Goal: Task Accomplishment & Management: Manage account settings

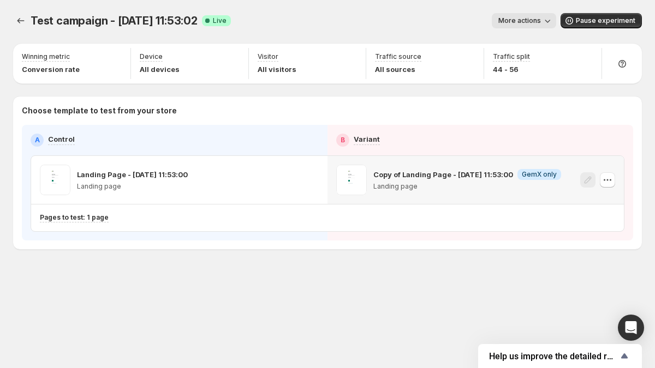
click at [401, 175] on p "Copy of Landing Page - Jan 8, 11:53:00" at bounding box center [443, 174] width 140 height 11
copy p "Copy of Landing Page - Jan 8, 11:53:00"
click at [16, 17] on icon "Experiments" at bounding box center [20, 20] width 11 height 11
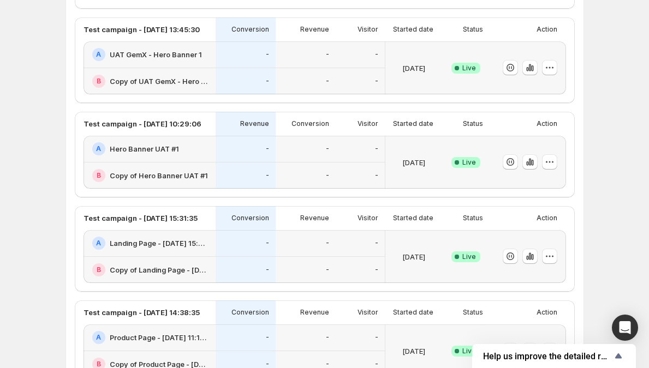
scroll to position [445, 0]
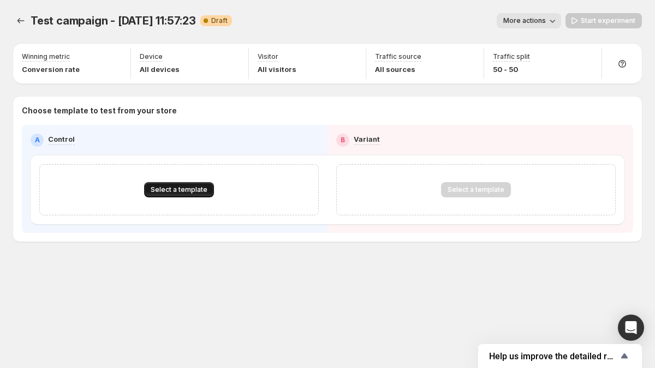
click at [175, 193] on span "Select a template" at bounding box center [179, 190] width 57 height 9
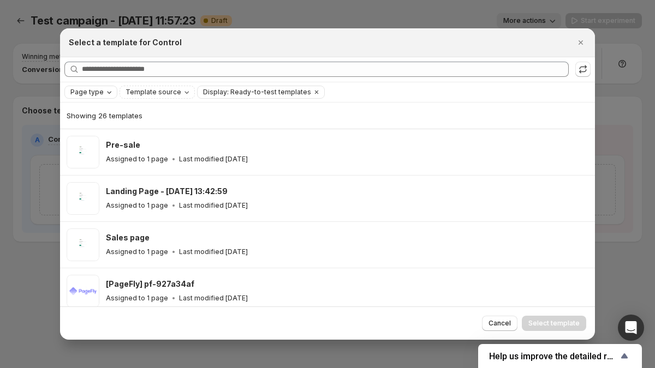
click at [105, 94] on icon "Page type" at bounding box center [109, 92] width 9 height 9
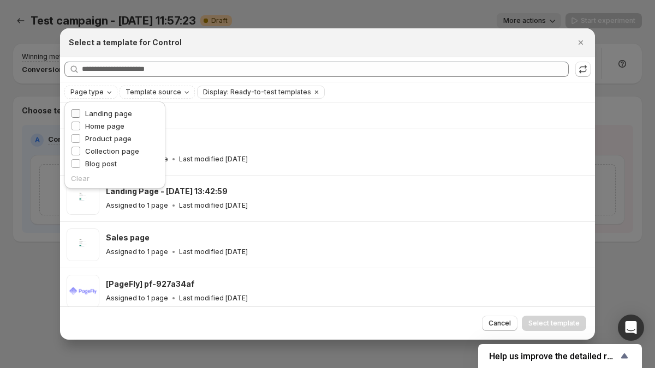
click at [104, 108] on span "Landing page" at bounding box center [108, 113] width 47 height 11
click at [104, 97] on button "Page type: Landing page" at bounding box center [108, 92] width 86 height 12
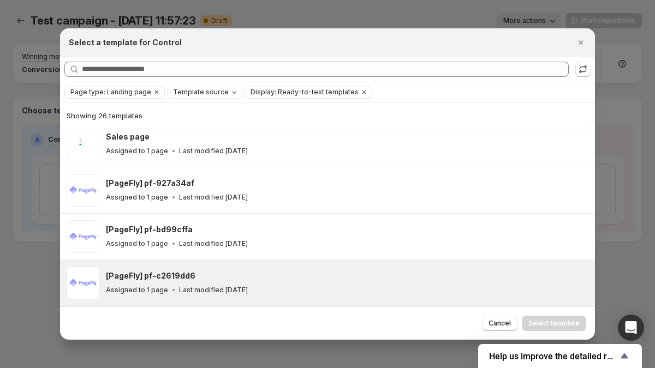
scroll to position [176, 0]
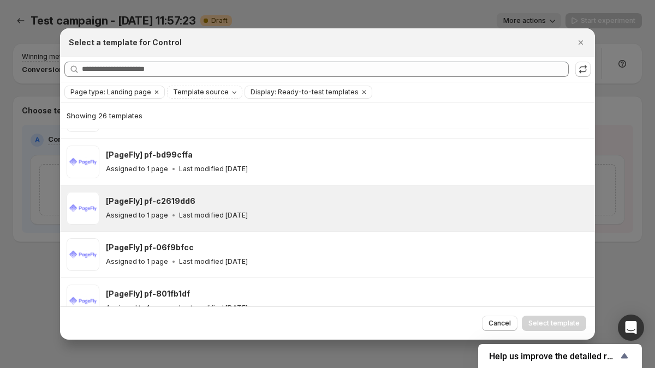
click at [158, 219] on div "Assigned to 1 page Last modified 9 months ago" at bounding box center [345, 215] width 479 height 11
click at [545, 323] on span "Select template" at bounding box center [553, 323] width 51 height 9
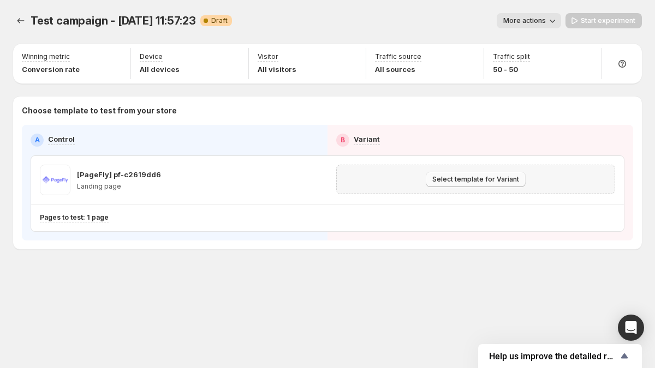
click at [489, 178] on span "Select template for Variant" at bounding box center [475, 179] width 87 height 9
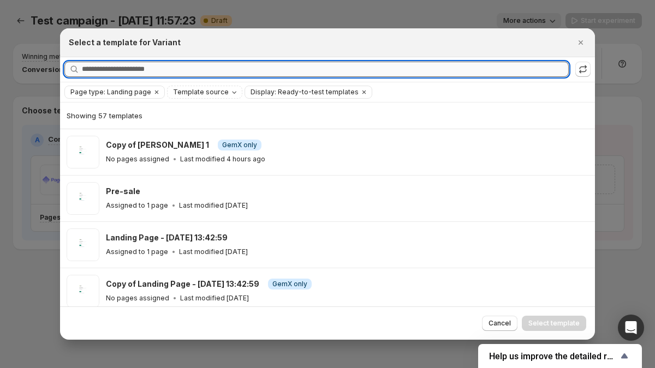
click at [412, 69] on input "Searching all templates" at bounding box center [325, 69] width 487 height 15
paste input "**********"
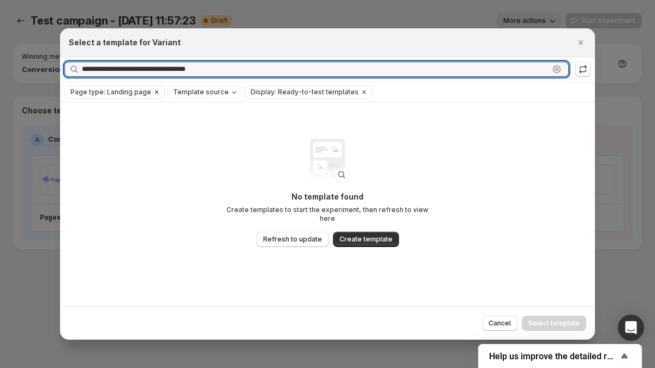
type input "**********"
click at [155, 92] on icon "Clear" at bounding box center [156, 92] width 3 height 3
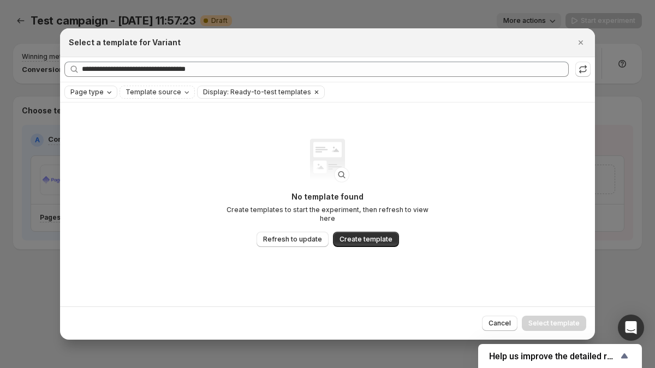
click at [315, 92] on icon "Clear" at bounding box center [316, 92] width 3 height 3
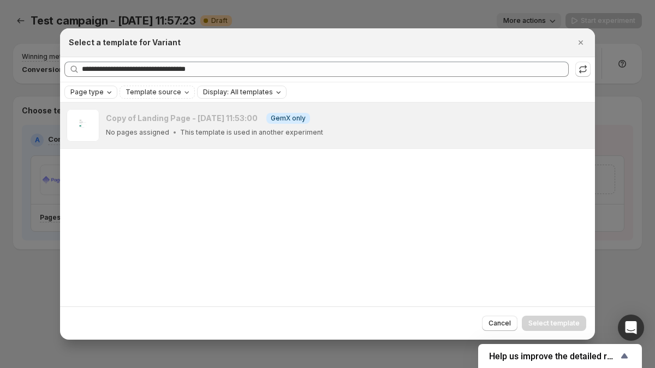
click at [29, 58] on div at bounding box center [327, 184] width 655 height 368
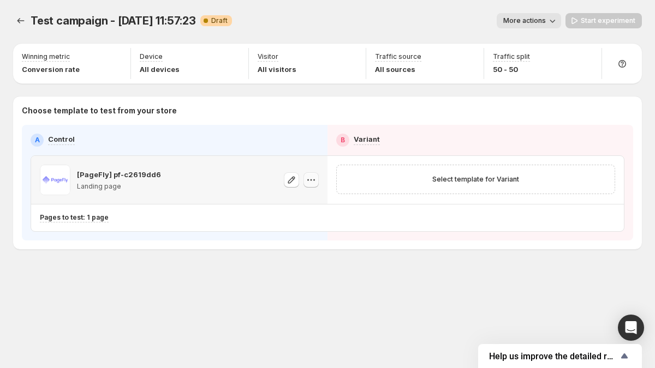
click at [310, 183] on icon "button" at bounding box center [311, 180] width 11 height 11
click at [298, 207] on span "Change template" at bounding box center [320, 203] width 77 height 11
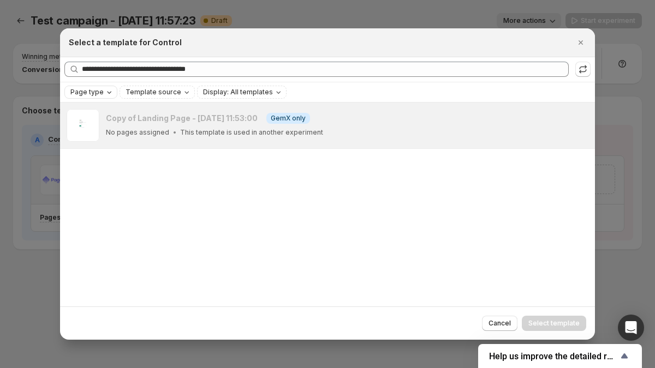
click at [105, 91] on icon "Page type" at bounding box center [109, 92] width 9 height 9
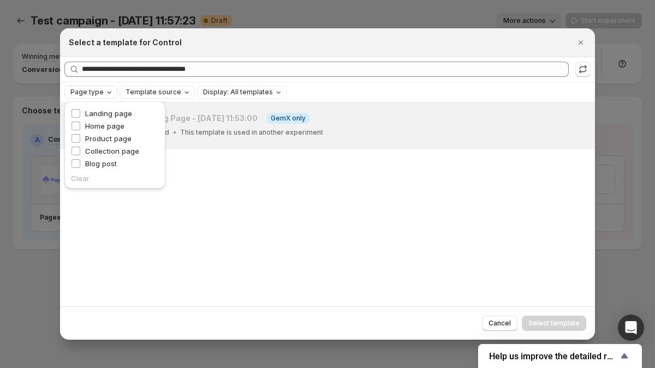
click at [105, 91] on icon "Page type" at bounding box center [109, 92] width 9 height 9
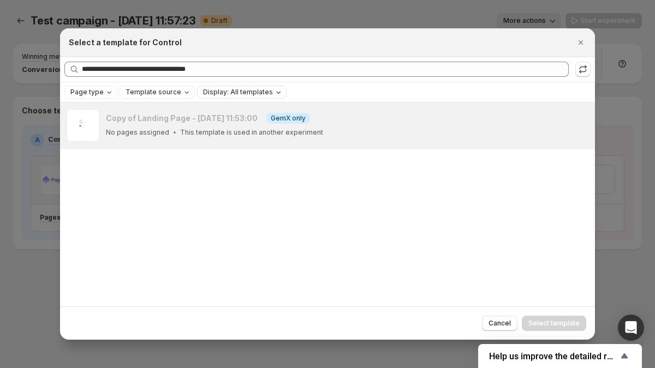
click at [244, 97] on div "Display: All templates" at bounding box center [243, 92] width 82 height 11
click at [244, 114] on span "Ready-to-test templates" at bounding box center [253, 113] width 82 height 9
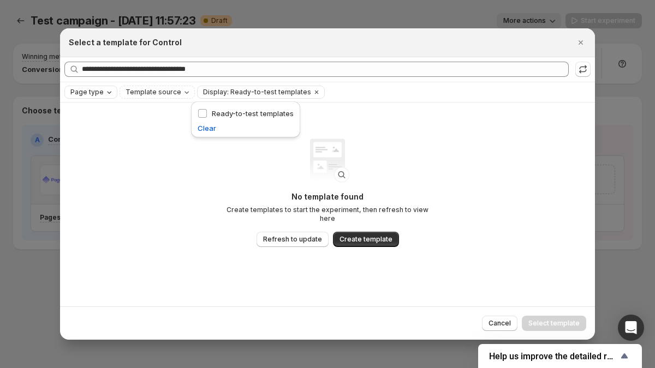
click at [94, 94] on span "Page type" at bounding box center [86, 92] width 33 height 9
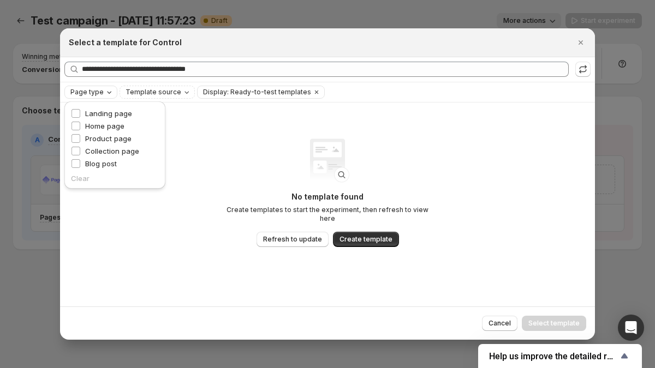
click at [94, 94] on span "Page type" at bounding box center [86, 92] width 33 height 9
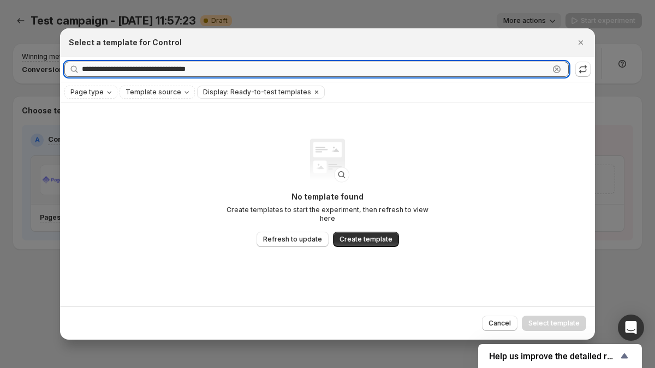
click at [329, 64] on input "**********" at bounding box center [315, 69] width 467 height 15
click at [557, 69] on icon ":r2di:" at bounding box center [557, 70] width 4 height 4
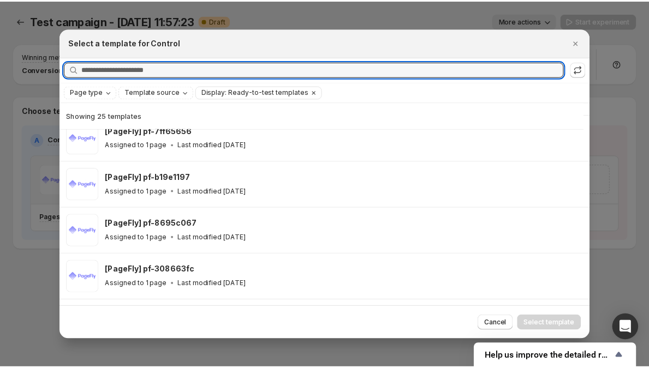
scroll to position [0, 0]
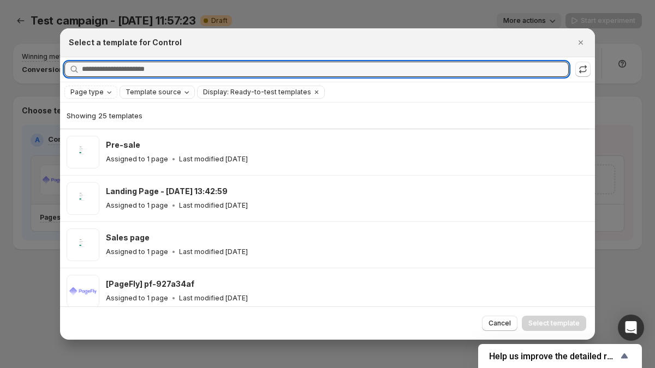
click at [177, 97] on div "Template source" at bounding box center [158, 92] width 68 height 11
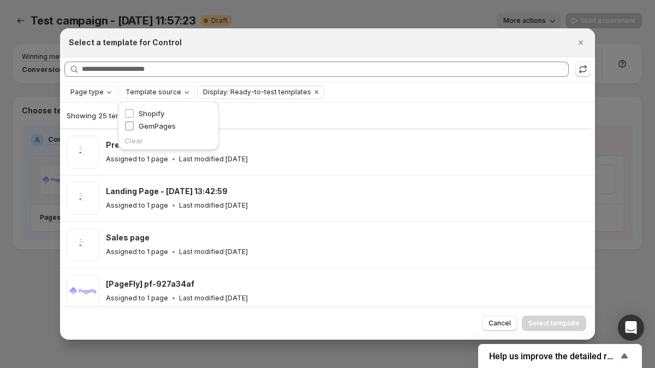
click at [163, 128] on span "GemPages" at bounding box center [157, 126] width 37 height 9
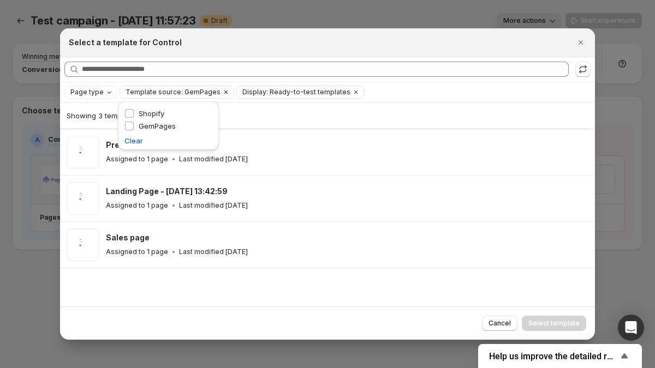
click at [171, 93] on span "Template source: GemPages" at bounding box center [173, 92] width 95 height 9
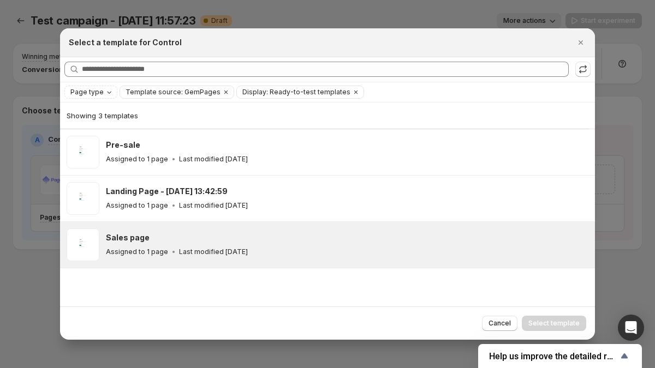
click at [174, 255] on icon ":r2di:" at bounding box center [173, 252] width 11 height 11
click at [579, 324] on span "Select template" at bounding box center [553, 323] width 51 height 9
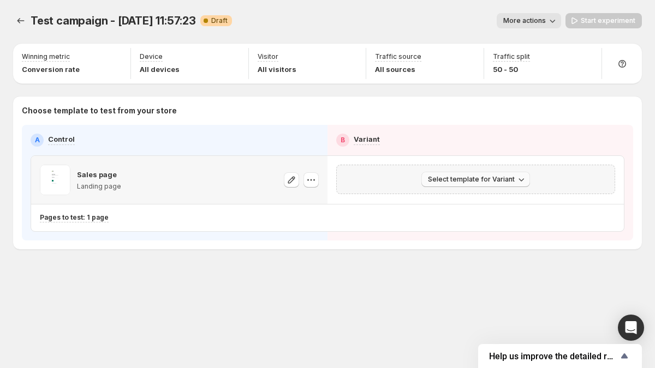
click at [449, 181] on span "Select template for Variant" at bounding box center [471, 179] width 87 height 9
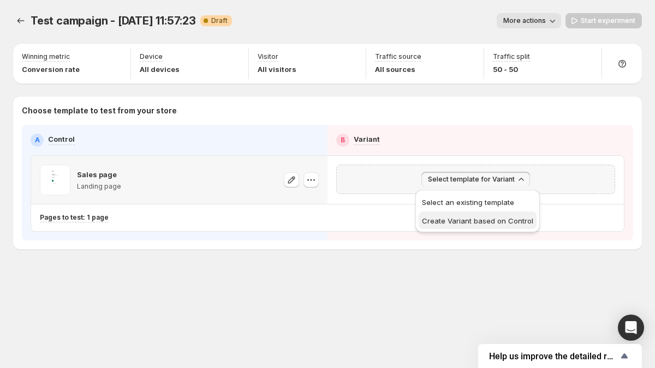
click at [450, 219] on span "Create Variant based on Control" at bounding box center [477, 221] width 111 height 9
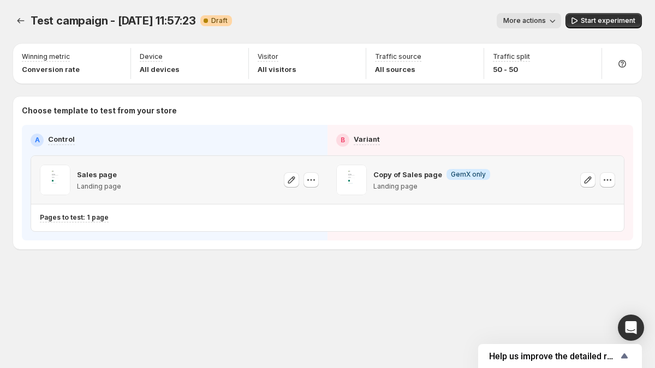
click at [404, 176] on p "Copy of Sales page" at bounding box center [407, 174] width 69 height 11
copy p "Copy of Sales page"
click at [24, 20] on icon "Experiments" at bounding box center [20, 20] width 11 height 11
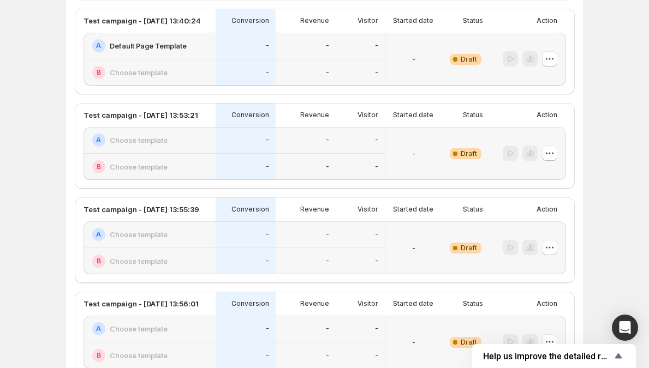
scroll to position [1568, 0]
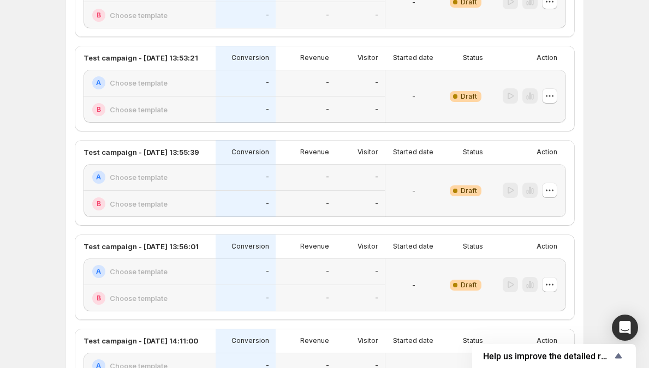
click at [290, 100] on div "-" at bounding box center [306, 110] width 60 height 27
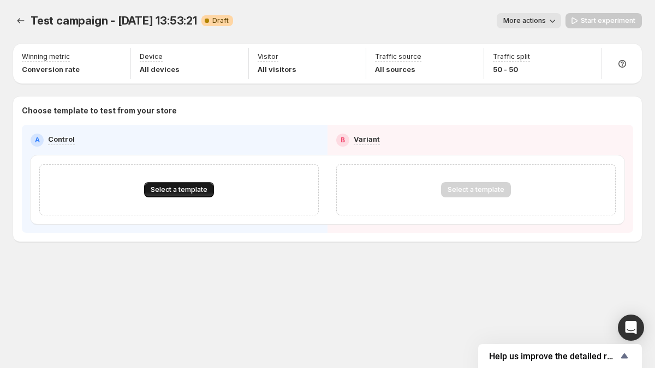
click at [162, 188] on span "Select a template" at bounding box center [179, 190] width 57 height 9
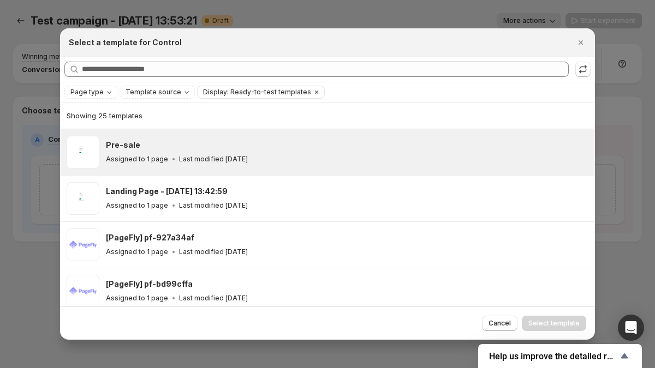
click at [171, 145] on div "Pre-sale" at bounding box center [345, 145] width 479 height 11
click at [547, 325] on span "Select template" at bounding box center [553, 323] width 51 height 9
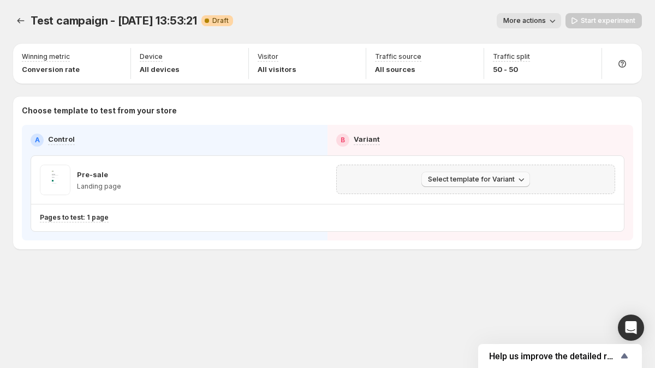
click at [480, 181] on span "Select template for Variant" at bounding box center [471, 179] width 87 height 9
click at [449, 202] on span "Select an existing template" at bounding box center [468, 202] width 92 height 9
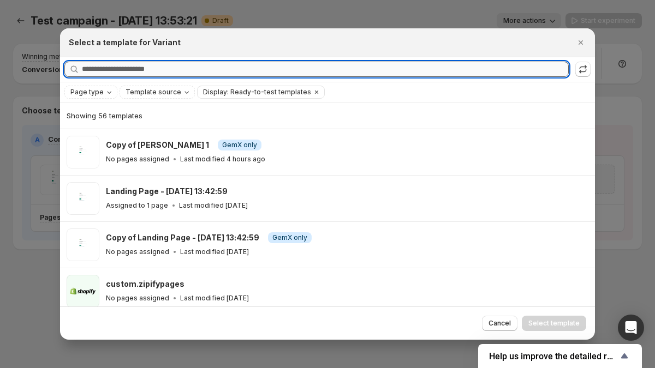
click at [198, 71] on input "Searching all templates" at bounding box center [325, 69] width 487 height 15
paste input "**********"
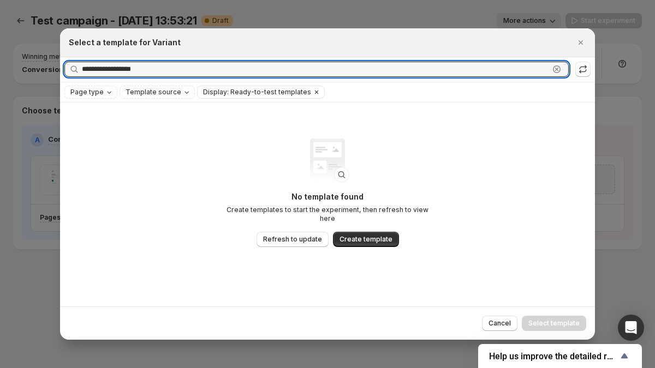
type input "**********"
click at [312, 92] on icon "Clear" at bounding box center [316, 92] width 9 height 9
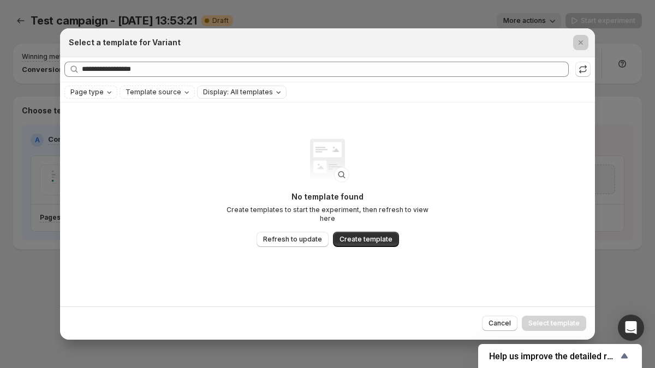
click at [115, 13] on div at bounding box center [327, 184] width 655 height 368
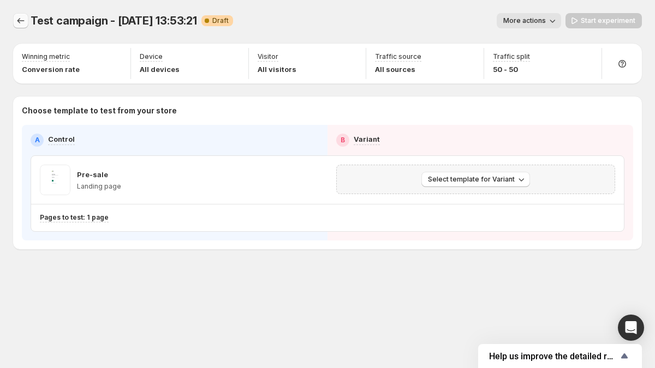
click at [19, 18] on icon "Experiments" at bounding box center [20, 20] width 11 height 11
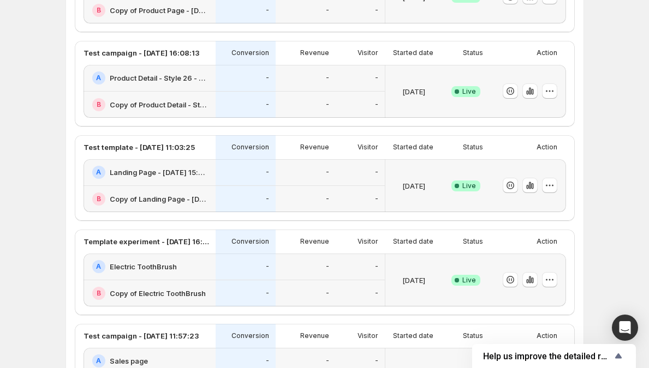
scroll to position [803, 0]
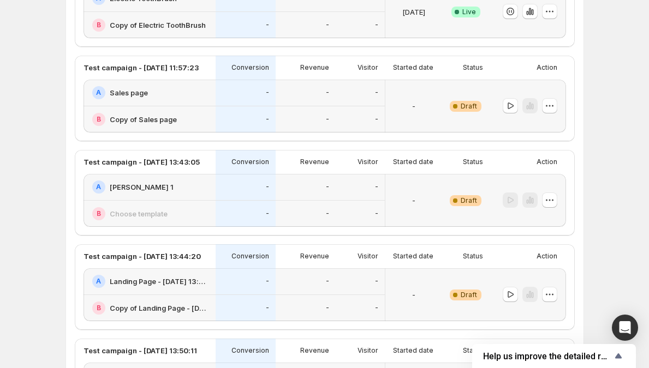
click at [180, 123] on div "B Copy of Sales page" at bounding box center [150, 119] width 117 height 13
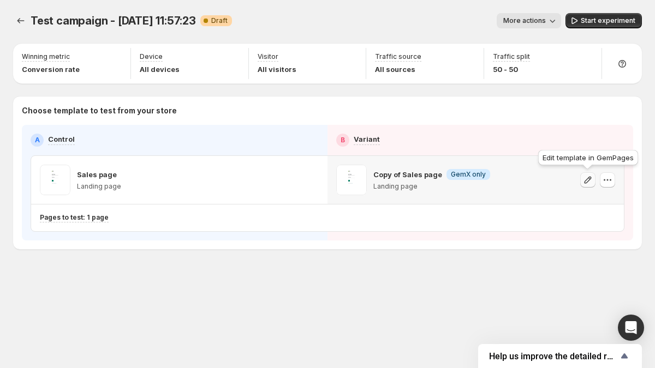
click at [587, 182] on icon "button" at bounding box center [587, 180] width 11 height 11
click at [401, 173] on p "Copy of Sales page" at bounding box center [407, 174] width 69 height 11
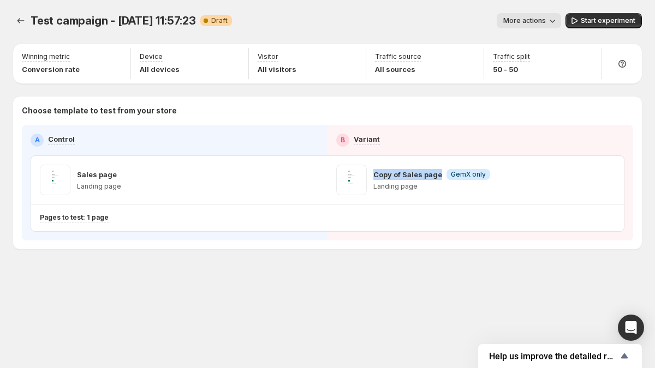
copy p "Copy of Sales page"
click at [19, 23] on icon "Experiments" at bounding box center [20, 20] width 11 height 11
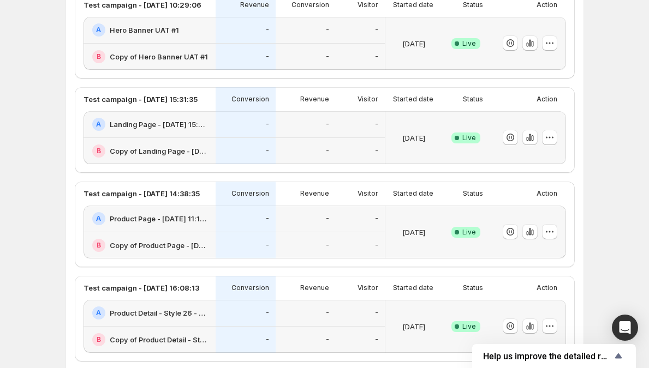
scroll to position [840, 0]
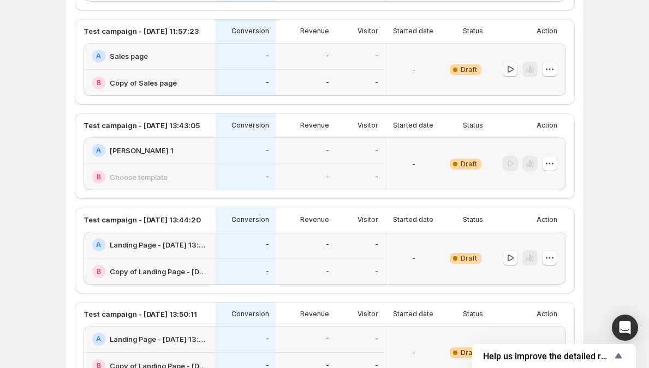
click at [349, 166] on div "-" at bounding box center [360, 177] width 49 height 27
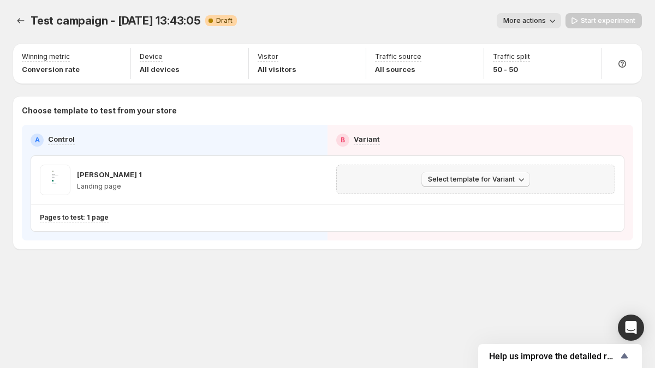
click at [467, 182] on span "Select template for Variant" at bounding box center [471, 179] width 87 height 9
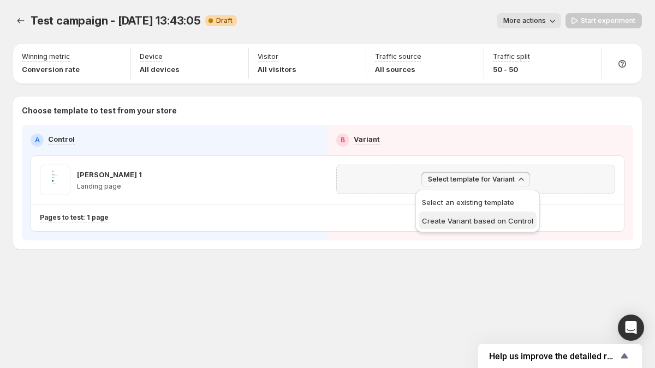
click at [469, 219] on span "Create Variant based on Control" at bounding box center [477, 221] width 111 height 9
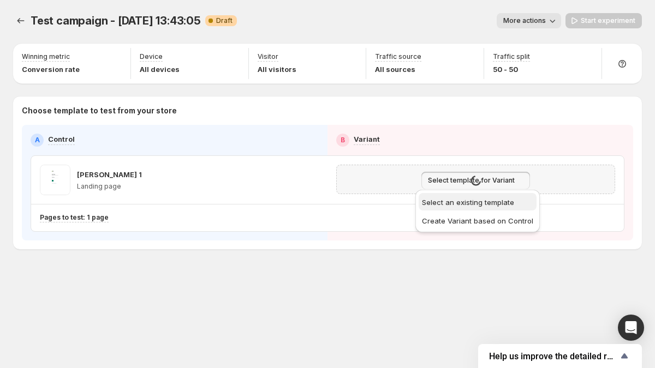
click at [463, 204] on span "Select an existing template" at bounding box center [468, 202] width 92 height 9
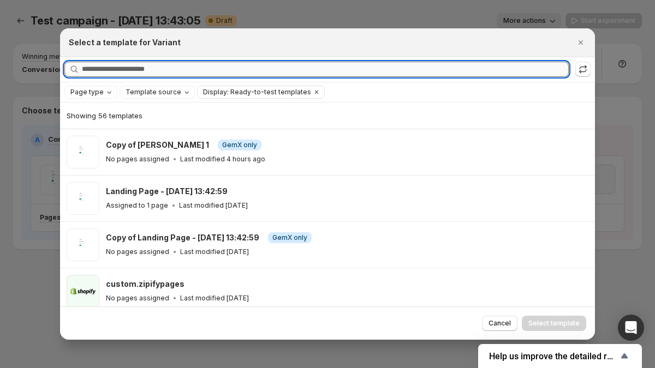
click at [285, 71] on input "Searching all templates" at bounding box center [325, 69] width 487 height 15
paste input "**********"
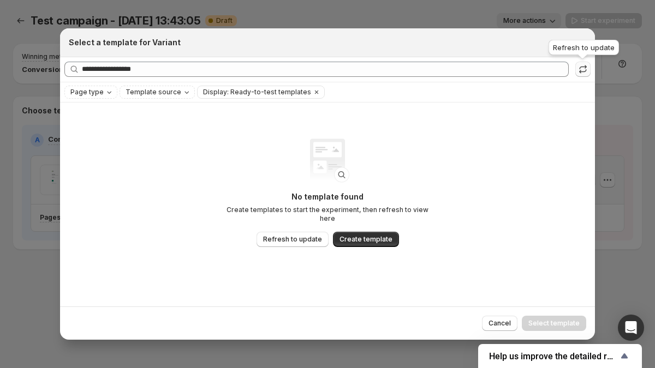
click at [583, 73] on icon ":r31p:" at bounding box center [583, 69] width 11 height 11
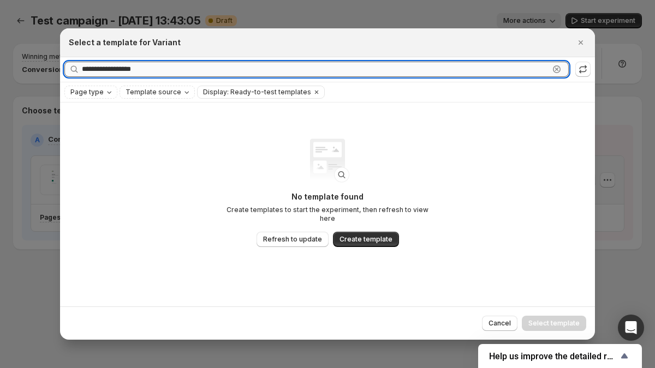
click at [285, 71] on input "**********" at bounding box center [315, 69] width 467 height 15
paste input "**********"
paste input ":r31p:"
type input "**********"
click at [286, 235] on span "Refresh to update" at bounding box center [292, 239] width 59 height 9
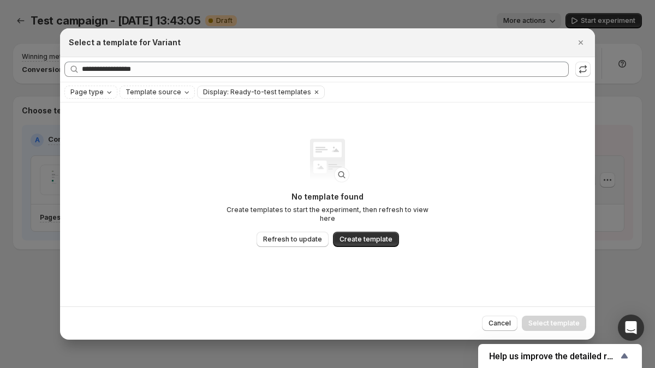
click at [22, 201] on div at bounding box center [327, 184] width 655 height 368
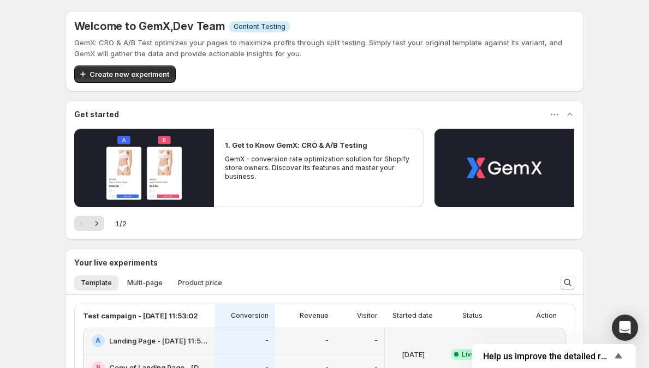
scroll to position [145, 0]
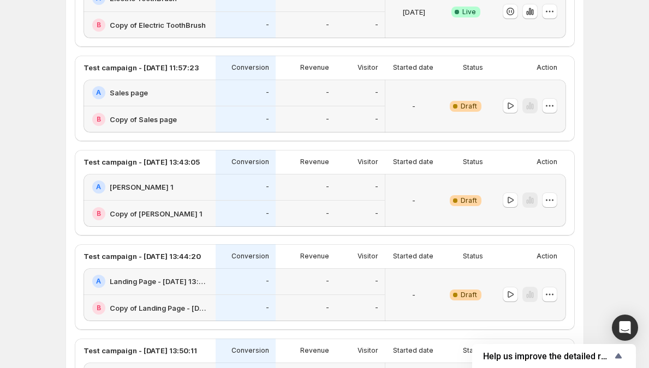
scroll to position [796, 0]
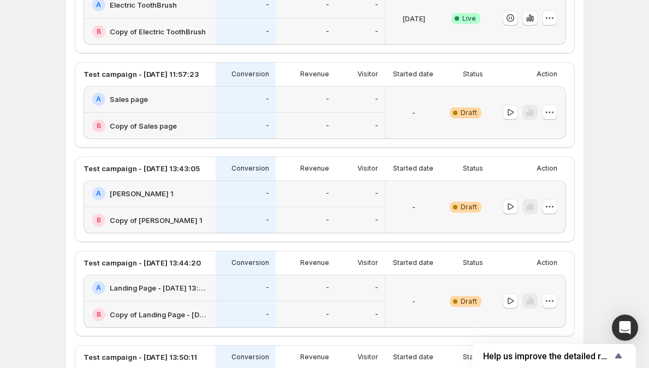
click at [238, 203] on div "-" at bounding box center [246, 194] width 60 height 27
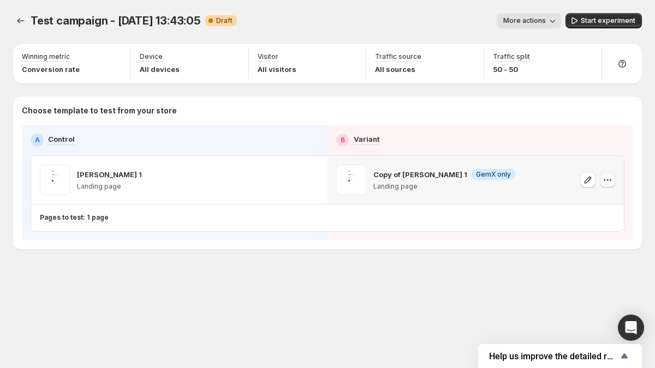
click at [604, 182] on icon "button" at bounding box center [607, 180] width 11 height 11
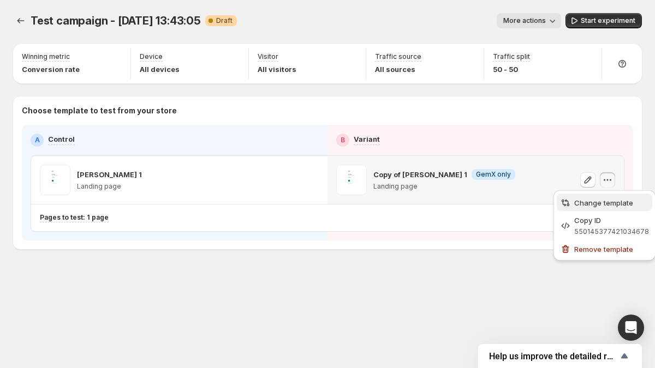
click at [585, 206] on span "Change template" at bounding box center [603, 203] width 59 height 9
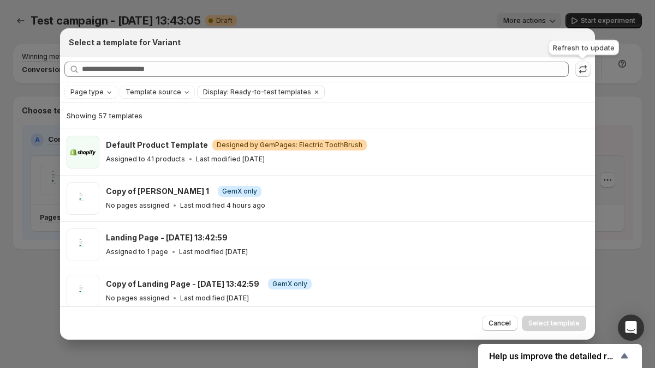
click at [584, 68] on icon ":r6m:" at bounding box center [583, 69] width 11 height 11
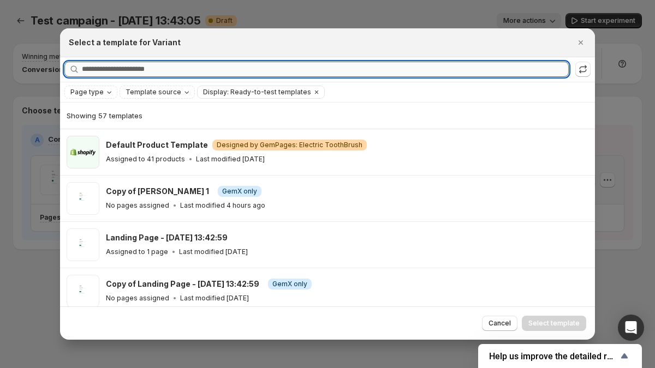
click at [340, 70] on input "Searching all templates" at bounding box center [325, 69] width 487 height 15
paste input "**********"
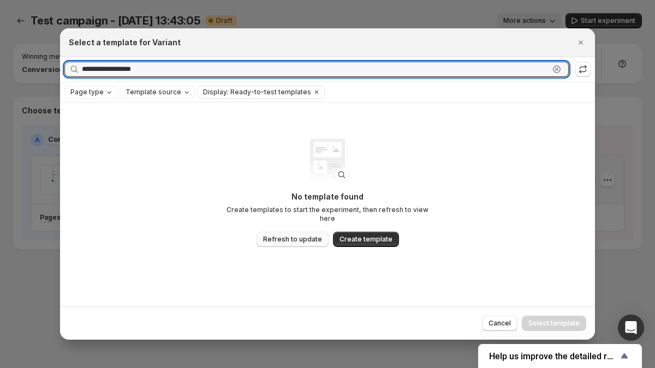
type input "**********"
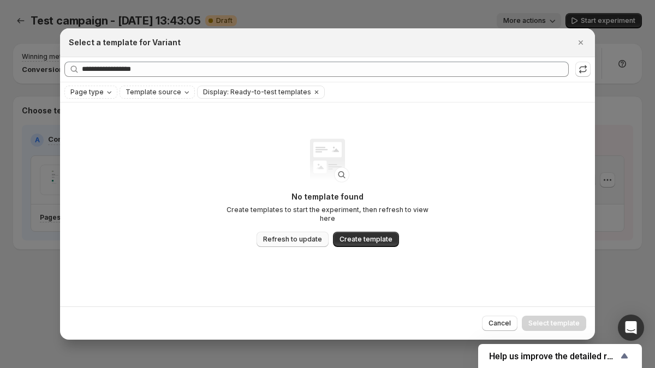
click at [286, 232] on button "Refresh to update" at bounding box center [293, 239] width 72 height 15
click at [312, 91] on icon "Clear" at bounding box center [316, 92] width 9 height 9
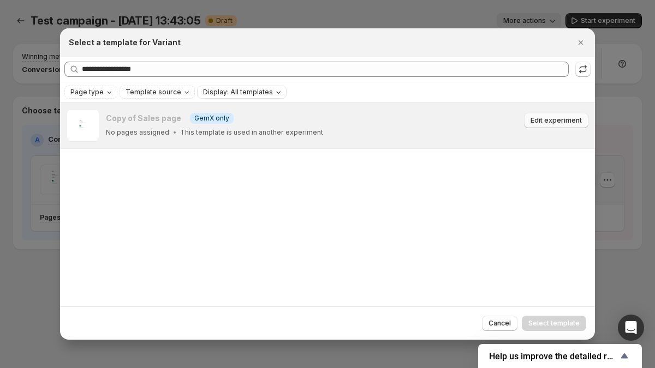
click at [556, 126] on button "Edit experiment" at bounding box center [556, 120] width 64 height 15
click at [47, 193] on div at bounding box center [327, 184] width 655 height 368
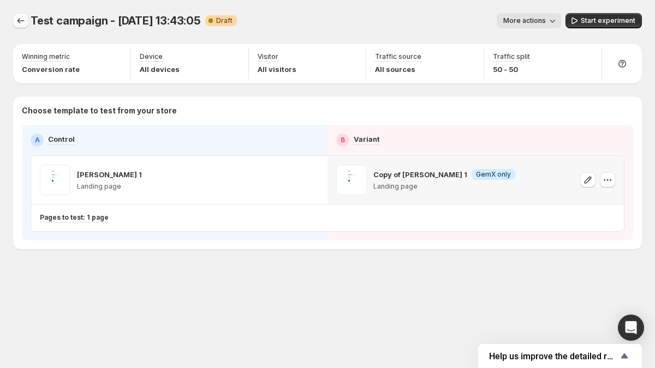
click at [21, 24] on icon "Experiments" at bounding box center [20, 20] width 11 height 11
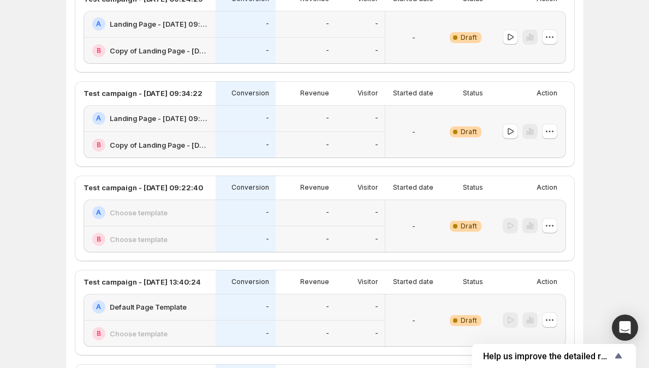
scroll to position [1251, 0]
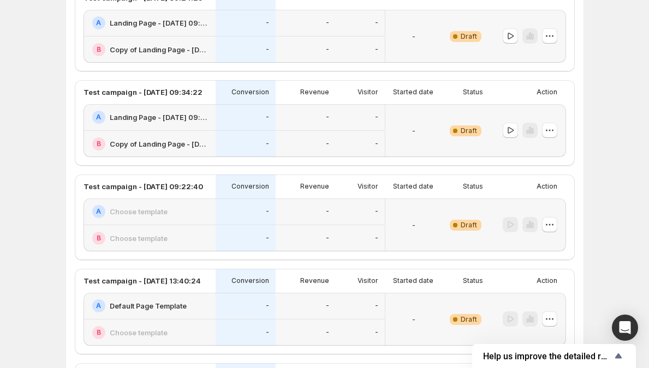
click at [275, 214] on div "-" at bounding box center [246, 212] width 60 height 27
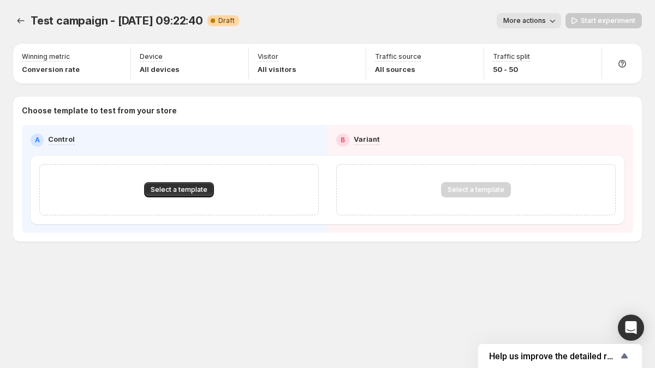
click at [195, 179] on div "Select a template" at bounding box center [178, 189] width 279 height 51
click at [196, 191] on span "Select a template" at bounding box center [179, 190] width 57 height 9
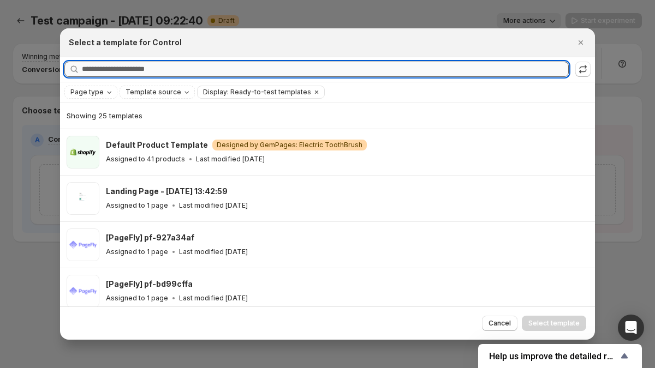
click at [202, 70] on input "Searching all templates" at bounding box center [325, 69] width 487 height 15
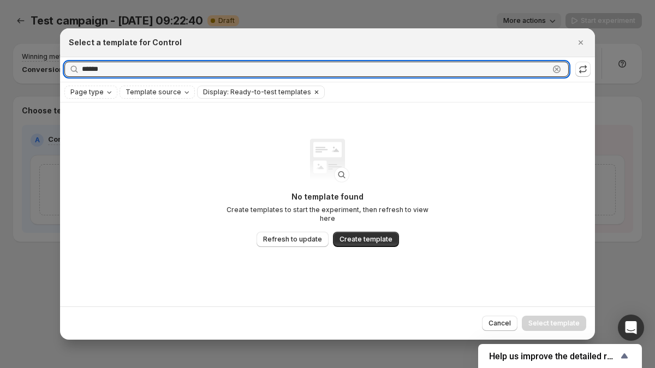
type input "******"
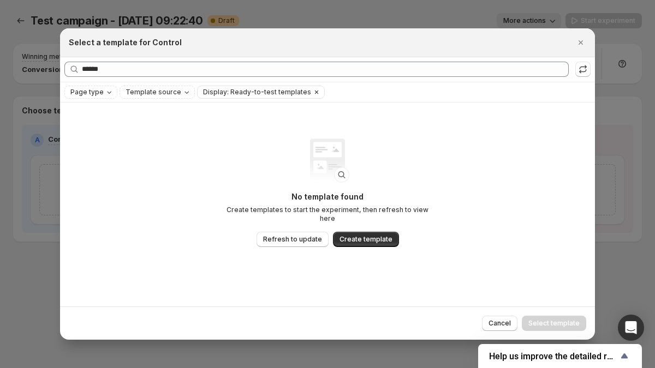
click at [312, 94] on icon "Clear" at bounding box center [316, 92] width 9 height 9
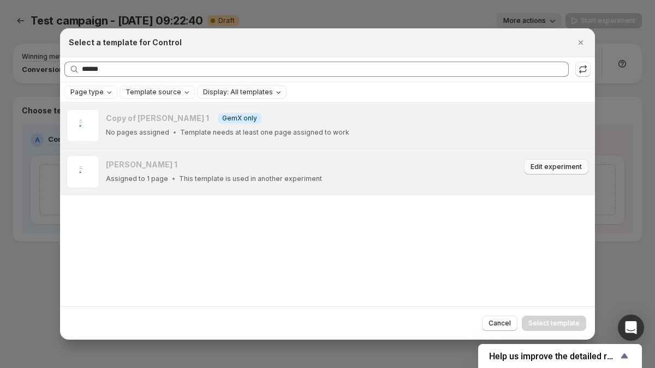
click at [549, 169] on span "Edit experiment" at bounding box center [556, 167] width 51 height 9
click at [59, 17] on div at bounding box center [327, 184] width 655 height 368
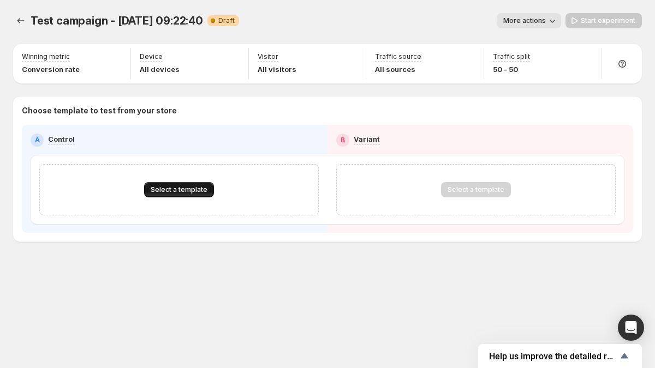
click at [199, 194] on span "Select a template" at bounding box center [179, 190] width 57 height 9
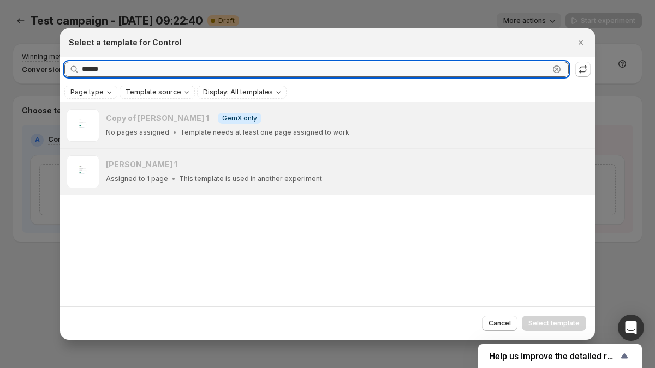
click at [186, 68] on input "******" at bounding box center [315, 69] width 467 height 15
paste input "**********"
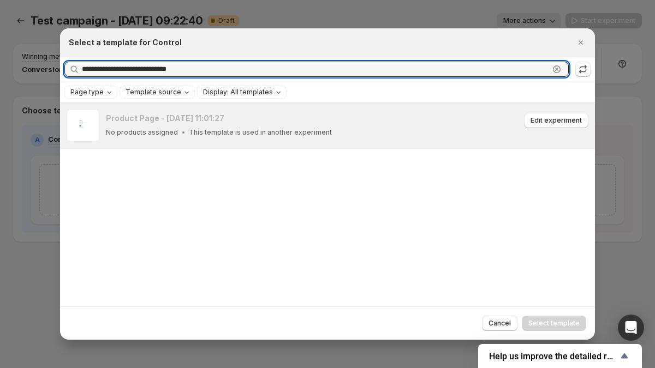
type input "**********"
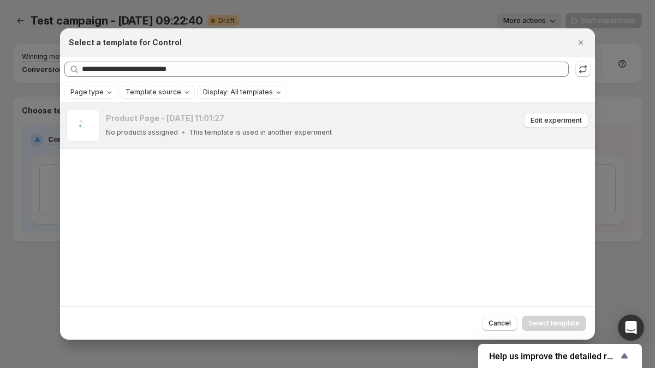
click at [554, 112] on div "Product Page - Aug 12, 11:01:27 No products assigned This template is used in a…" at bounding box center [347, 125] width 483 height 33
click at [555, 121] on span "Edit experiment" at bounding box center [556, 120] width 51 height 9
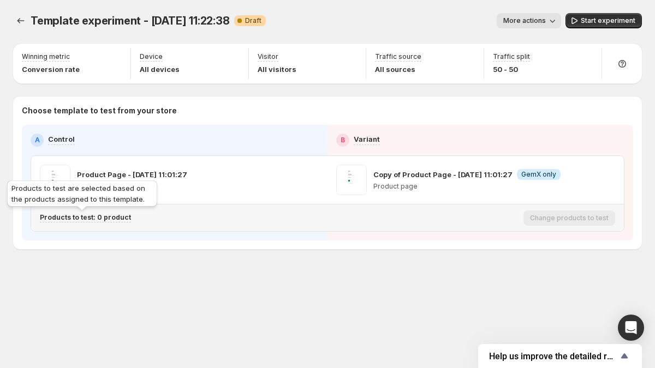
click at [105, 217] on p "Products to test: 0 product" at bounding box center [85, 217] width 91 height 9
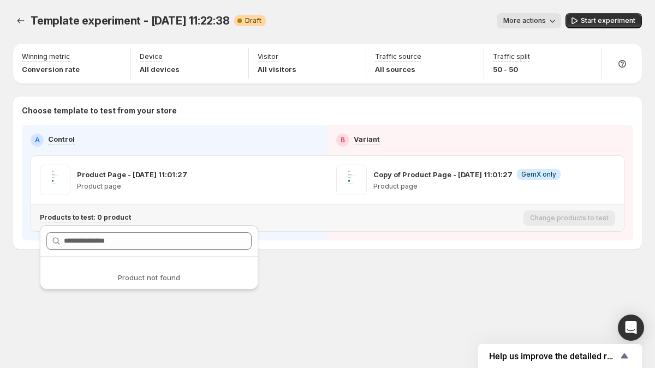
click at [301, 270] on div "Template experiment - [DATE] 11:22:38. This page is ready Template experiment -…" at bounding box center [327, 154] width 655 height 308
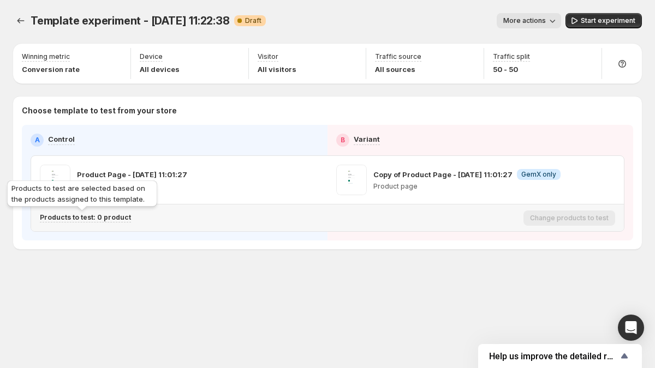
click at [101, 222] on div "Products to test: 0 product" at bounding box center [85, 217] width 91 height 9
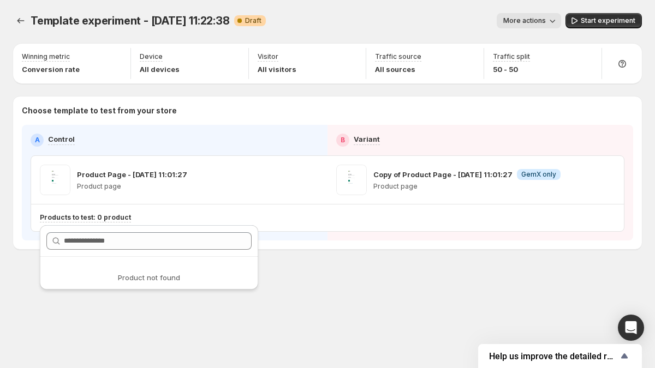
click at [356, 278] on div "Template experiment - Aug 12, 11:22:38. This page is ready Template experiment …" at bounding box center [327, 154] width 655 height 308
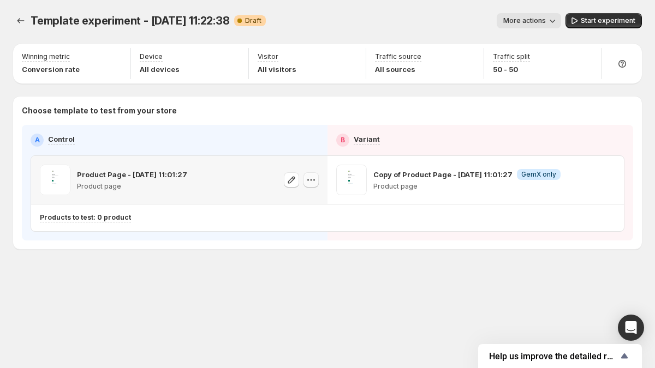
click at [306, 180] on icon "button" at bounding box center [311, 180] width 11 height 11
click at [308, 202] on span "Change template" at bounding box center [313, 203] width 59 height 9
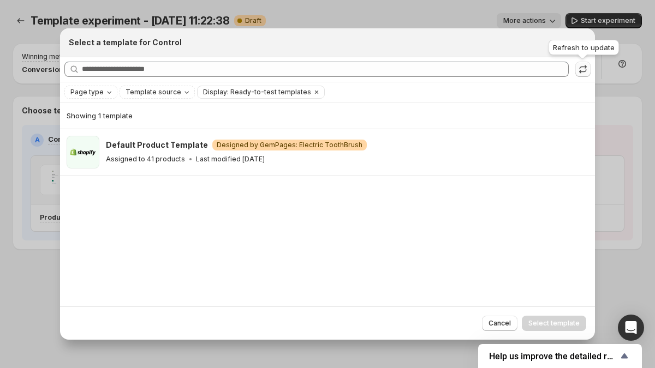
click at [578, 69] on icon ":re:" at bounding box center [583, 69] width 11 height 11
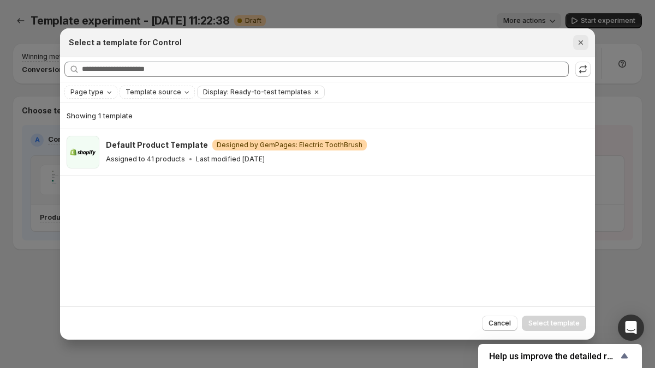
click at [583, 42] on icon "Close" at bounding box center [580, 42] width 11 height 11
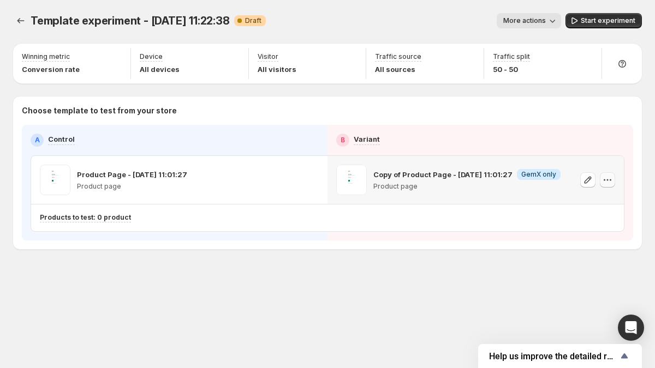
click at [603, 180] on icon "button" at bounding box center [607, 180] width 11 height 11
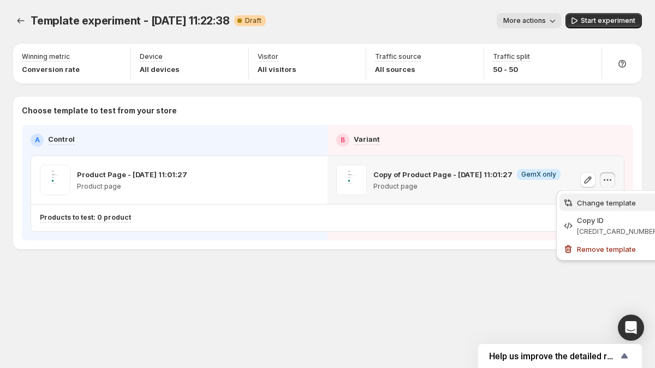
click at [605, 203] on span "Change template" at bounding box center [606, 203] width 59 height 9
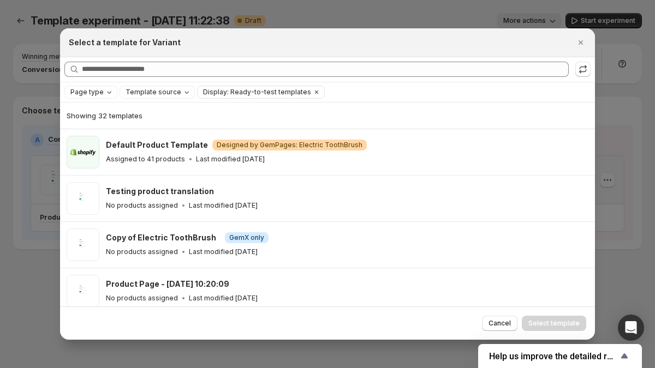
click at [573, 66] on div "Searching all templates" at bounding box center [327, 70] width 526 height 16
click at [579, 67] on icon ":rf:" at bounding box center [583, 69] width 11 height 11
click at [580, 41] on icon "Close" at bounding box center [581, 42] width 4 height 4
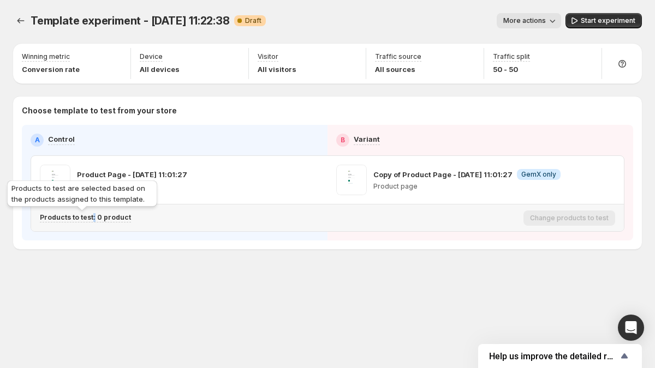
click at [91, 218] on p "Products to test: 0 product" at bounding box center [85, 217] width 91 height 9
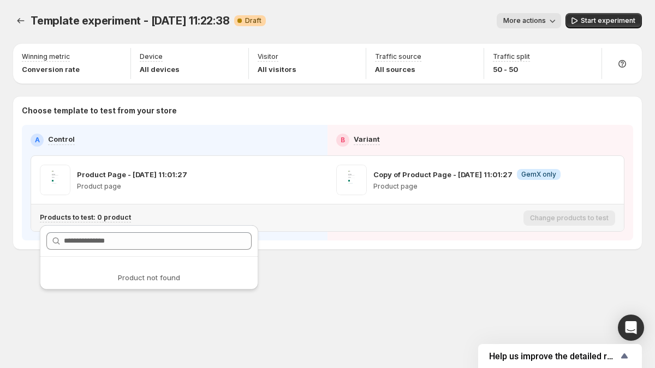
click at [91, 218] on p "Products to test: 0 product" at bounding box center [85, 217] width 91 height 9
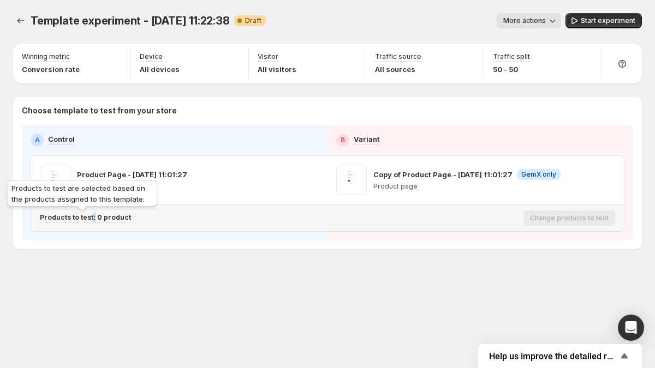
click at [91, 218] on p "Products to test: 0 product" at bounding box center [85, 217] width 91 height 9
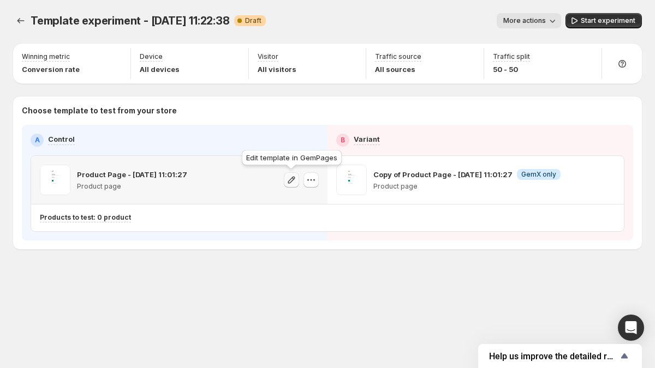
click at [287, 180] on icon "button" at bounding box center [291, 180] width 11 height 11
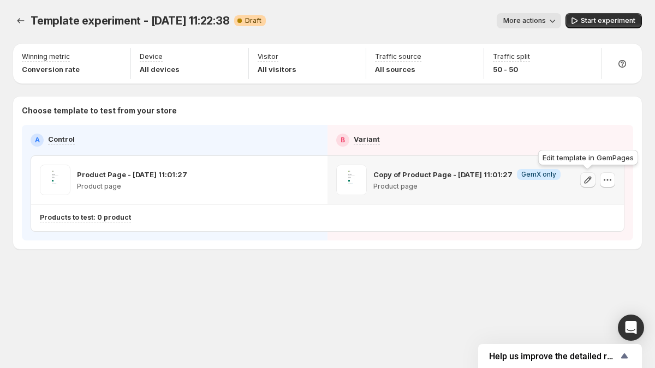
click at [586, 178] on icon "button" at bounding box center [587, 180] width 11 height 11
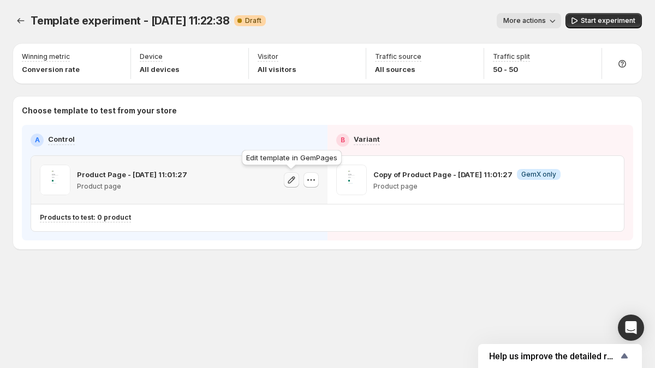
click at [290, 181] on icon "button" at bounding box center [291, 180] width 11 height 11
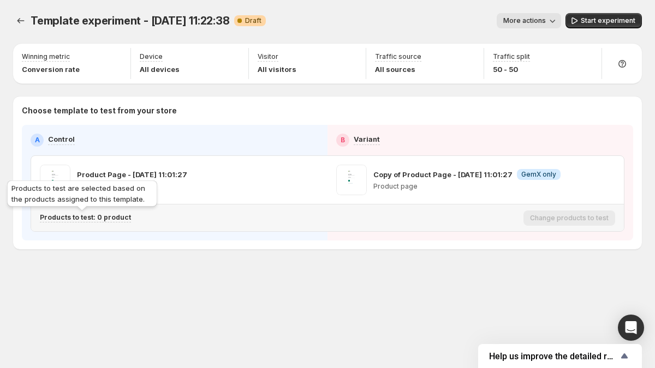
click at [110, 217] on p "Products to test: 0 product" at bounding box center [85, 217] width 91 height 9
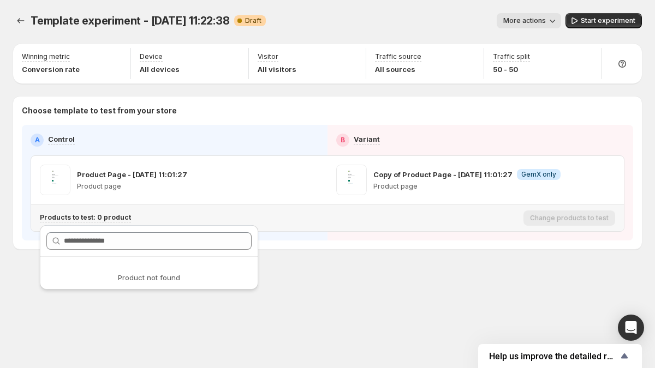
click at [110, 217] on p "Products to test: 0 product" at bounding box center [85, 217] width 91 height 9
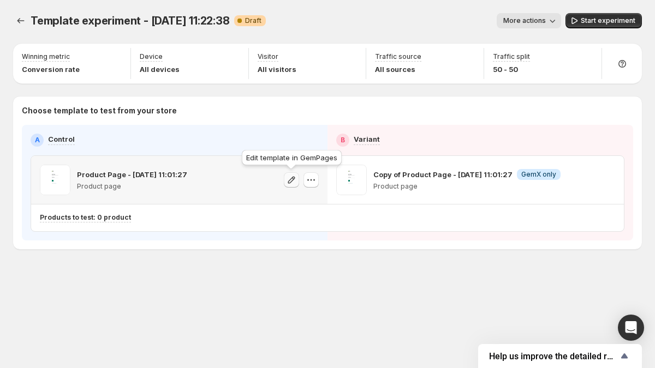
click at [292, 181] on icon "button" at bounding box center [291, 180] width 11 height 11
click at [611, 181] on icon "button" at bounding box center [607, 180] width 11 height 11
click at [479, 175] on p "Copy of Product Page - [DATE] 11:01:27" at bounding box center [442, 174] width 139 height 11
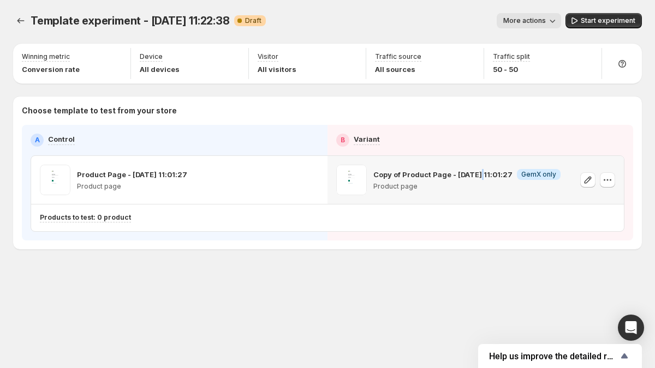
click at [479, 175] on p "Copy of Product Page - [DATE] 11:01:27" at bounding box center [442, 174] width 139 height 11
click at [480, 167] on div "Copy of Product Page - Aug 12, 11:01:27 Info GemX only Product page" at bounding box center [466, 180] width 187 height 31
click at [469, 175] on p "Copy of Product Page - [DATE] 11:01:27" at bounding box center [442, 174] width 139 height 11
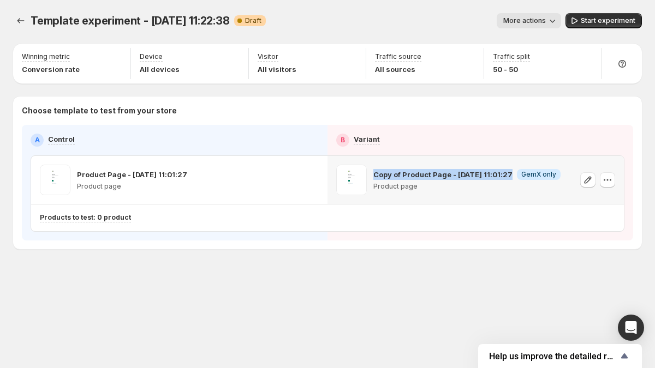
click at [469, 175] on p "Copy of Product Page - [DATE] 11:01:27" at bounding box center [442, 174] width 139 height 11
copy p "Copy of Product Page - [DATE] 11:01:27"
click at [601, 183] on button "button" at bounding box center [607, 179] width 15 height 15
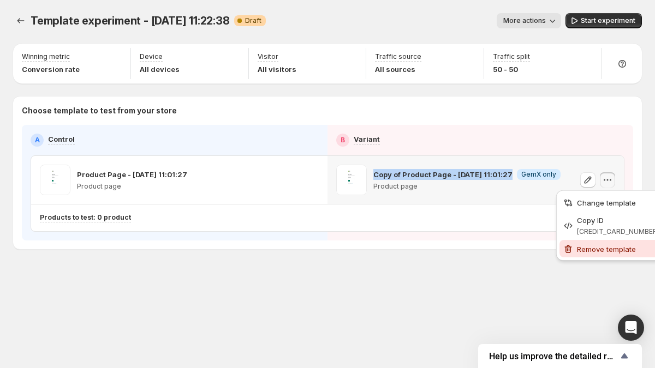
click at [587, 249] on span "Remove template" at bounding box center [606, 249] width 59 height 9
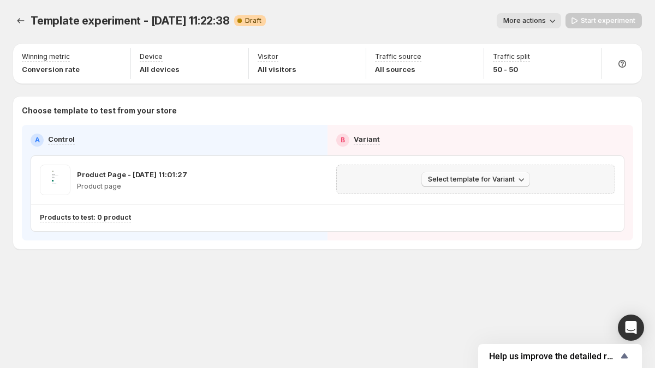
click at [486, 180] on span "Select template for Variant" at bounding box center [471, 179] width 87 height 9
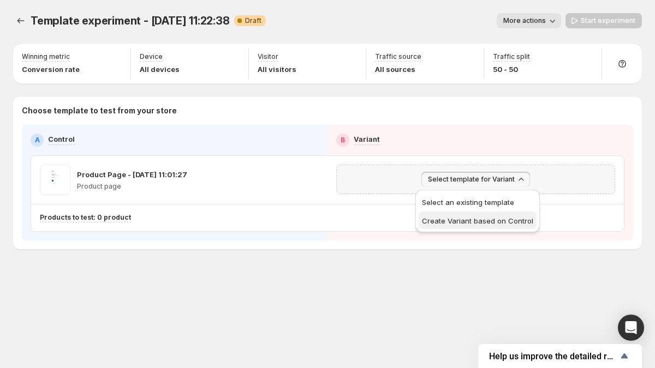
click at [480, 220] on span "Create Variant based on Control" at bounding box center [477, 221] width 111 height 9
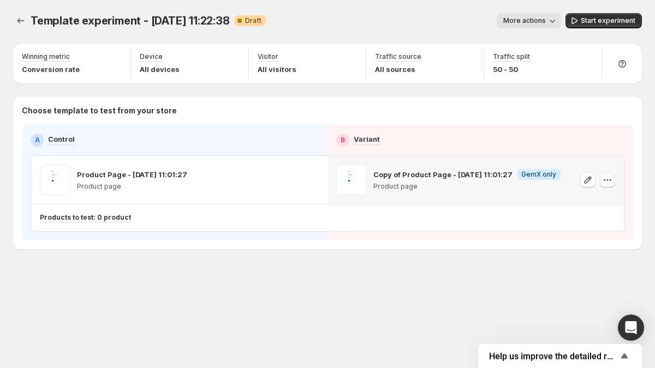
click at [603, 179] on icon "button" at bounding box center [607, 180] width 11 height 11
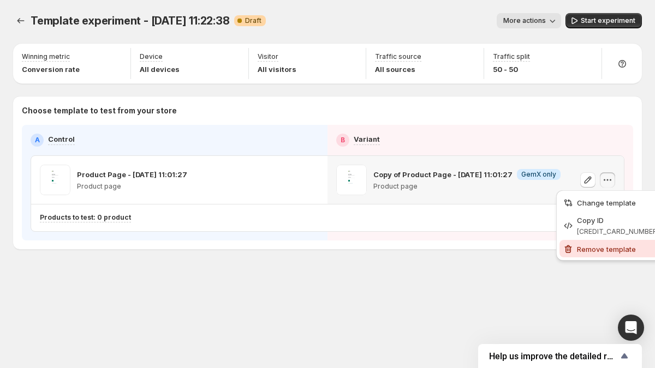
click at [585, 242] on button "Remove template" at bounding box center [611, 248] width 103 height 17
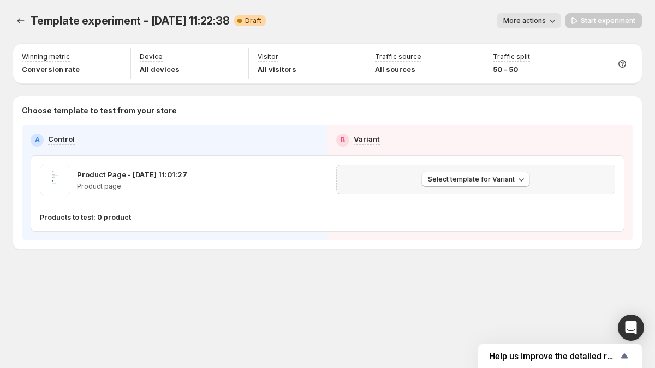
click at [606, 183] on div "Select template for Variant" at bounding box center [475, 179] width 265 height 15
click at [512, 180] on span "Select template for Variant" at bounding box center [471, 179] width 87 height 9
click at [489, 202] on span "Select an existing template" at bounding box center [468, 202] width 92 height 9
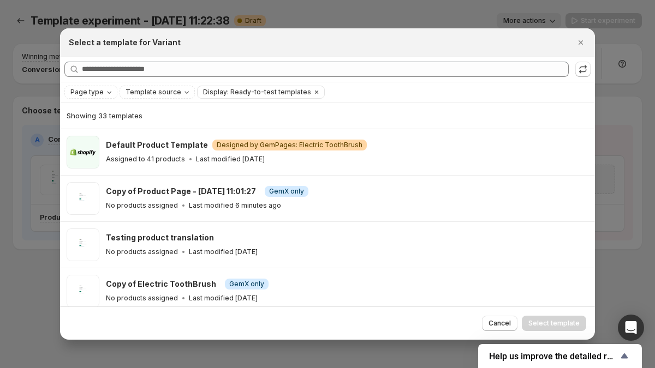
click at [265, 62] on div "Searching all templates" at bounding box center [327, 70] width 526 height 16
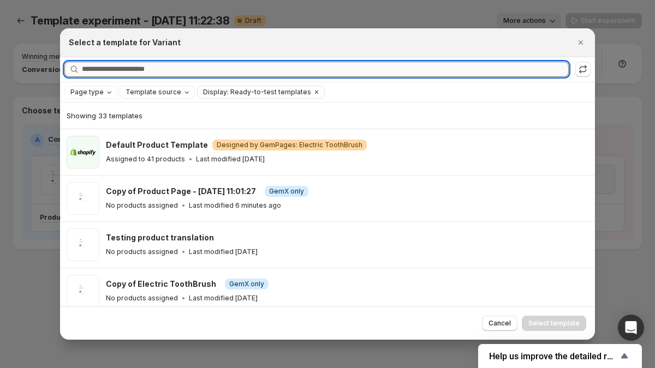
click at [259, 72] on input "Searching all templates" at bounding box center [325, 69] width 487 height 15
paste input "**********"
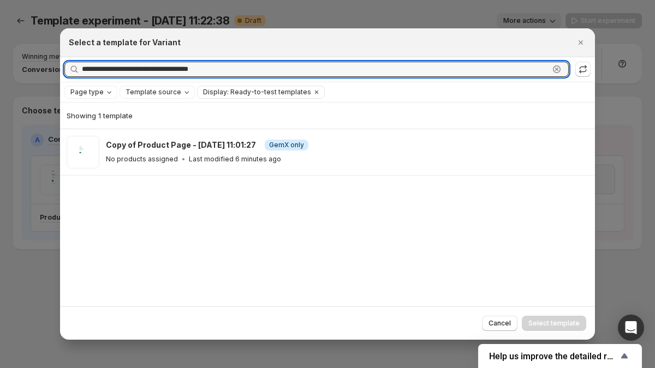
type input "**********"
click at [596, 44] on div at bounding box center [327, 184] width 655 height 368
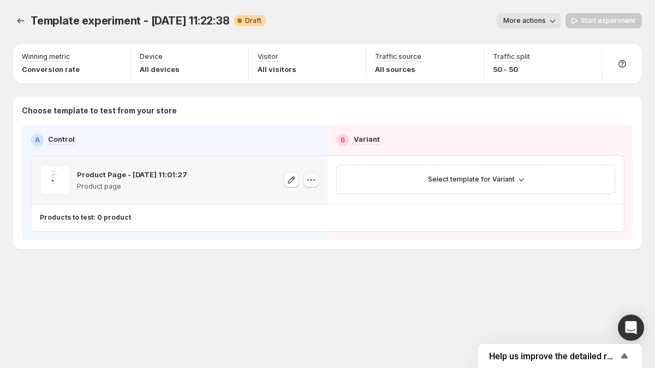
click at [311, 182] on icon "button" at bounding box center [311, 180] width 11 height 11
click at [311, 205] on span "Change template" at bounding box center [313, 203] width 59 height 9
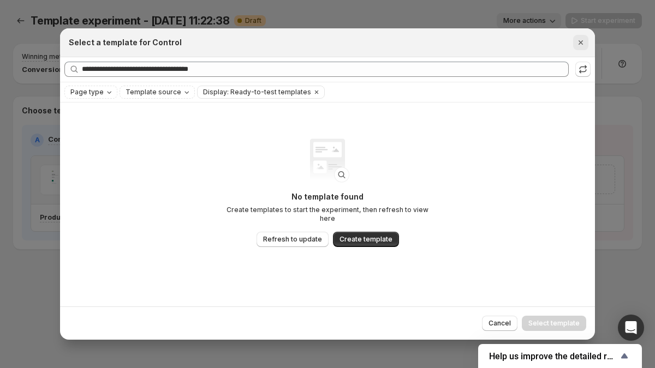
click at [580, 37] on icon "Close" at bounding box center [580, 42] width 11 height 11
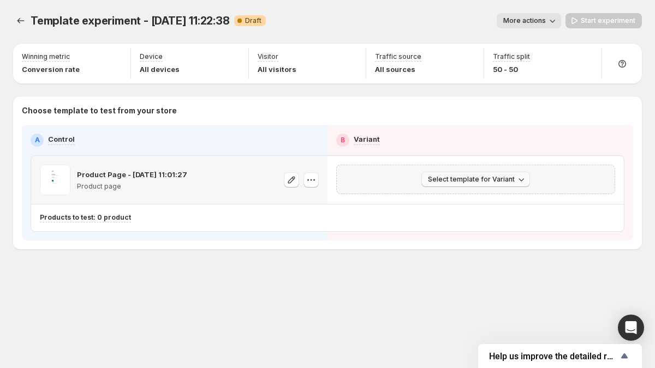
click at [471, 173] on button "Select template for Variant" at bounding box center [475, 179] width 109 height 15
click at [473, 171] on div "Select template for Variant" at bounding box center [475, 179] width 279 height 29
click at [312, 183] on icon "button" at bounding box center [311, 180] width 11 height 11
click at [543, 24] on span "More actions" at bounding box center [524, 20] width 43 height 9
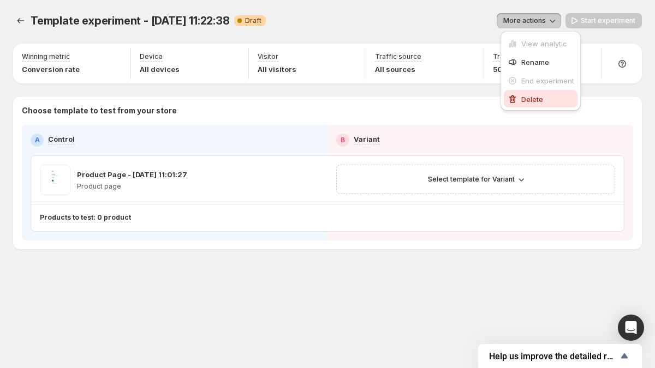
click at [542, 97] on span "Delete" at bounding box center [532, 99] width 22 height 9
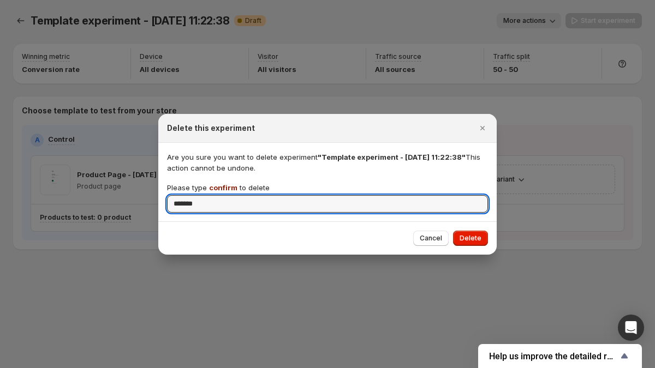
type input "*******"
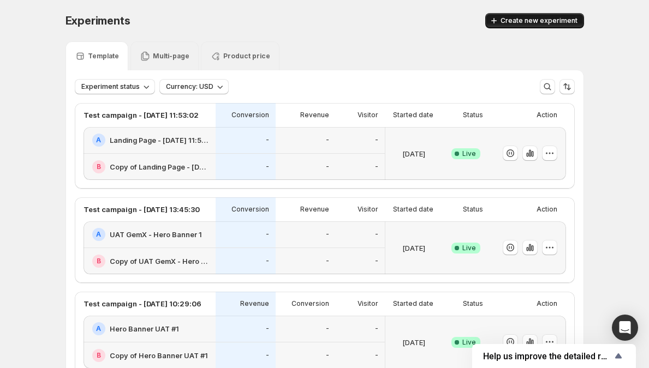
click at [555, 24] on span "Create new experiment" at bounding box center [539, 20] width 77 height 9
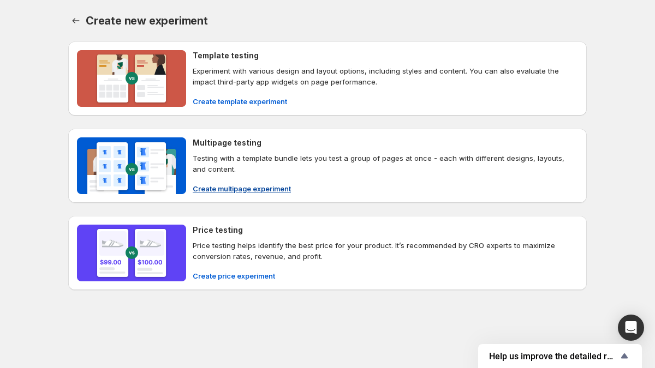
click at [267, 83] on p "Experiment with various design and layout options, including styles and content…" at bounding box center [385, 77] width 385 height 22
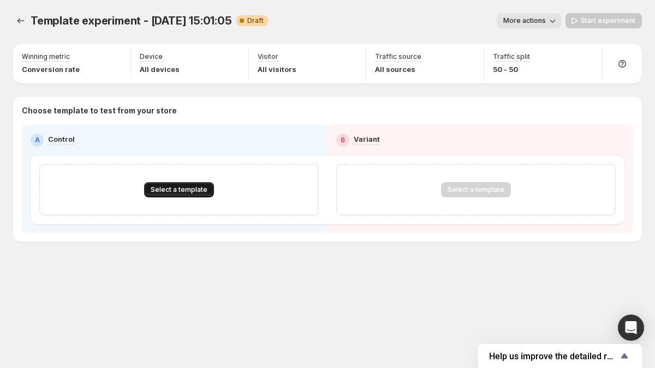
click at [187, 191] on span "Select a template" at bounding box center [179, 190] width 57 height 9
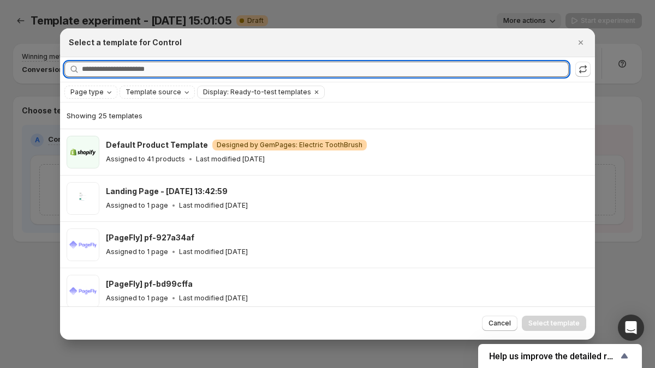
click at [199, 67] on input "Searching all templates" at bounding box center [325, 69] width 487 height 15
paste input "**********"
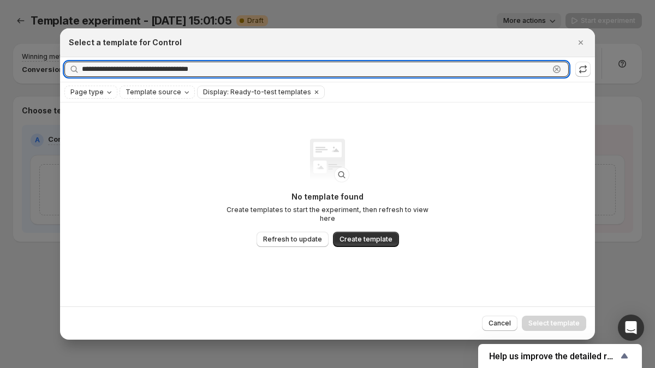
drag, startPoint x: 112, startPoint y: 69, endPoint x: 66, endPoint y: 69, distance: 46.4
click at [66, 69] on div "**********" at bounding box center [316, 69] width 504 height 15
type input "**********"
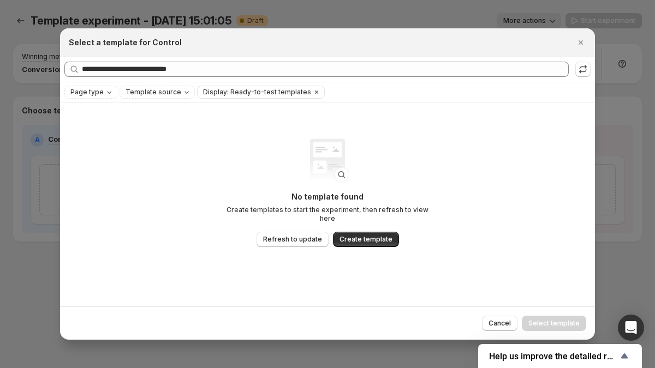
click at [316, 142] on div ":r84:" at bounding box center [327, 160] width 79 height 79
click at [291, 232] on button "Refresh to update" at bounding box center [293, 239] width 72 height 15
click at [312, 90] on icon "Clear" at bounding box center [316, 92] width 9 height 9
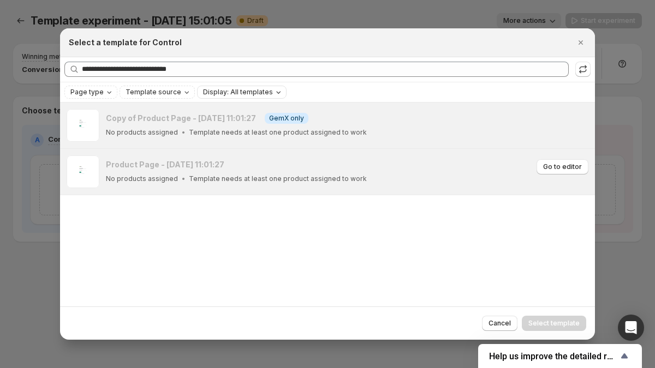
click at [296, 181] on p "Template needs at least one product assigned to work" at bounding box center [278, 179] width 178 height 9
click at [567, 169] on span "Go to editor" at bounding box center [562, 167] width 39 height 9
click at [589, 67] on button ":r84:" at bounding box center [582, 69] width 15 height 15
click at [580, 48] on button "Close" at bounding box center [580, 42] width 15 height 15
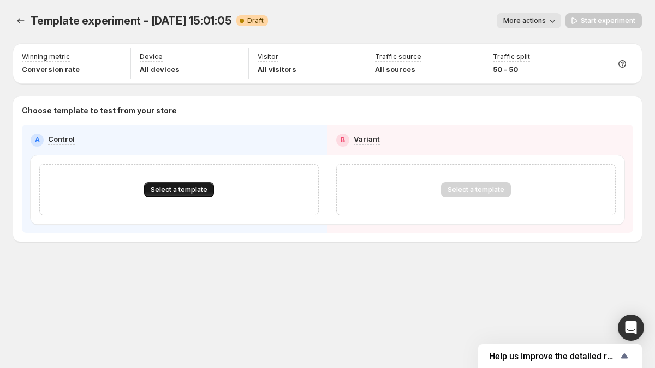
click at [161, 184] on button "Select a template" at bounding box center [179, 189] width 70 height 15
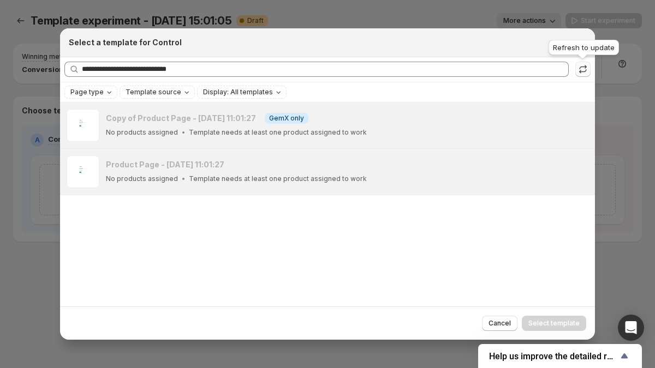
click at [585, 63] on button ":r84:" at bounding box center [582, 69] width 15 height 15
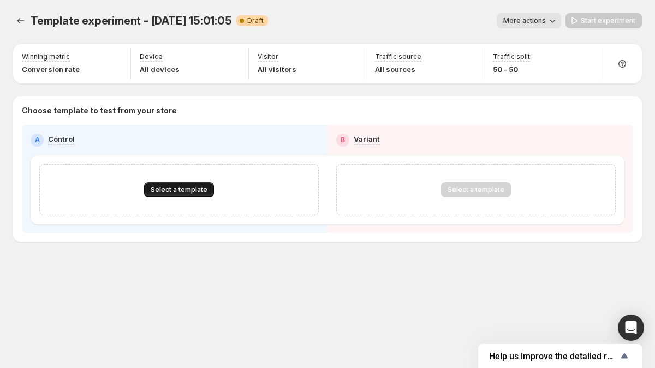
click at [198, 193] on span "Select a template" at bounding box center [179, 190] width 57 height 9
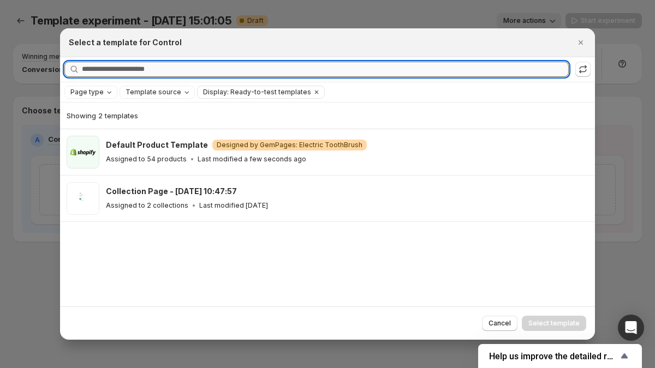
click at [238, 73] on input "Searching all templates" at bounding box center [325, 69] width 487 height 15
paste input "**********"
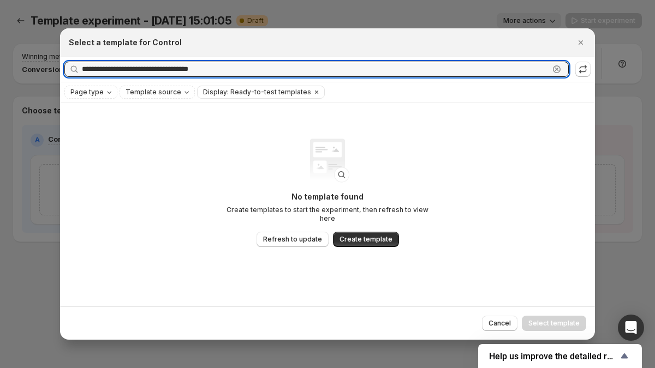
drag, startPoint x: 112, startPoint y: 70, endPoint x: 48, endPoint y: 78, distance: 64.9
click at [43, 368] on div "**********" at bounding box center [327, 368] width 655 height 0
type input "**********"
click at [312, 92] on icon "Clear" at bounding box center [316, 92] width 9 height 9
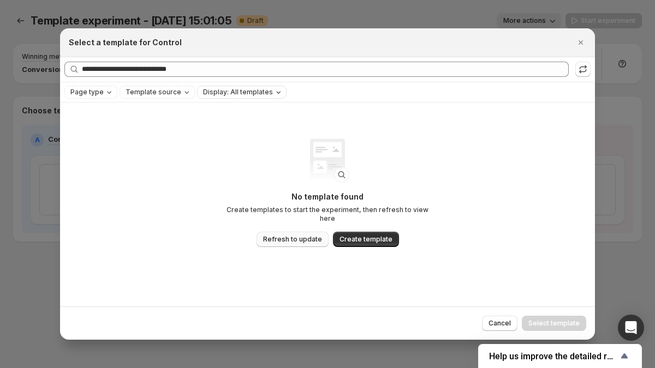
click at [292, 236] on span "Refresh to update" at bounding box center [292, 239] width 59 height 9
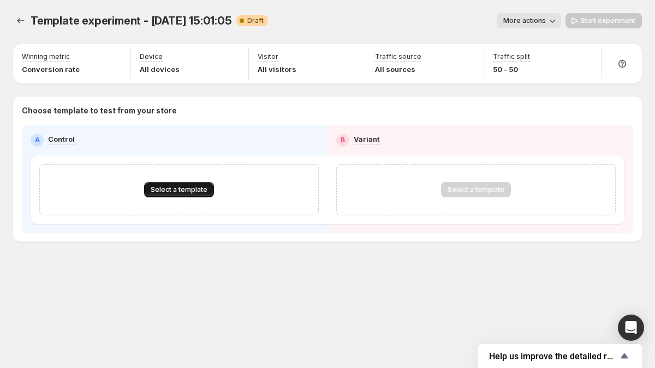
click at [160, 182] on button "Select a template" at bounding box center [179, 189] width 70 height 15
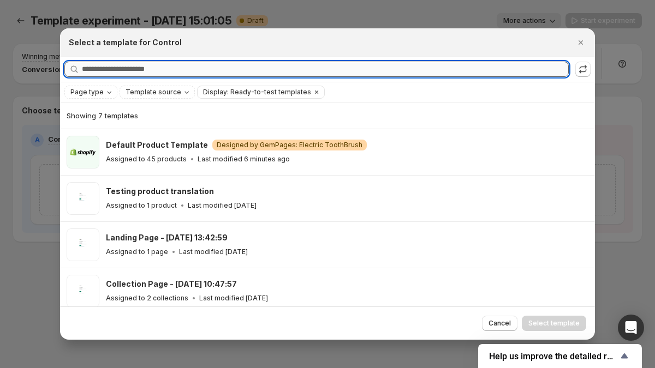
click at [198, 75] on input "Searching all templates" at bounding box center [325, 69] width 487 height 15
paste input "**********"
type input "**********"
click at [187, 72] on input "Searching all templates" at bounding box center [325, 69] width 487 height 15
paste input "**********"
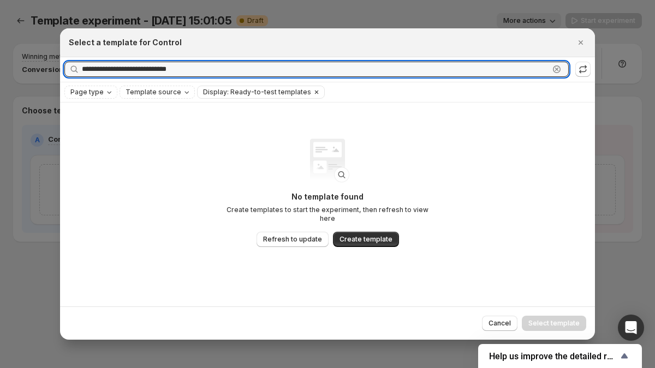
type input "**********"
click at [315, 93] on icon "Clear" at bounding box center [316, 92] width 3 height 3
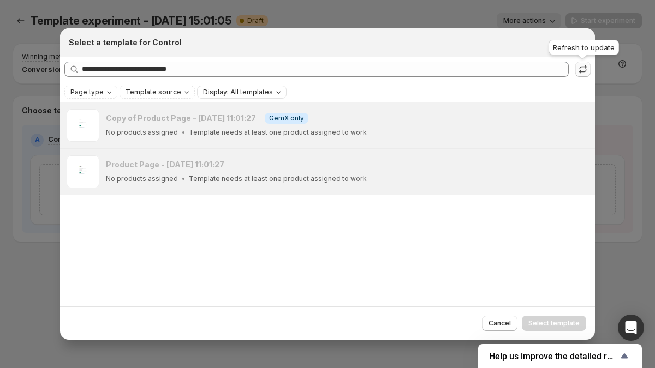
click at [584, 72] on icon ":re:" at bounding box center [583, 69] width 11 height 11
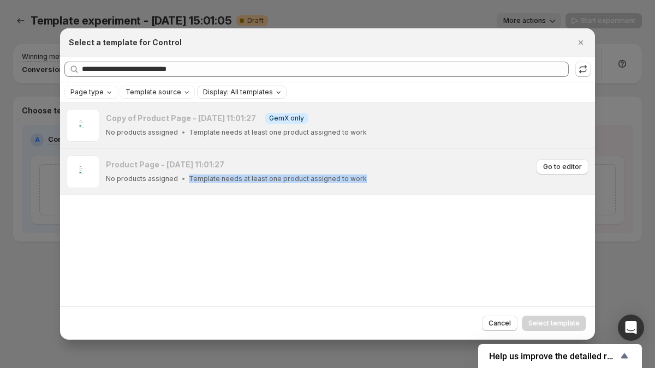
drag, startPoint x: 185, startPoint y: 179, endPoint x: 377, endPoint y: 189, distance: 192.9
click at [377, 189] on div "Product Page - [DATE] 11:01:27 No products assigned Template needs at least one…" at bounding box center [327, 172] width 535 height 46
click at [342, 182] on p "Template needs at least one product assigned to work" at bounding box center [278, 179] width 178 height 9
click at [347, 179] on p "Template needs at least one product assigned to work" at bounding box center [278, 179] width 178 height 9
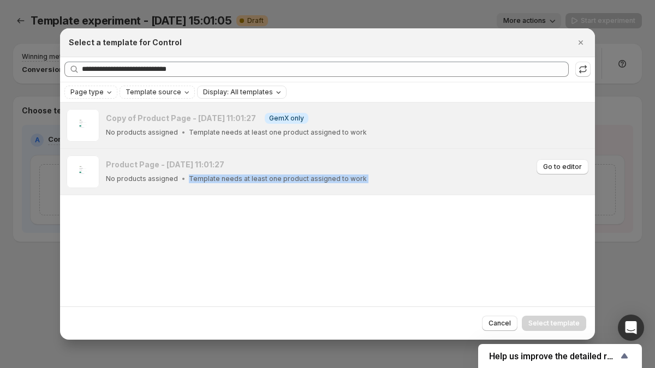
click at [347, 179] on p "Template needs at least one product assigned to work" at bounding box center [278, 179] width 178 height 9
click at [355, 182] on div "No products assigned Template needs at least one product assigned to work" at bounding box center [319, 179] width 427 height 11
click at [331, 179] on p "Template needs at least one product assigned to work" at bounding box center [278, 179] width 178 height 9
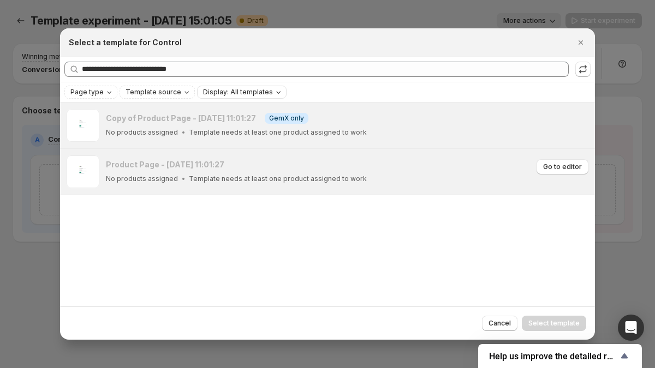
click at [325, 185] on div "Product Page - [DATE] 11:01:27 No products assigned Template needs at least one…" at bounding box center [347, 172] width 483 height 33
click at [313, 179] on p "Template needs at least one product assigned to work" at bounding box center [278, 179] width 178 height 9
click at [313, 177] on p "Template needs at least one product assigned to work" at bounding box center [278, 179] width 178 height 9
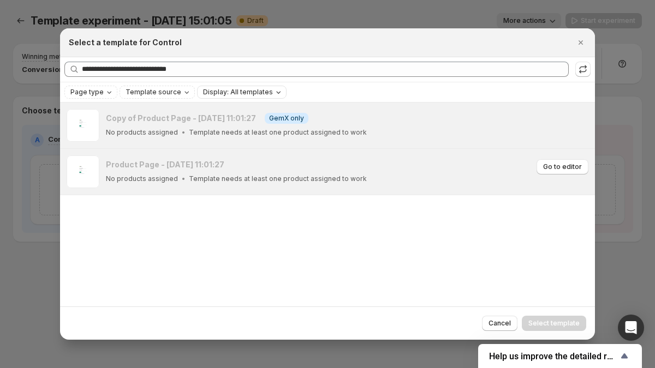
click at [311, 166] on div "Product Page - [DATE] 11:01:27" at bounding box center [319, 164] width 427 height 11
click at [310, 169] on div "Product Page - [DATE] 11:01:27" at bounding box center [319, 164] width 427 height 11
click at [587, 44] on button "Close" at bounding box center [580, 42] width 15 height 15
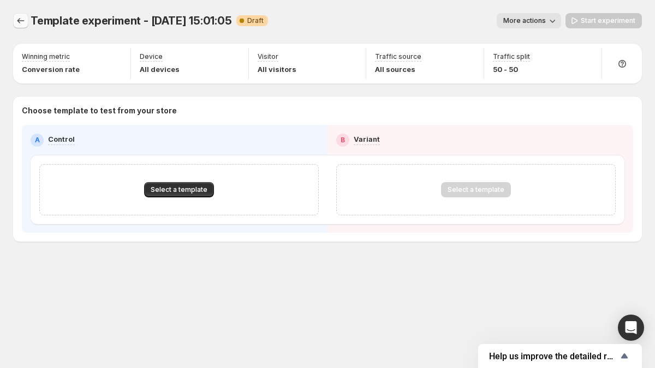
click at [19, 19] on icon "Experiments" at bounding box center [20, 20] width 11 height 11
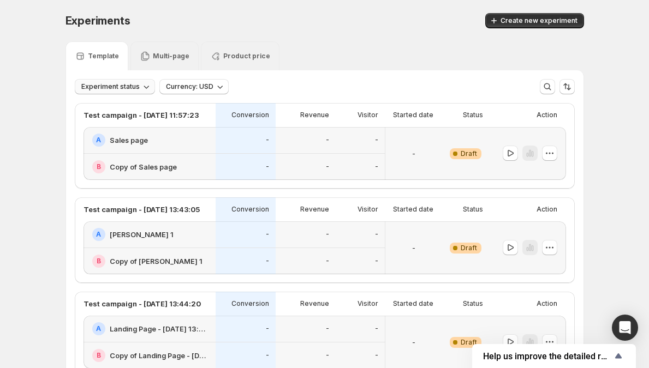
click at [147, 84] on icon "button" at bounding box center [146, 86] width 11 height 11
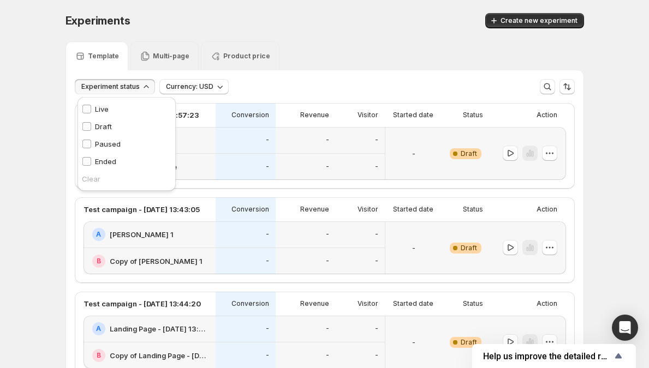
click at [129, 109] on div "Live Live" at bounding box center [127, 108] width 98 height 17
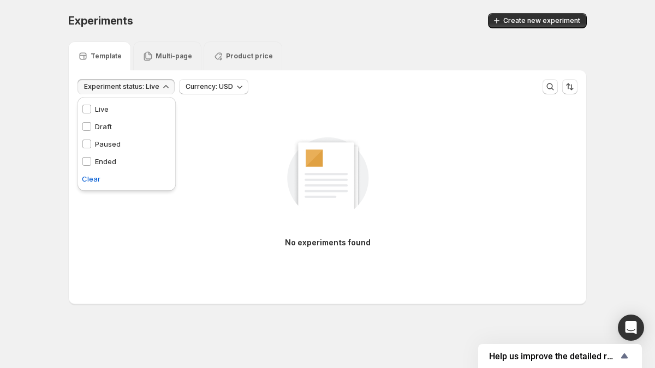
click at [133, 88] on span "Experiment status: Live" at bounding box center [121, 86] width 75 height 9
click at [186, 49] on div "Multi-page" at bounding box center [167, 55] width 68 height 29
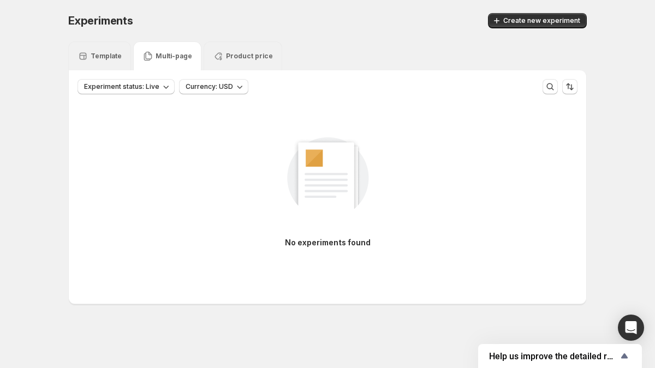
click at [229, 55] on p "Product price" at bounding box center [249, 56] width 47 height 9
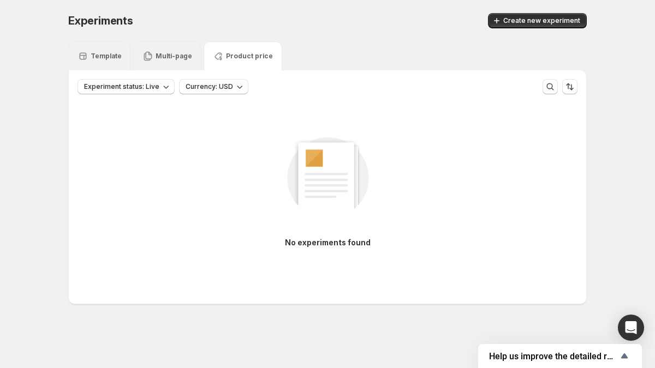
click at [166, 62] on div "Multi-page" at bounding box center [167, 55] width 68 height 29
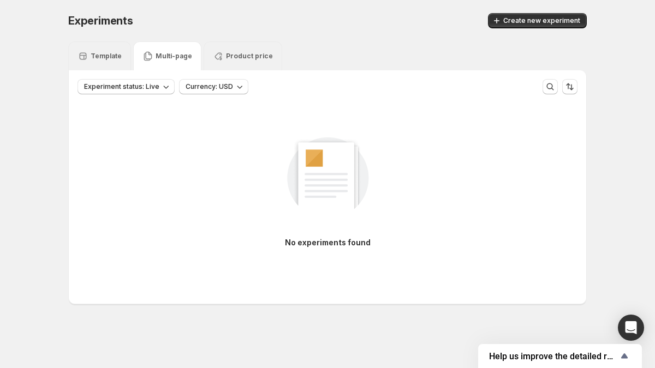
click at [98, 61] on div "Template" at bounding box center [100, 56] width 44 height 11
click at [151, 56] on icon at bounding box center [147, 56] width 11 height 11
click at [142, 57] on icon at bounding box center [147, 56] width 11 height 11
click at [116, 57] on p "Template" at bounding box center [106, 56] width 31 height 9
click at [144, 55] on icon at bounding box center [147, 56] width 11 height 11
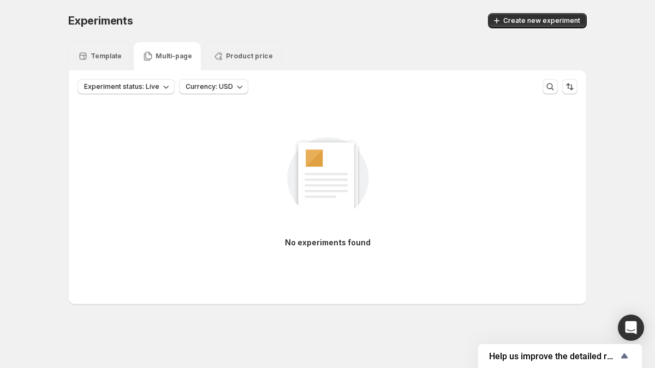
click at [225, 51] on div "Product price" at bounding box center [243, 56] width 60 height 11
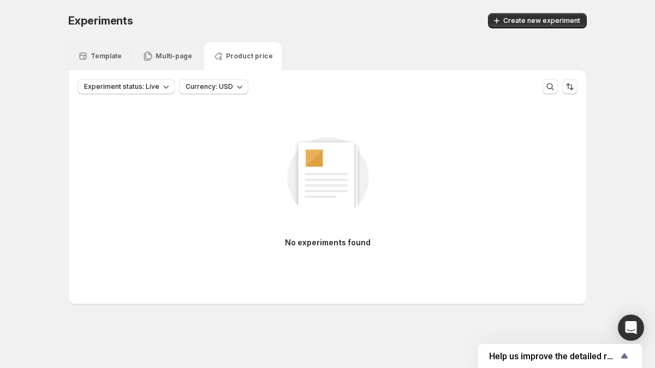
click at [164, 54] on p "Multi-page" at bounding box center [174, 56] width 37 height 9
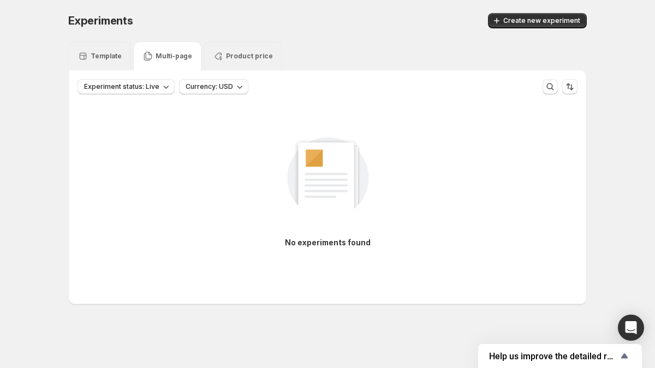
click at [92, 55] on p "Template" at bounding box center [106, 56] width 31 height 9
click at [125, 111] on div "No experiments found" at bounding box center [328, 199] width 500 height 192
click at [56, 69] on div "Experiments. This page is ready Experiments Create new experiment Template Mult…" at bounding box center [327, 182] width 545 height 364
drag, startPoint x: 80, startPoint y: 56, endPoint x: 113, endPoint y: 56, distance: 33.3
click at [113, 56] on div "Template" at bounding box center [100, 56] width 44 height 11
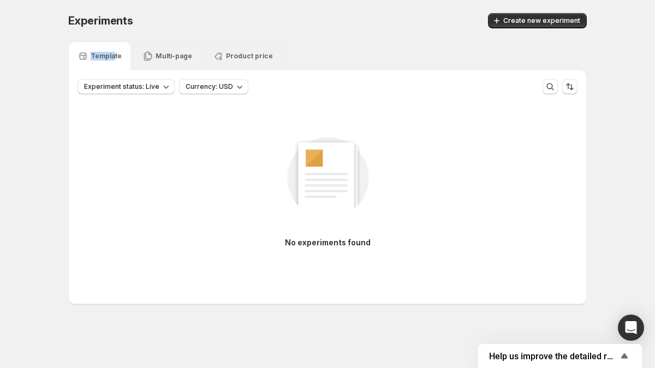
click at [100, 58] on p "Template" at bounding box center [106, 56] width 31 height 9
click at [93, 61] on div "Template" at bounding box center [100, 56] width 44 height 11
click at [113, 91] on span "Experiment status: Live" at bounding box center [121, 86] width 75 height 9
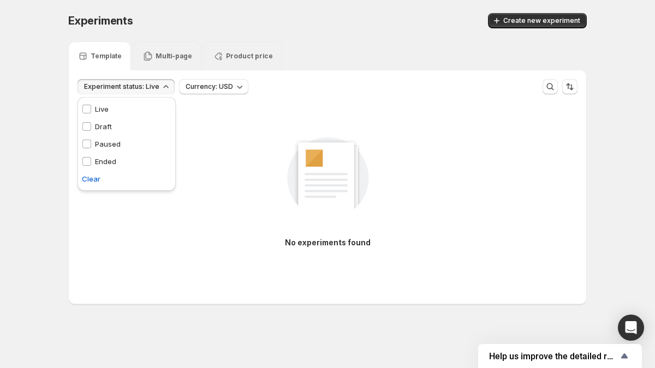
click at [114, 90] on span "Experiment status: Live" at bounding box center [121, 86] width 75 height 9
click at [113, 90] on span "Experiment status: Live" at bounding box center [121, 86] width 75 height 9
click at [96, 111] on p "Live" at bounding box center [102, 109] width 14 height 11
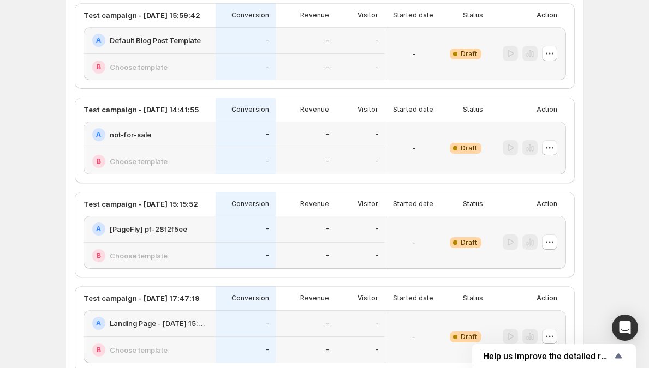
scroll to position [1707, 0]
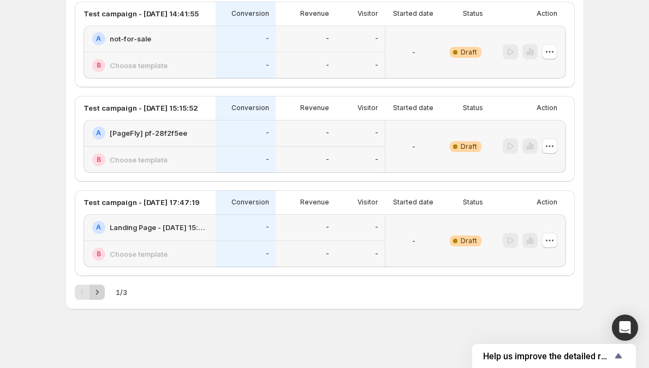
click at [100, 290] on icon "Next" at bounding box center [97, 292] width 11 height 11
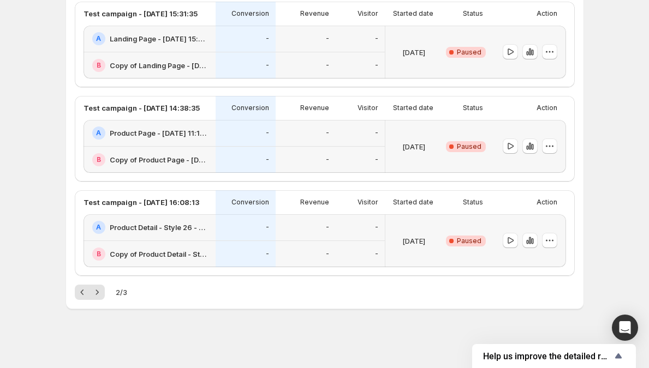
click at [102, 289] on icon "Next" at bounding box center [97, 292] width 11 height 11
click at [84, 295] on icon "Previous" at bounding box center [82, 292] width 11 height 11
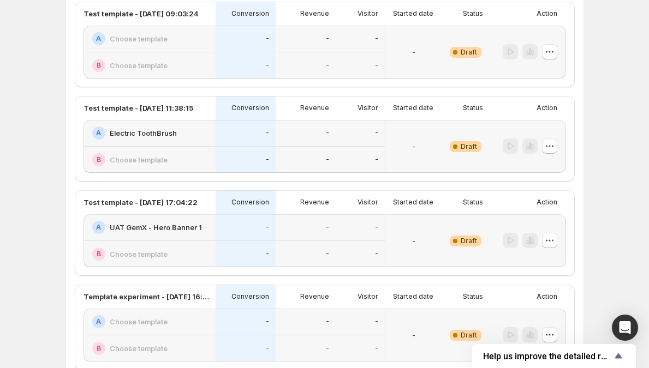
click at [84, 295] on div "Template experiment - [DATE] 16:48:45 Conversion Revenue Visitor Started date S…" at bounding box center [325, 328] width 500 height 86
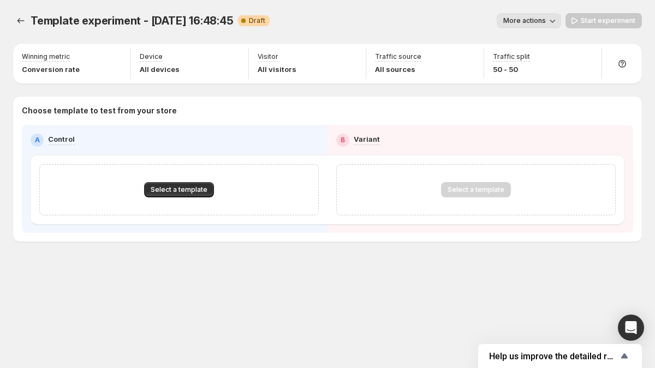
click at [141, 206] on div "Select a template" at bounding box center [178, 189] width 279 height 51
click at [147, 198] on div "Select a template" at bounding box center [178, 189] width 279 height 51
click at [151, 192] on button "Select a template" at bounding box center [179, 189] width 70 height 15
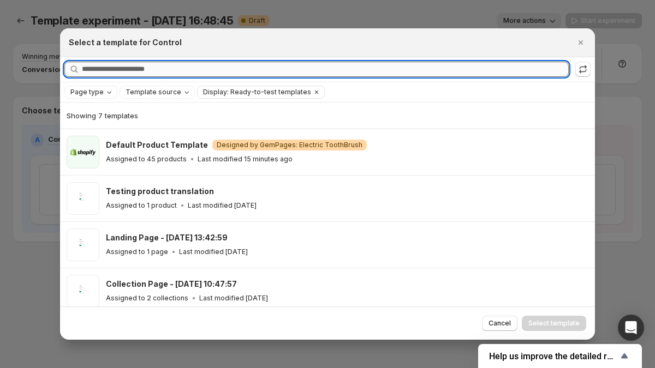
click at [170, 69] on input "Searching all templates" at bounding box center [325, 69] width 487 height 15
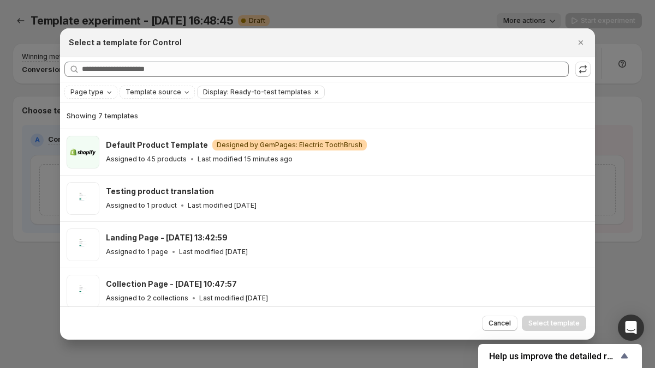
click at [225, 97] on button "Display: Ready-to-test templates" at bounding box center [255, 92] width 114 height 12
click at [227, 91] on span "Display: Ready-to-test templates" at bounding box center [257, 92] width 108 height 9
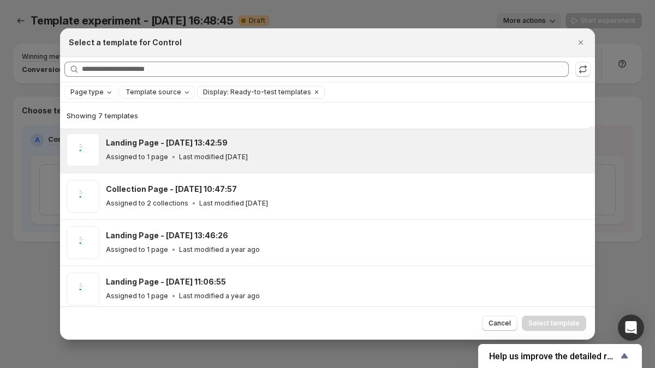
scroll to position [145, 0]
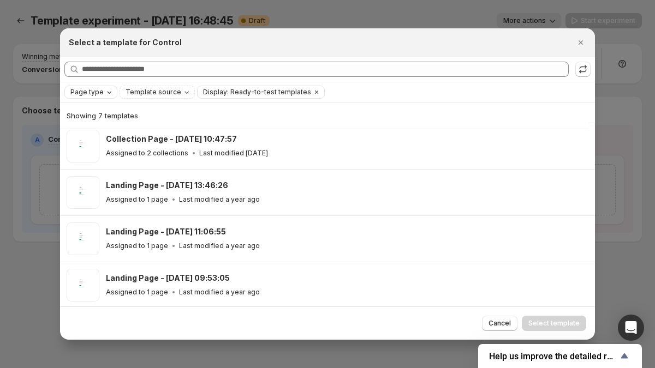
click at [115, 94] on div "Page type" at bounding box center [90, 92] width 53 height 13
click at [91, 94] on span "Page type" at bounding box center [86, 92] width 33 height 9
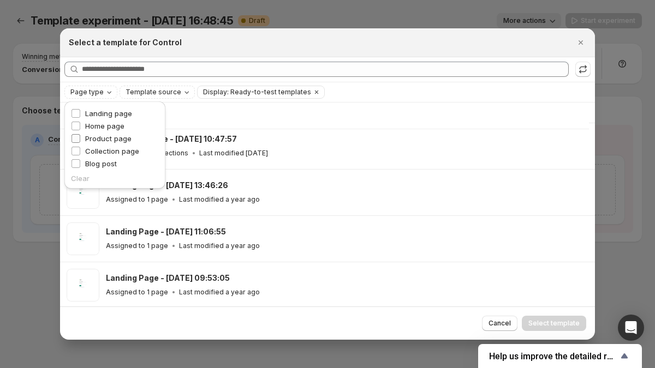
click at [97, 140] on span "Product page" at bounding box center [108, 138] width 46 height 9
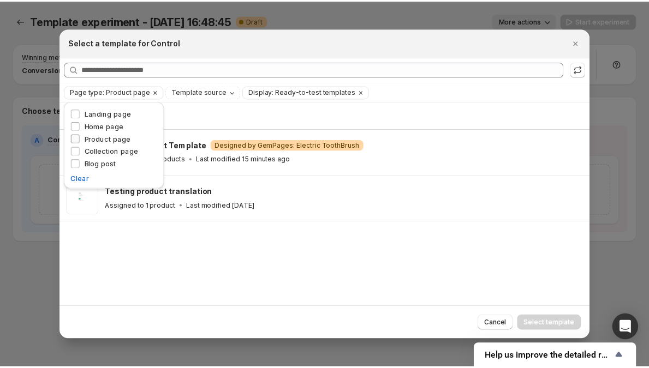
scroll to position [0, 0]
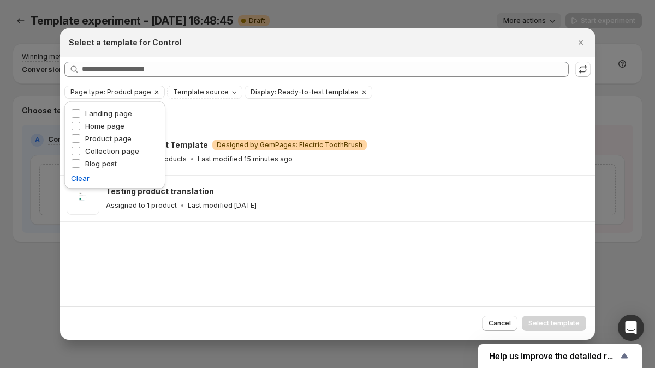
click at [102, 97] on button "Page type: Product page" at bounding box center [108, 92] width 86 height 12
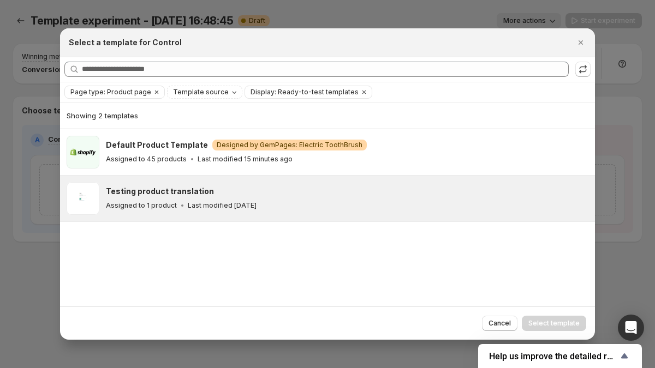
click at [109, 193] on h3 "Testing product translation" at bounding box center [160, 191] width 108 height 11
click at [549, 326] on span "Select template" at bounding box center [553, 323] width 51 height 9
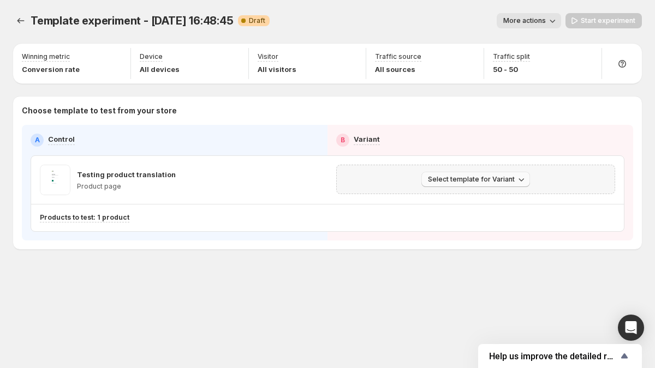
click at [468, 182] on span "Select template for Variant" at bounding box center [471, 179] width 87 height 9
click at [453, 200] on span "Select an existing template" at bounding box center [468, 202] width 92 height 9
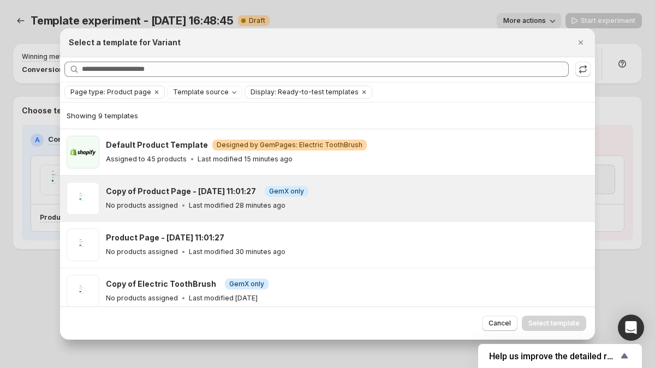
click at [347, 205] on div "No products assigned Last modified 28 minutes ago" at bounding box center [345, 205] width 479 height 11
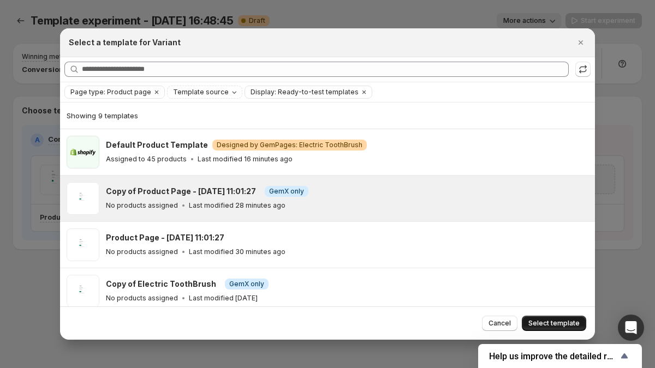
click at [558, 323] on span "Select template" at bounding box center [553, 323] width 51 height 9
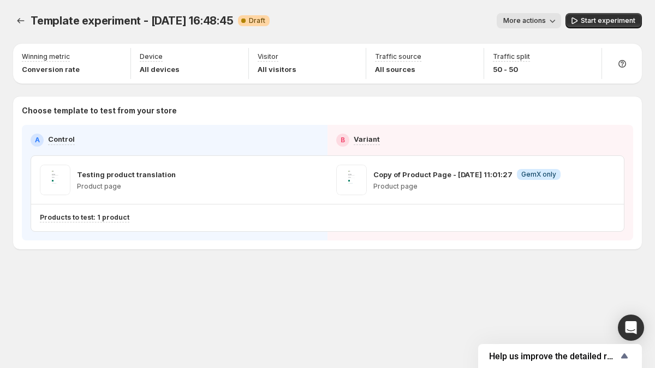
click at [463, 122] on div "Choose template to test from your store A Control B Variant Testing product tra…" at bounding box center [327, 172] width 611 height 135
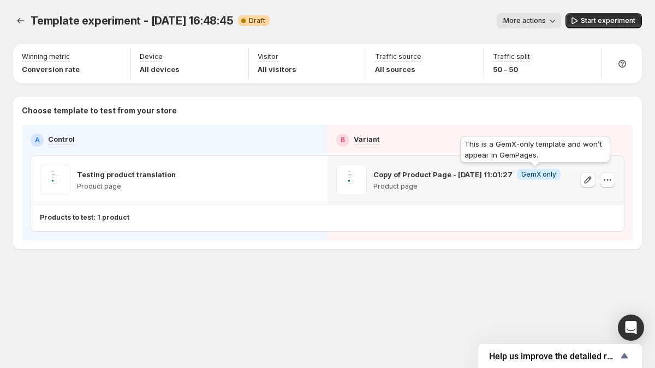
click at [522, 176] on span "GemX only" at bounding box center [538, 174] width 35 height 9
click at [539, 175] on span "GemX only" at bounding box center [538, 174] width 35 height 9
click at [456, 175] on p "Copy of Product Page - [DATE] 11:01:27" at bounding box center [442, 174] width 139 height 11
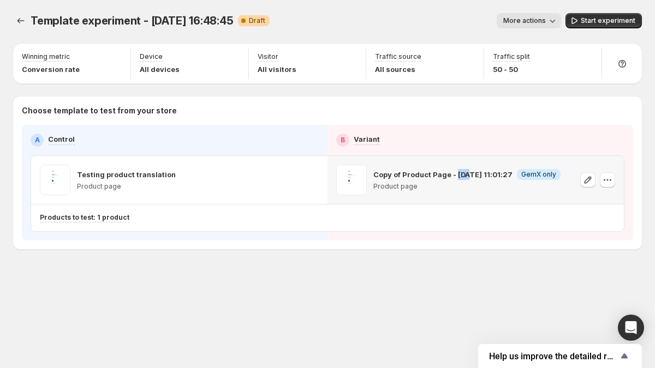
click at [456, 175] on p "Copy of Product Page - [DATE] 11:01:27" at bounding box center [442, 174] width 139 height 11
click at [434, 175] on p "Copy of Product Page - [DATE] 11:01:27" at bounding box center [442, 174] width 139 height 11
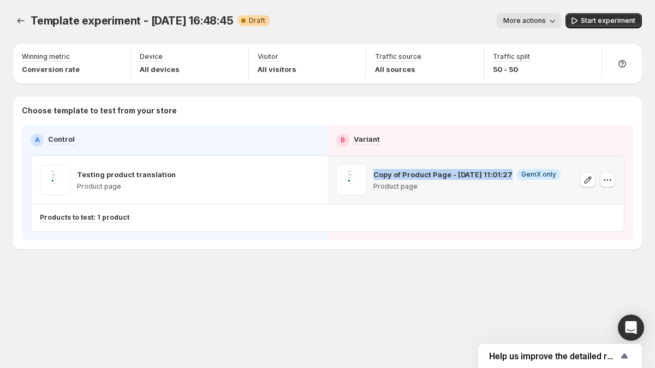
click at [434, 175] on p "Copy of Product Page - [DATE] 11:01:27" at bounding box center [442, 174] width 139 height 11
click at [414, 175] on p "Copy of Product Page - [DATE] 11:01:27" at bounding box center [442, 174] width 139 height 11
click at [611, 183] on icon "button" at bounding box center [607, 180] width 11 height 11
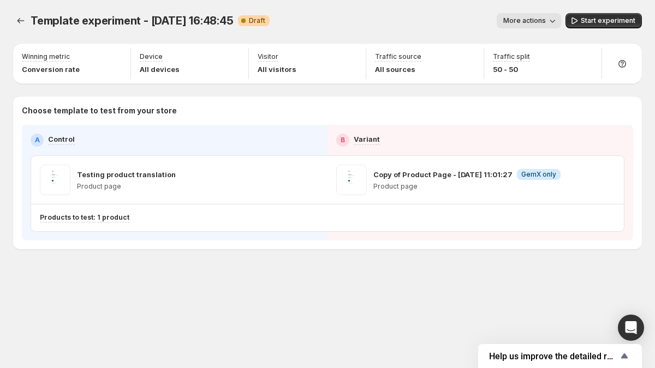
click at [506, 260] on div "Template experiment - [DATE] 16:48:45. This page is ready Template experiment -…" at bounding box center [327, 154] width 655 height 308
click at [104, 224] on div "Products to test: 1 product" at bounding box center [279, 218] width 479 height 18
click at [104, 222] on div "Products to test: 1 product" at bounding box center [85, 217] width 90 height 9
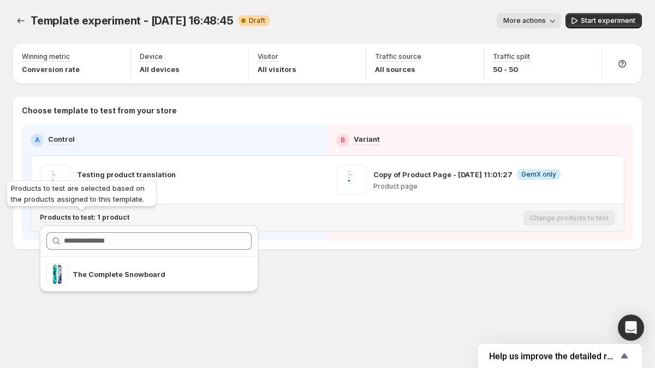
click at [105, 219] on p "Products to test: 1 product" at bounding box center [85, 217] width 90 height 9
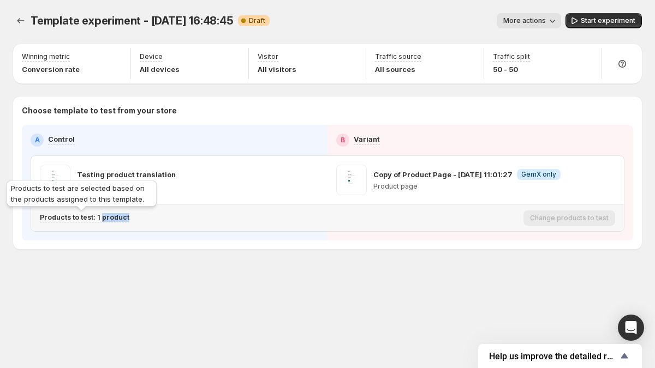
click at [105, 219] on p "Products to test: 1 product" at bounding box center [85, 217] width 90 height 9
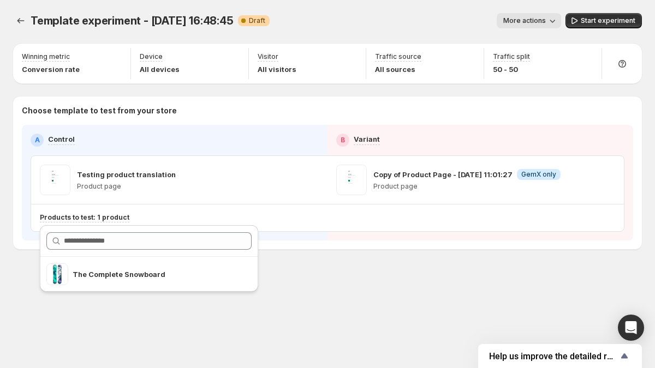
click at [330, 275] on div "Template experiment - [DATE] 16:48:45. This page is ready Template experiment -…" at bounding box center [327, 154] width 655 height 308
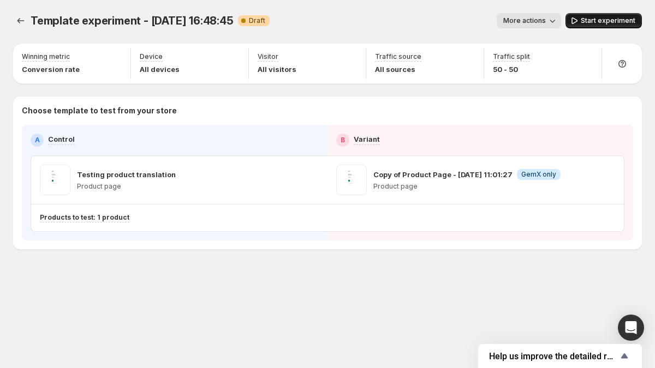
click at [627, 20] on span "Start experiment" at bounding box center [608, 20] width 55 height 9
click at [552, 21] on icon "button" at bounding box center [547, 20] width 11 height 11
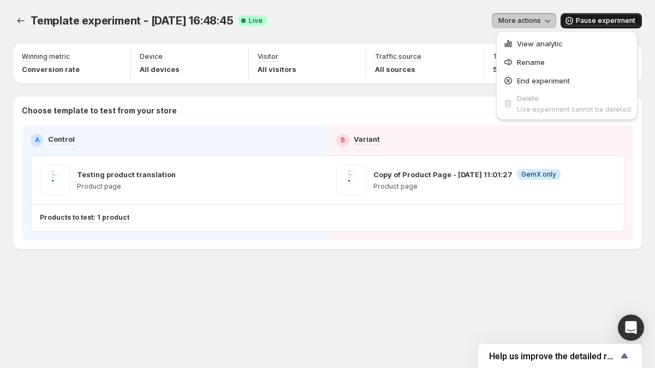
click at [552, 21] on icon "button" at bounding box center [547, 20] width 11 height 11
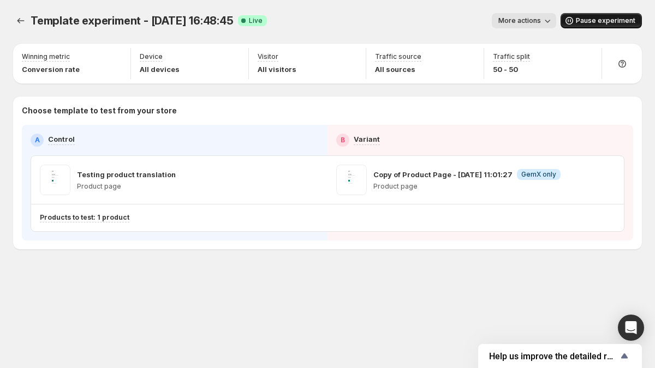
click at [552, 21] on icon "button" at bounding box center [547, 20] width 11 height 11
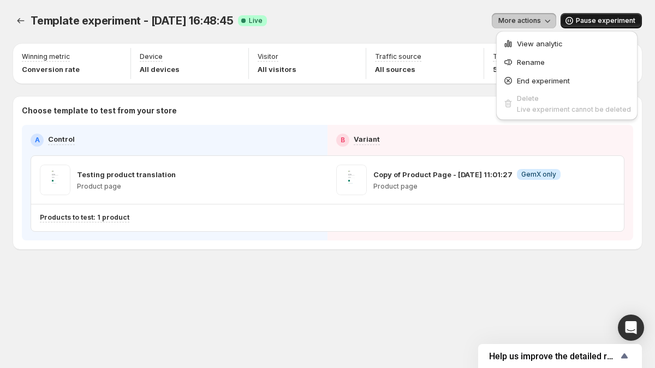
click at [409, 3] on div "Template experiment - [DATE] 16:48:45. This page is ready Template experiment -…" at bounding box center [327, 20] width 629 height 41
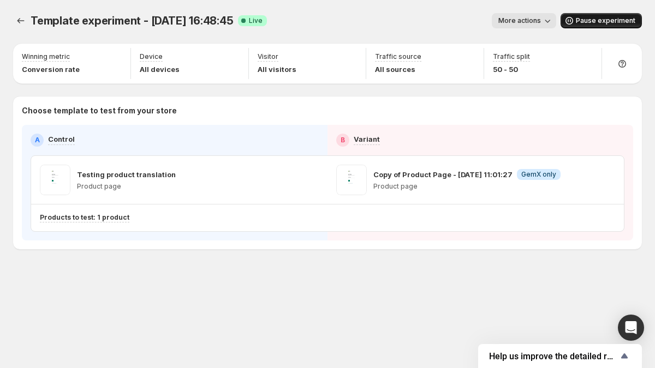
click at [521, 17] on span "More actions" at bounding box center [519, 20] width 43 height 9
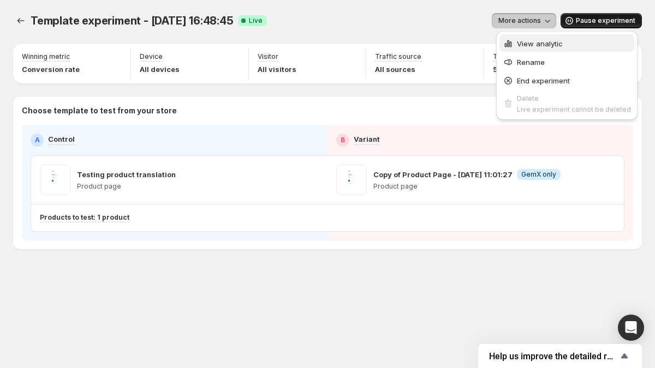
click at [529, 44] on span "View analytic" at bounding box center [540, 43] width 46 height 9
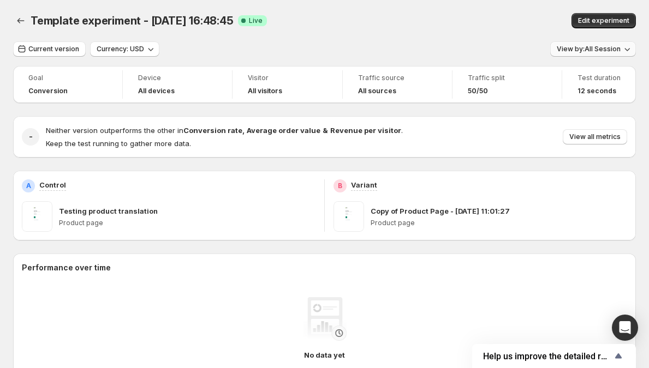
click at [587, 51] on span "View by: All Session" at bounding box center [589, 49] width 64 height 9
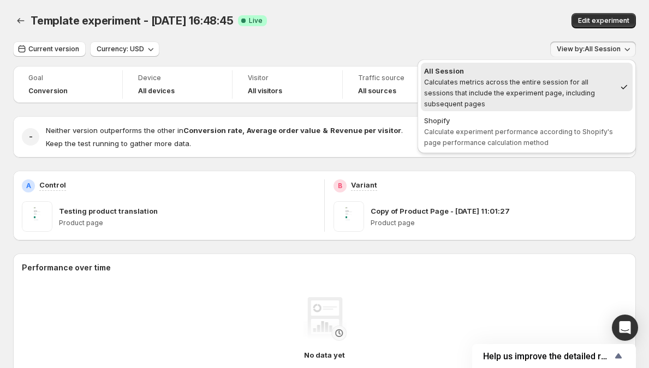
click at [587, 50] on span "View by: All Session" at bounding box center [589, 49] width 64 height 9
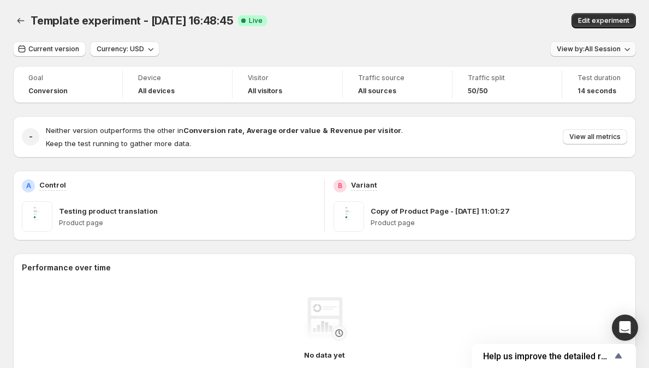
click at [587, 50] on span "View by: All Session" at bounding box center [589, 49] width 64 height 9
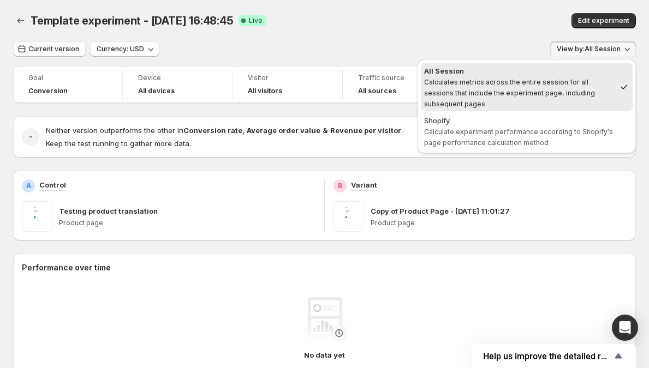
click at [587, 50] on span "View by: All Session" at bounding box center [589, 49] width 64 height 9
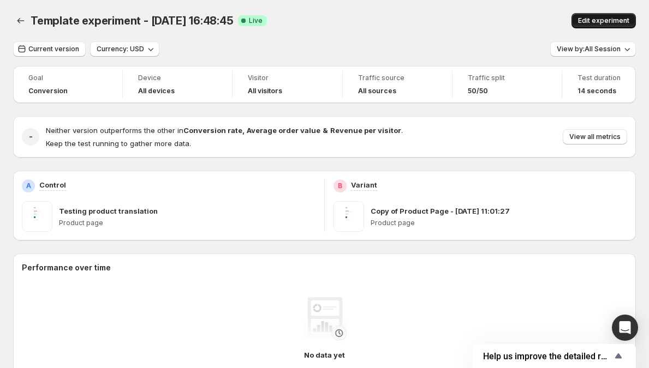
click at [602, 22] on span "Edit experiment" at bounding box center [603, 20] width 51 height 9
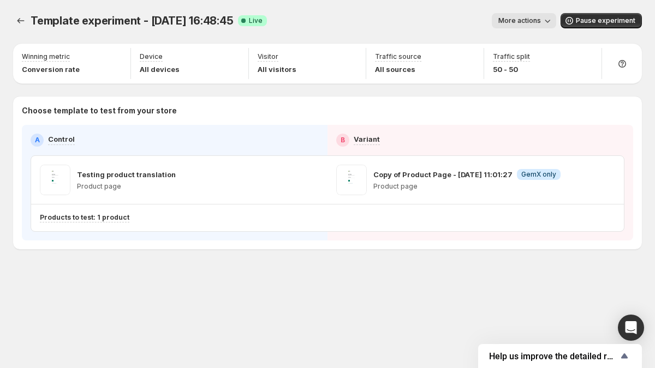
click at [544, 20] on button "More actions" at bounding box center [524, 20] width 64 height 15
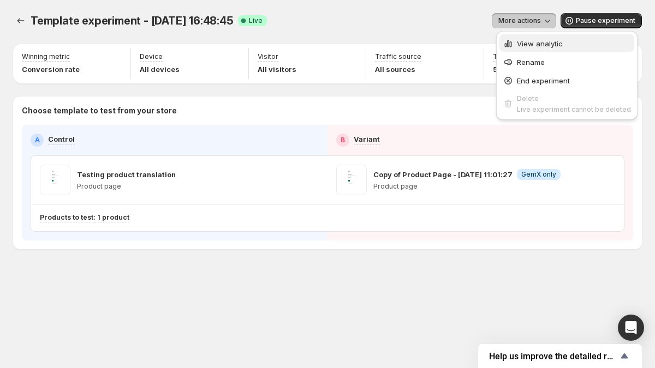
click at [554, 39] on span "View analytic" at bounding box center [540, 43] width 46 height 9
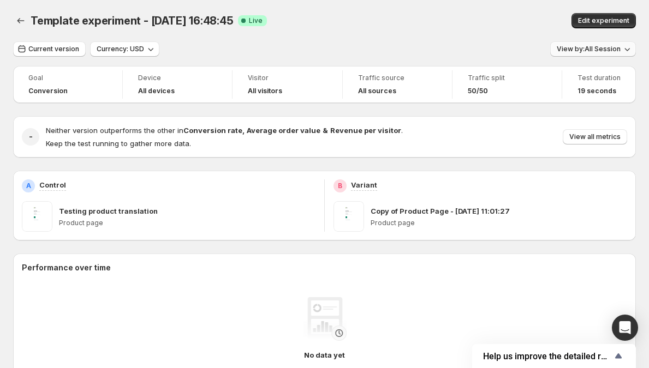
click at [562, 44] on button "View by: All Session" at bounding box center [593, 48] width 86 height 15
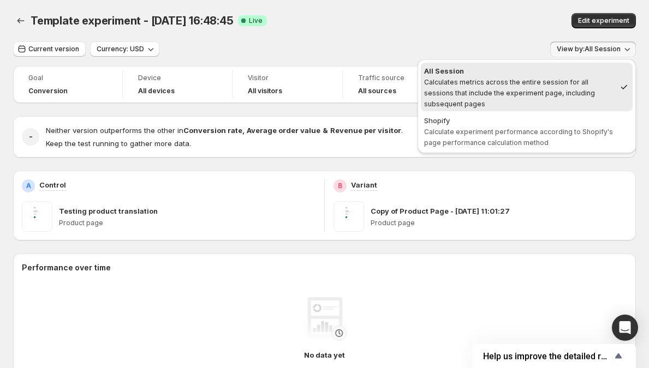
click at [493, 14] on div "Edit experiment" at bounding box center [528, 20] width 215 height 15
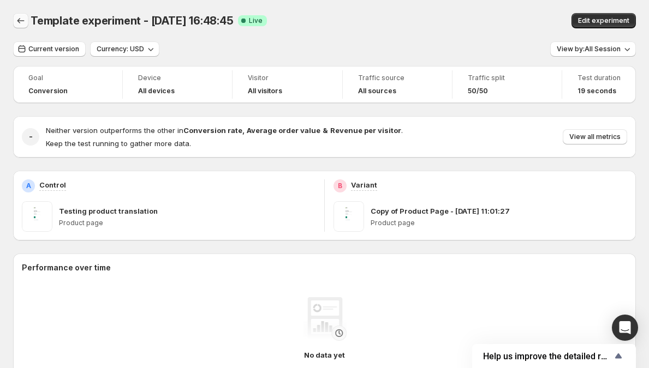
click at [15, 21] on icon "Back" at bounding box center [20, 20] width 11 height 11
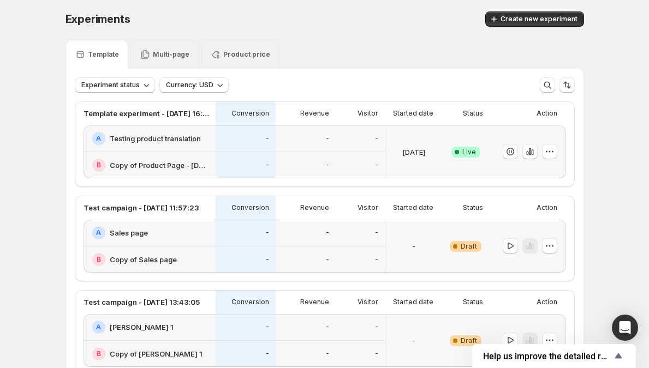
scroll to position [2, 0]
click at [555, 150] on icon "button" at bounding box center [549, 151] width 11 height 11
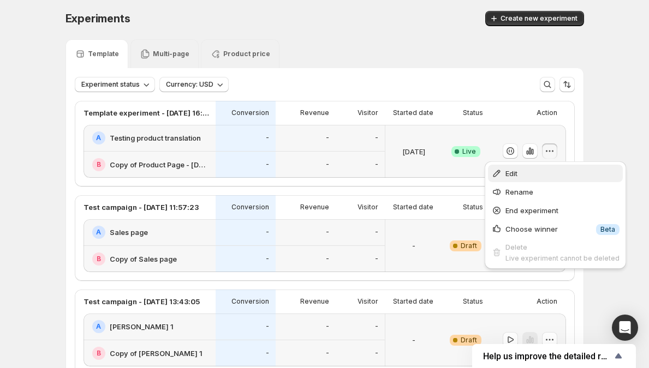
click at [531, 172] on span "Edit" at bounding box center [562, 173] width 114 height 11
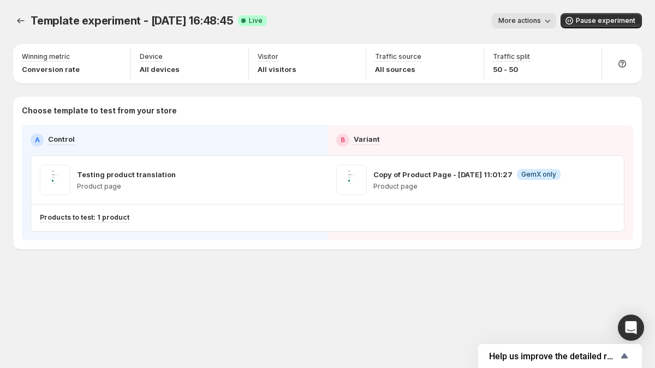
click at [509, 20] on span "More actions" at bounding box center [519, 20] width 43 height 9
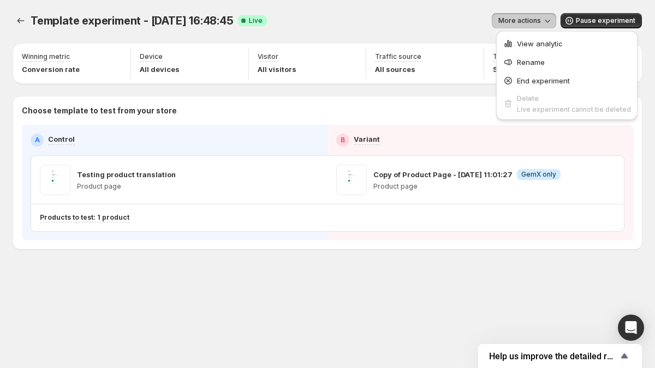
drag, startPoint x: 510, startPoint y: 39, endPoint x: 459, endPoint y: 38, distance: 51.3
click at [459, 38] on div "Template experiment - [DATE] 16:48:45. This page is ready Template experiment -…" at bounding box center [327, 184] width 655 height 368
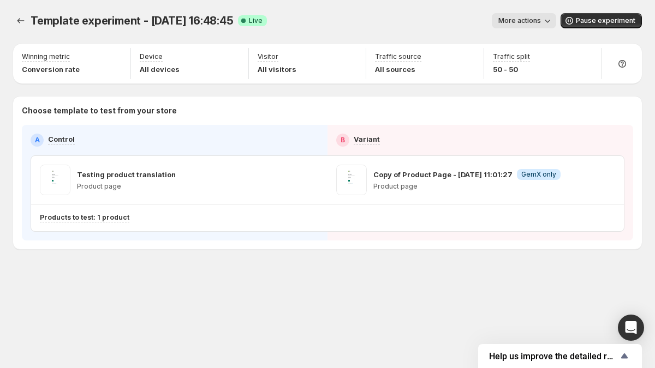
click at [520, 26] on button "More actions" at bounding box center [524, 20] width 64 height 15
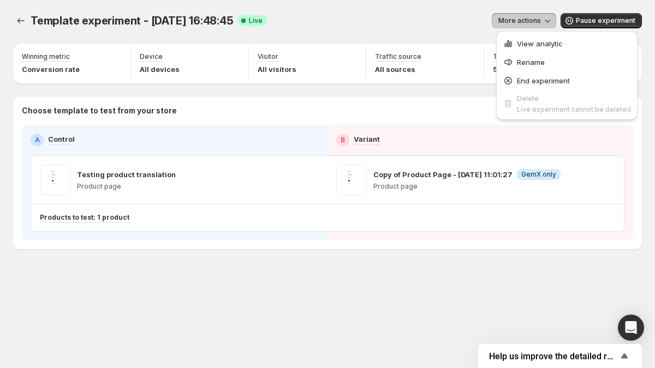
click at [519, 24] on span "More actions" at bounding box center [519, 20] width 43 height 9
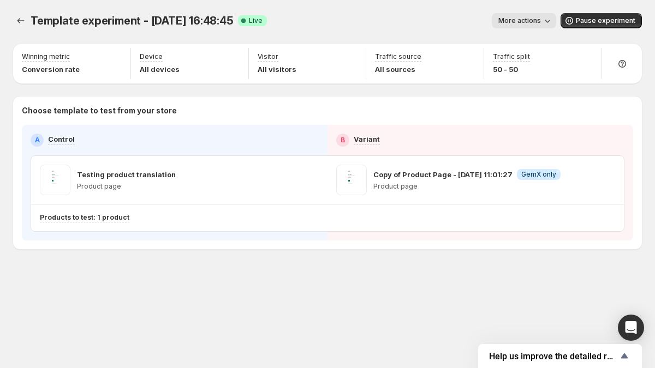
click at [519, 24] on span "More actions" at bounding box center [519, 20] width 43 height 9
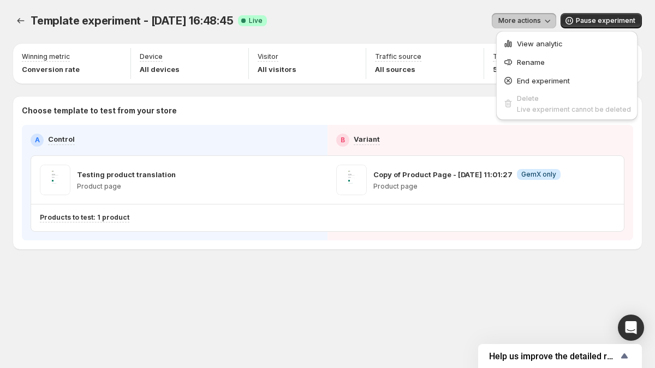
click at [540, 20] on span "More actions" at bounding box center [519, 20] width 43 height 9
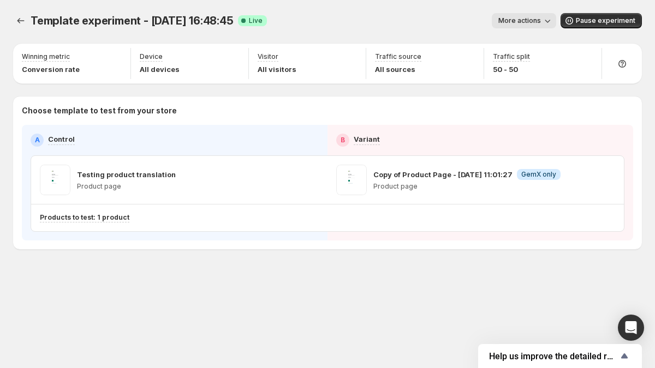
click at [540, 21] on span "More actions" at bounding box center [519, 20] width 43 height 9
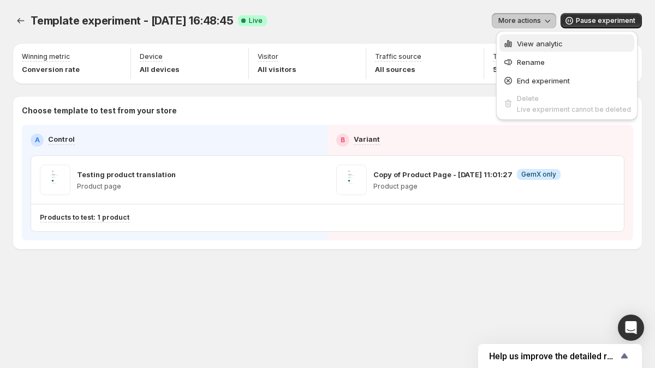
click at [537, 44] on span "View analytic" at bounding box center [540, 43] width 46 height 9
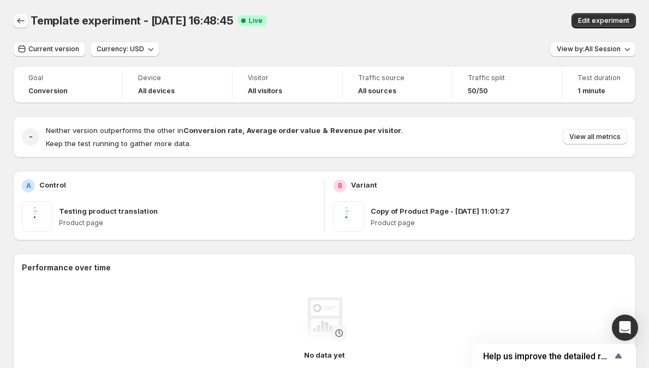
click at [25, 22] on icon "Back" at bounding box center [20, 20] width 11 height 11
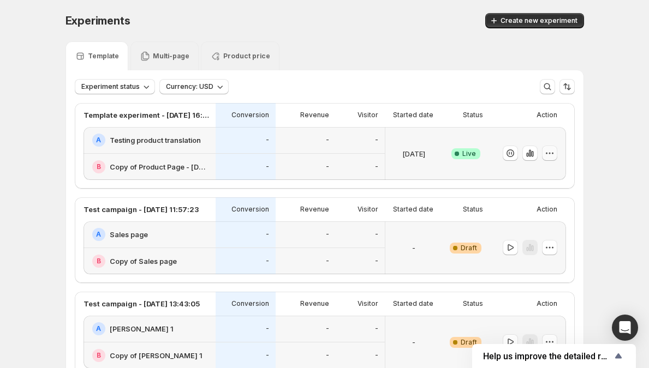
click at [557, 153] on button "button" at bounding box center [549, 153] width 15 height 15
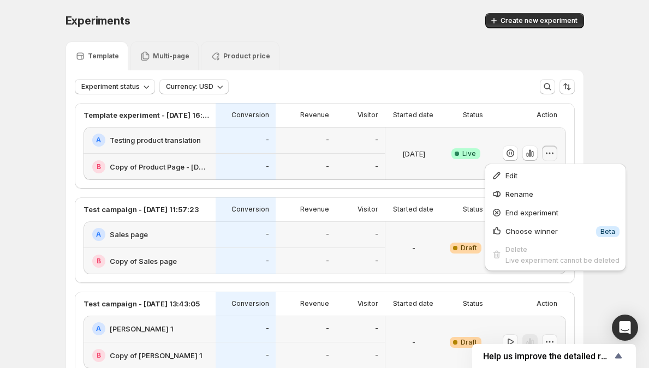
click at [618, 264] on div "Edit Rename End experiment Choose winner Info Beta Delete Live experiment canno…" at bounding box center [555, 218] width 141 height 108
click at [524, 175] on span "Edit" at bounding box center [562, 175] width 114 height 11
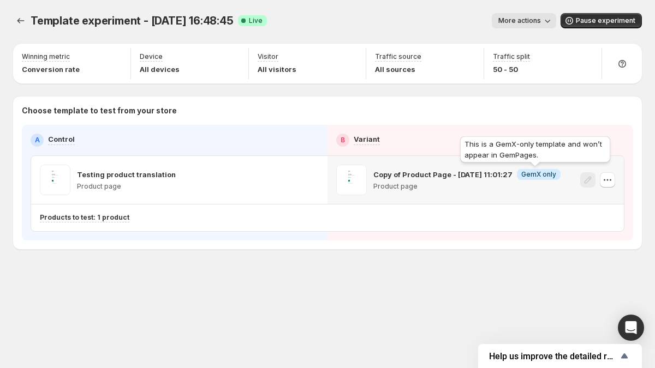
click at [526, 176] on span "GemX only" at bounding box center [538, 174] width 35 height 9
click at [538, 176] on span "GemX only" at bounding box center [538, 174] width 35 height 9
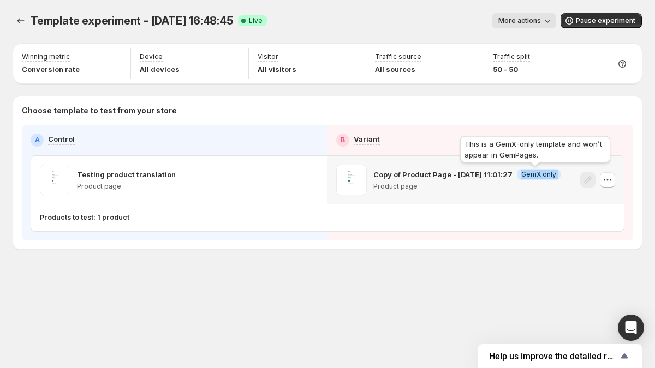
click at [538, 176] on span "GemX only" at bounding box center [538, 174] width 35 height 9
click at [529, 176] on span "GemX only" at bounding box center [538, 174] width 35 height 9
click at [532, 175] on span "GemX only" at bounding box center [538, 174] width 35 height 9
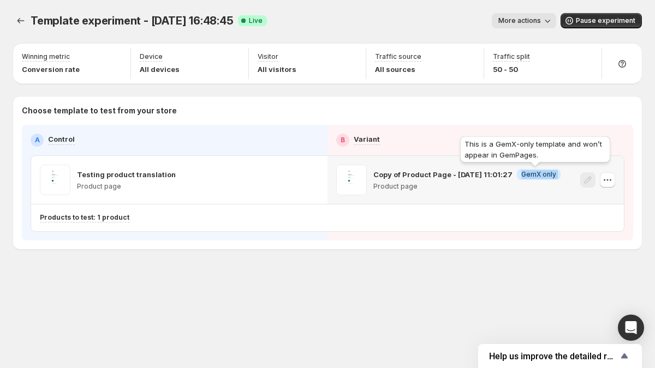
click at [532, 175] on span "GemX only" at bounding box center [538, 174] width 35 height 9
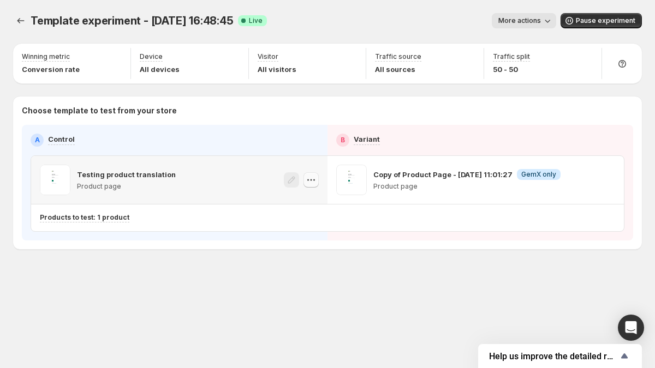
click at [311, 183] on icon "button" at bounding box center [311, 180] width 11 height 11
click at [307, 180] on icon "button" at bounding box center [311, 180] width 11 height 11
click at [308, 179] on icon "button" at bounding box center [311, 180] width 11 height 11
click at [313, 181] on icon "button" at bounding box center [311, 180] width 11 height 11
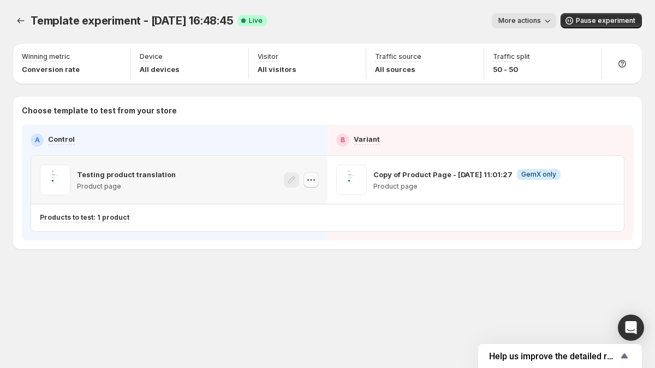
click at [316, 177] on icon "button" at bounding box center [311, 180] width 11 height 11
click at [603, 186] on button "button" at bounding box center [607, 179] width 15 height 15
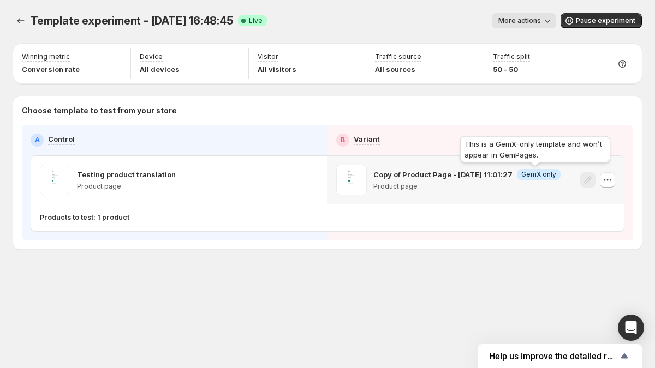
click at [544, 177] on span "GemX only" at bounding box center [538, 174] width 35 height 9
click at [528, 176] on span "GemX only" at bounding box center [538, 174] width 35 height 9
click at [529, 176] on span "GemX only" at bounding box center [538, 174] width 35 height 9
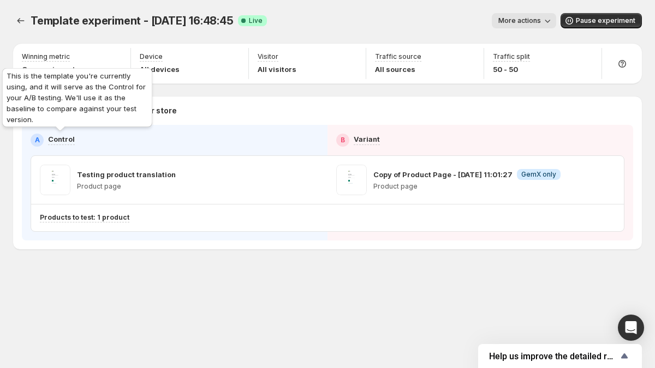
click at [68, 137] on p "Control" at bounding box center [61, 139] width 27 height 11
click at [72, 140] on p "Control" at bounding box center [61, 139] width 27 height 11
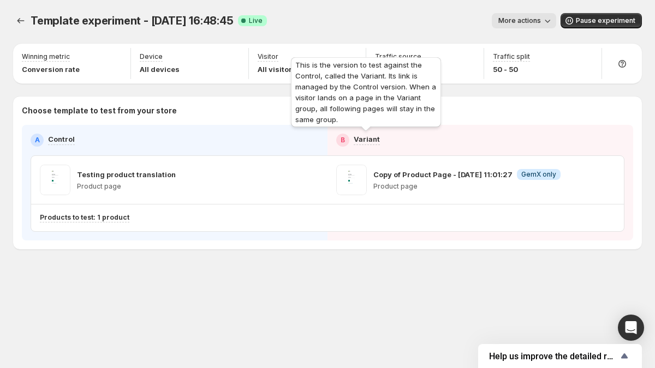
click at [367, 142] on p "Variant" at bounding box center [367, 139] width 26 height 11
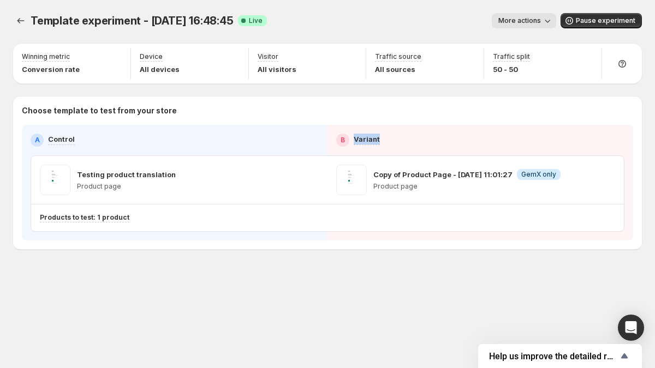
click at [383, 138] on div "B Variant" at bounding box center [480, 140] width 288 height 13
click at [522, 19] on span "More actions" at bounding box center [519, 20] width 43 height 9
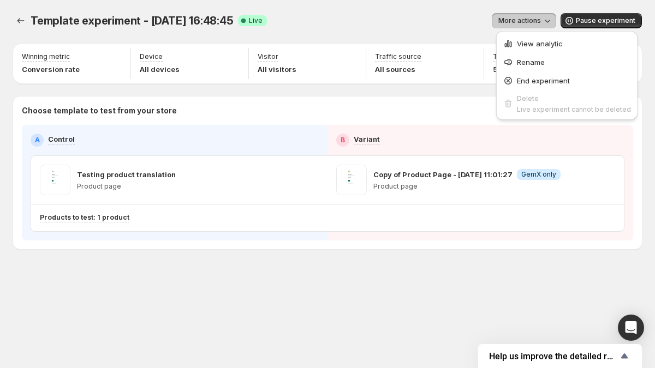
click at [522, 16] on button "More actions" at bounding box center [524, 20] width 64 height 15
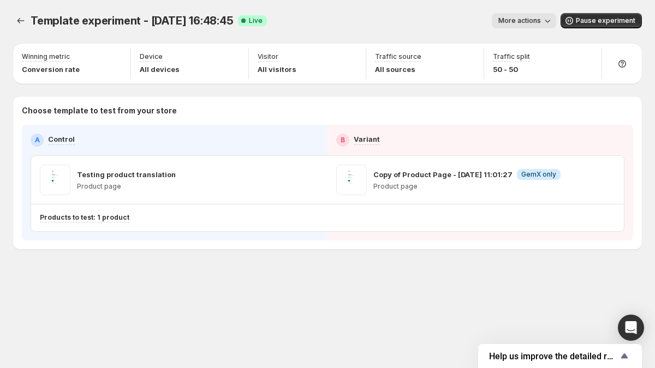
click at [456, 31] on div "Template experiment - [DATE] 16:48:45. This page is ready Template experiment -…" at bounding box center [327, 20] width 629 height 41
click at [516, 16] on button "More actions" at bounding box center [524, 20] width 64 height 15
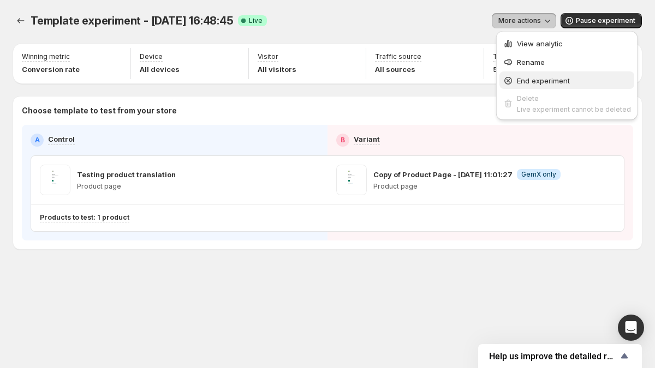
click at [523, 83] on span "End experiment" at bounding box center [543, 80] width 53 height 9
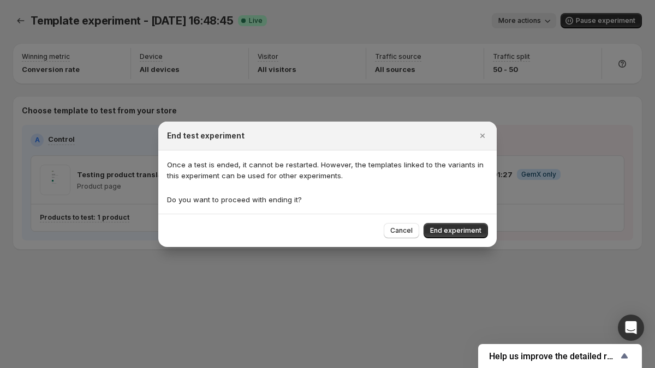
click at [223, 136] on h2 "End test experiment" at bounding box center [206, 135] width 78 height 11
click at [249, 99] on div at bounding box center [327, 184] width 655 height 368
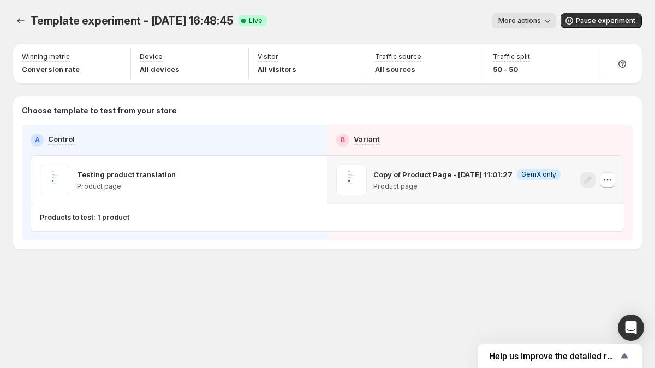
click at [463, 174] on p "Copy of Product Page - [DATE] 11:01:27" at bounding box center [442, 174] width 139 height 11
copy p "Copy of Product Page - [DATE] 11:01:27"
click at [608, 187] on button "button" at bounding box center [607, 179] width 15 height 15
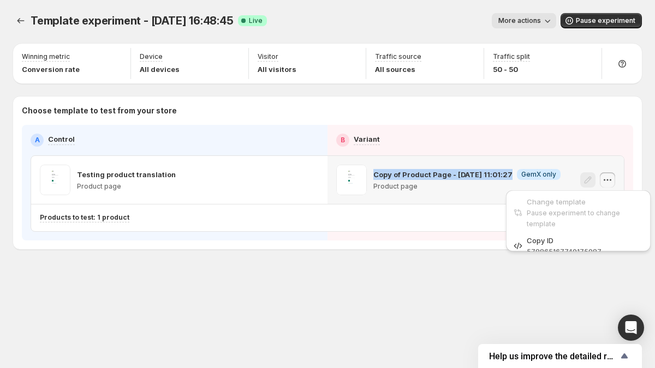
click at [607, 186] on button "button" at bounding box center [607, 179] width 15 height 15
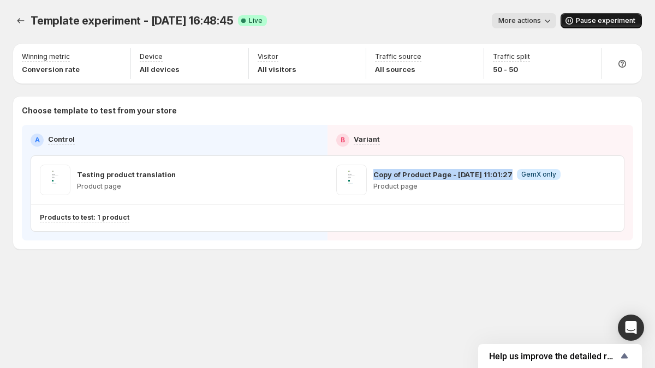
click at [589, 19] on span "Pause experiment" at bounding box center [606, 20] width 60 height 9
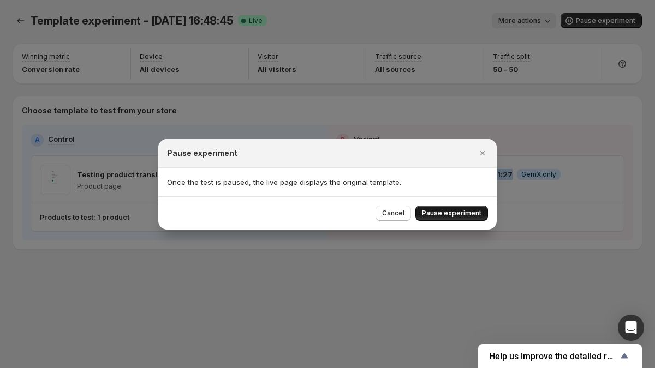
click at [451, 217] on span "Pause experiment" at bounding box center [452, 213] width 60 height 9
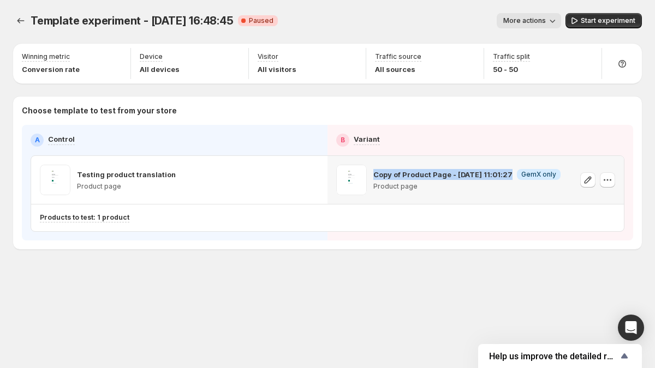
click at [609, 184] on icon "button" at bounding box center [607, 180] width 11 height 11
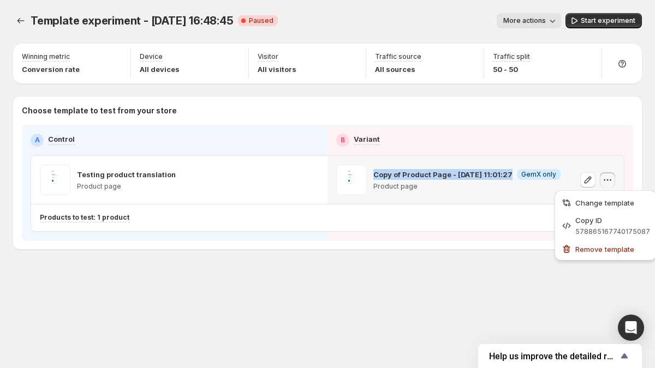
click at [593, 243] on button "Remove template" at bounding box center [606, 248] width 96 height 17
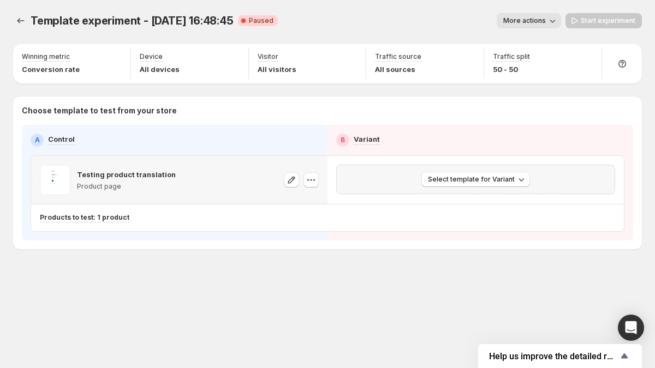
click at [322, 181] on div "Testing product translation Product page" at bounding box center [179, 180] width 296 height 48
click at [315, 181] on icon "button" at bounding box center [311, 180] width 11 height 11
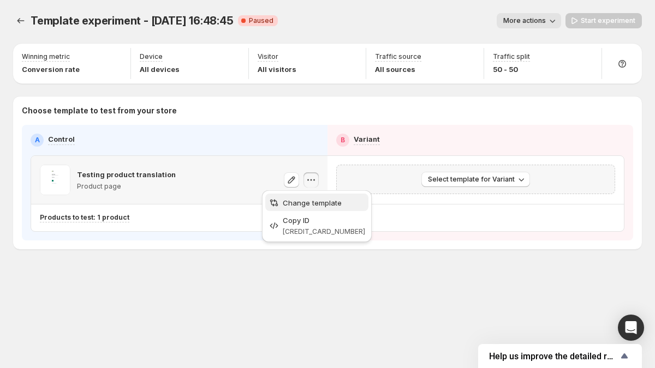
click at [311, 202] on span "Change template" at bounding box center [312, 203] width 59 height 9
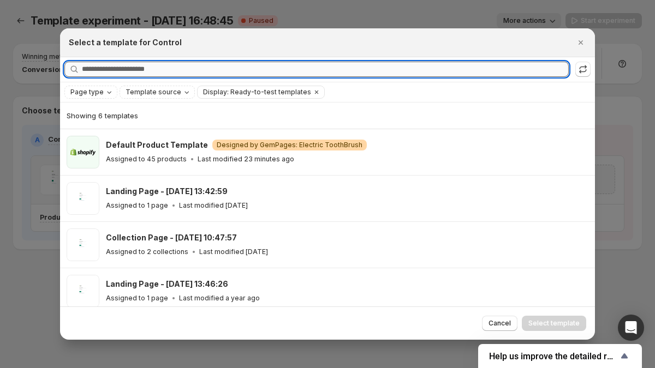
click at [229, 62] on input "Searching all templates" at bounding box center [325, 69] width 487 height 15
paste input "**********"
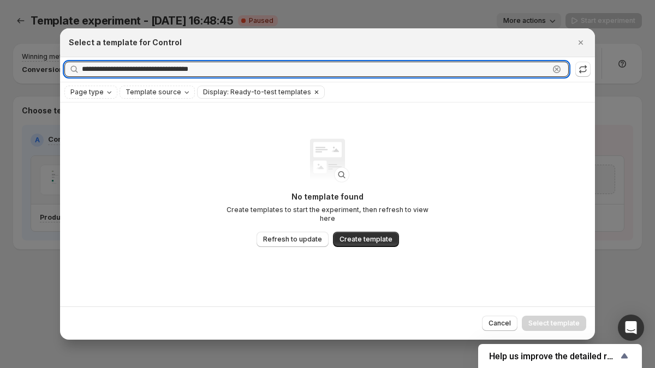
type input "**********"
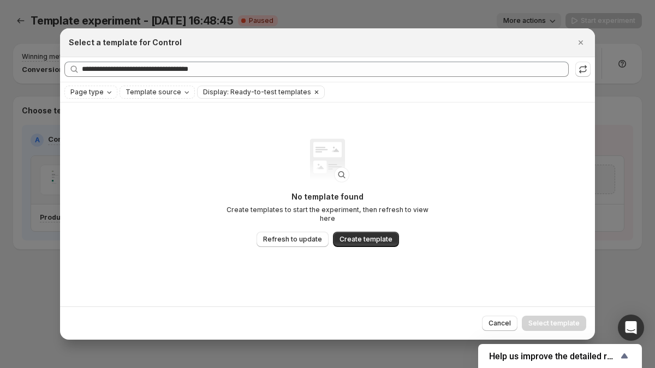
click at [312, 93] on icon "Clear" at bounding box center [316, 92] width 9 height 9
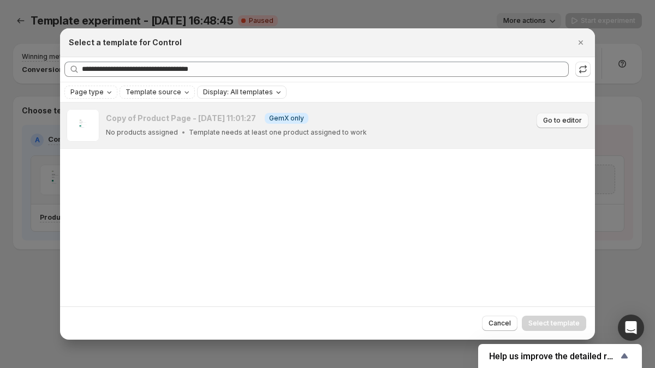
click at [567, 123] on span "Go to editor" at bounding box center [562, 120] width 39 height 9
click at [613, 125] on div at bounding box center [327, 184] width 655 height 368
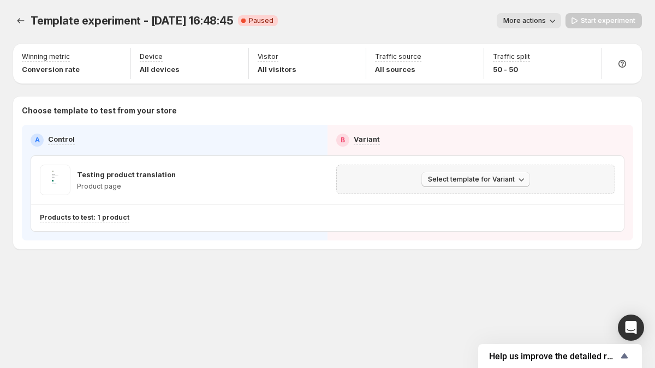
click at [481, 186] on button "Select template for Variant" at bounding box center [475, 179] width 109 height 15
click at [306, 182] on icon "button" at bounding box center [311, 180] width 11 height 11
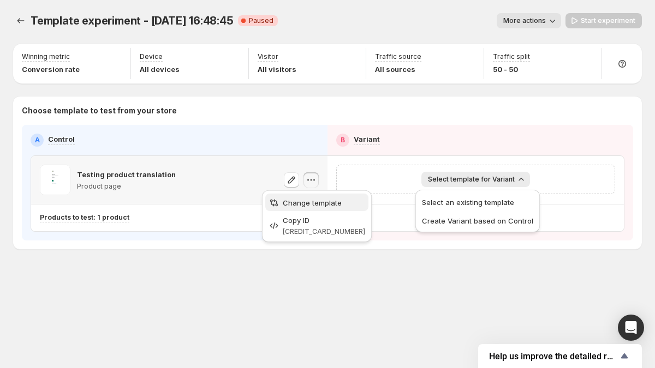
click at [311, 205] on span "Change template" at bounding box center [312, 203] width 59 height 9
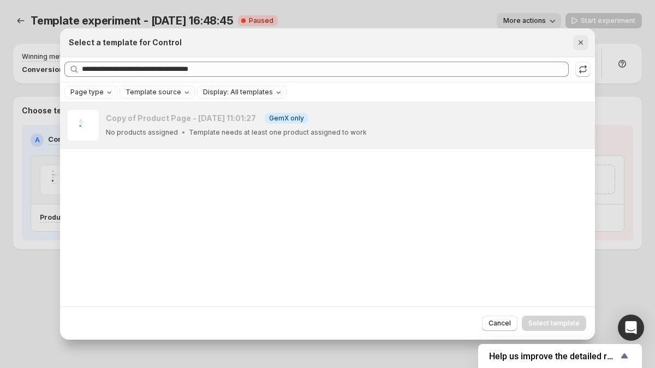
click at [580, 40] on icon "Close" at bounding box center [580, 42] width 11 height 11
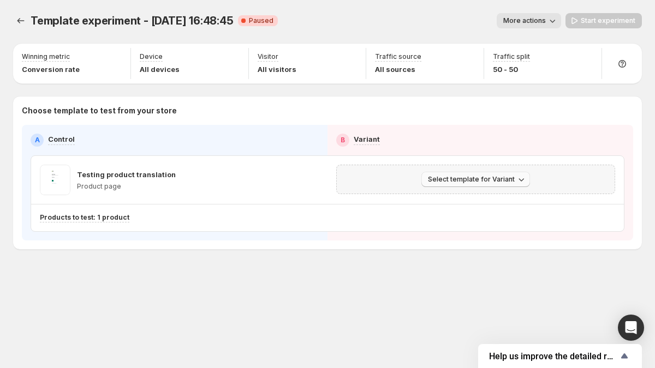
click at [432, 180] on span "Select template for Variant" at bounding box center [471, 179] width 87 height 9
click at [445, 248] on div "Choose template to test from your store A Control B Variant Testing product tra…" at bounding box center [327, 173] width 629 height 153
click at [391, 181] on div "Select template for Variant" at bounding box center [475, 179] width 265 height 15
click at [440, 178] on span "Select template for Variant" at bounding box center [471, 179] width 87 height 9
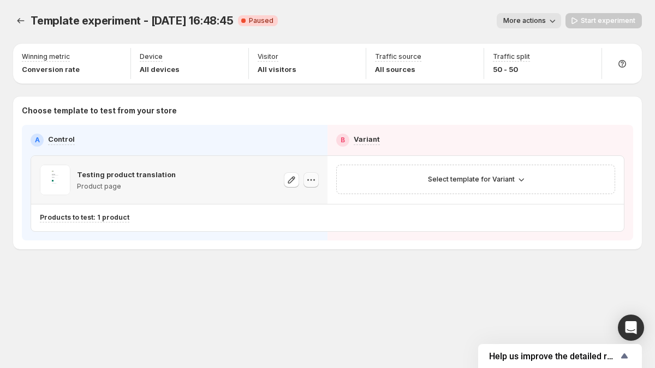
click at [313, 180] on icon "button" at bounding box center [314, 181] width 2 height 2
click at [538, 20] on span "More actions" at bounding box center [524, 20] width 43 height 9
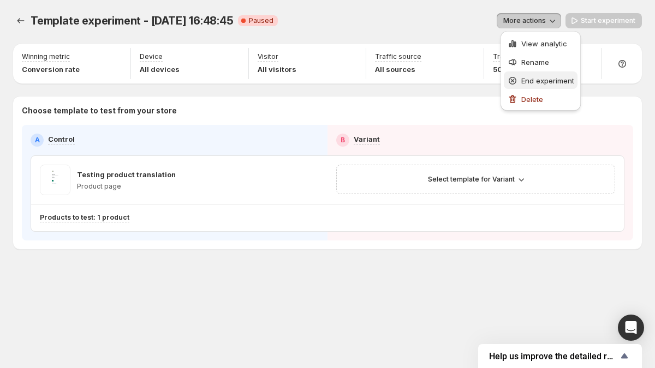
click at [523, 82] on span "End experiment" at bounding box center [547, 80] width 53 height 9
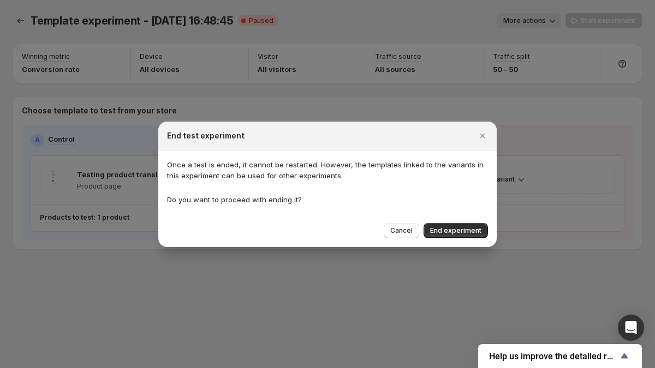
click at [521, 82] on div at bounding box center [327, 184] width 655 height 368
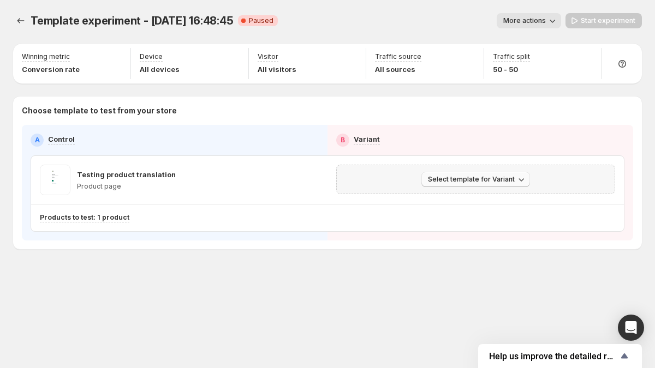
click at [493, 178] on span "Select template for Variant" at bounding box center [471, 179] width 87 height 9
click at [489, 204] on span "Select an existing template" at bounding box center [468, 202] width 92 height 9
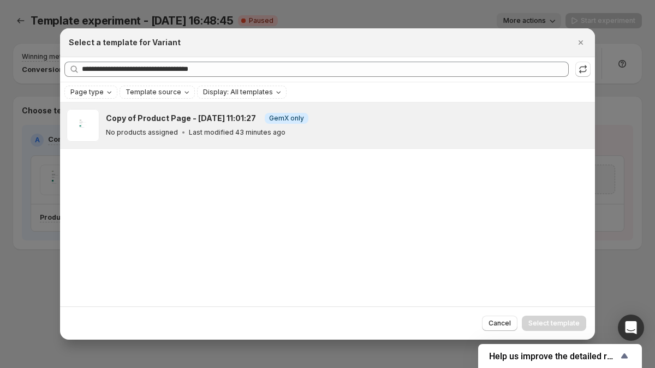
click at [384, 133] on div "No products assigned Last modified 43 minutes ago" at bounding box center [345, 132] width 479 height 11
drag, startPoint x: 544, startPoint y: 325, endPoint x: 522, endPoint y: 320, distance: 23.0
click at [544, 325] on span "Select template" at bounding box center [553, 323] width 51 height 9
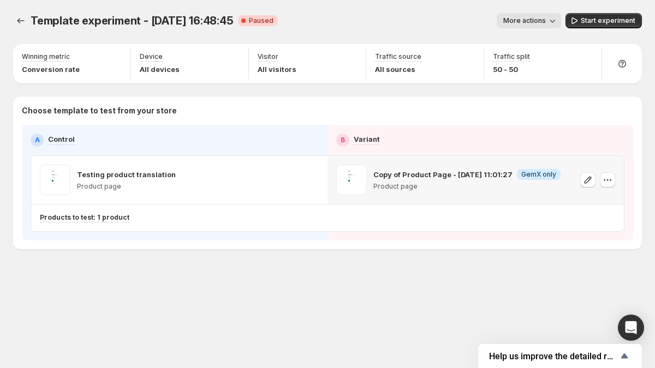
click at [419, 247] on div "Choose template to test from your store A Control B Variant Testing product tra…" at bounding box center [327, 173] width 629 height 153
click at [421, 227] on div "Products to test: 1 product" at bounding box center [279, 218] width 479 height 18
click at [403, 113] on p "Choose template to test from your store" at bounding box center [327, 110] width 611 height 11
click at [307, 182] on icon "button" at bounding box center [311, 180] width 11 height 11
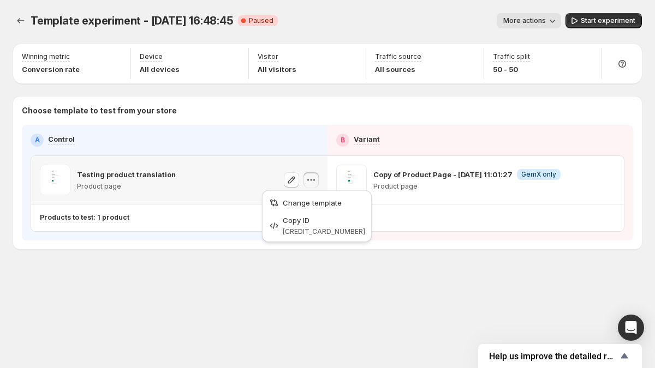
click at [307, 182] on icon "button" at bounding box center [311, 180] width 11 height 11
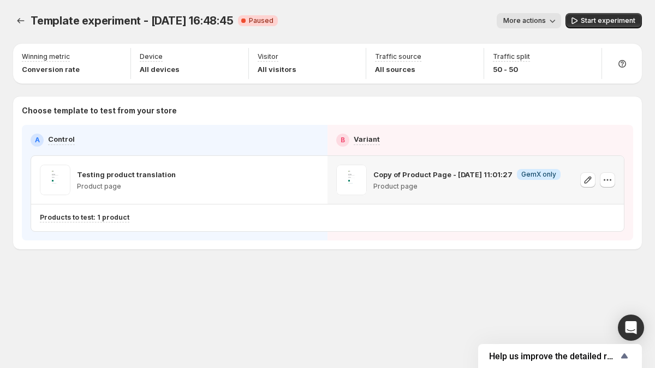
click at [611, 179] on icon "button" at bounding box center [607, 180] width 11 height 11
click at [382, 297] on div "Template experiment - [DATE] 16:48:45. This page is ready Template experiment -…" at bounding box center [327, 154] width 655 height 308
click at [559, 28] on div "Template experiment - [DATE] 16:48:45. This page is ready Template experiment -…" at bounding box center [327, 20] width 629 height 41
click at [539, 25] on button "More actions" at bounding box center [529, 20] width 64 height 15
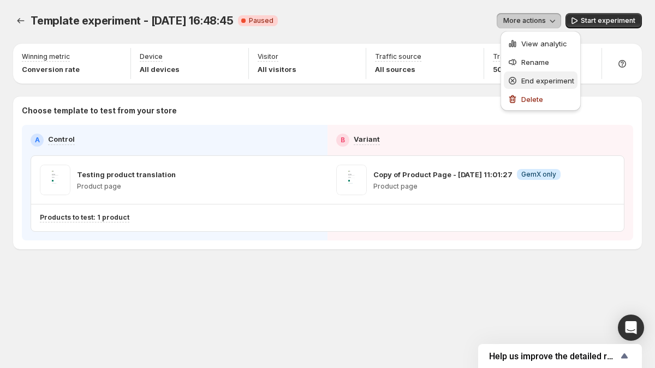
click at [527, 80] on span "End experiment" at bounding box center [547, 80] width 53 height 9
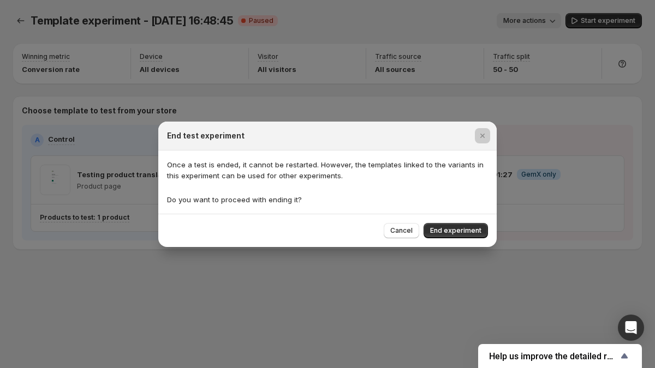
click at [527, 80] on div at bounding box center [327, 184] width 655 height 368
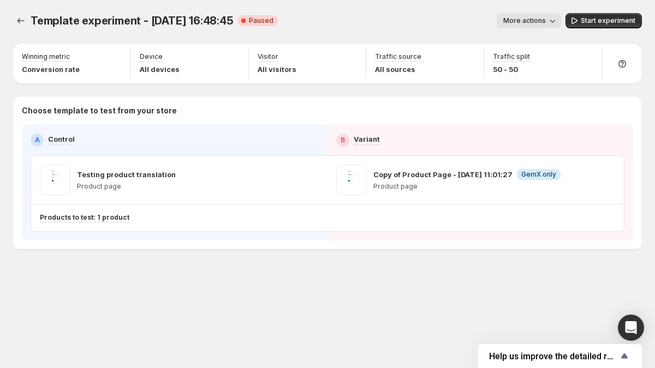
click at [545, 23] on span "More actions" at bounding box center [524, 20] width 43 height 9
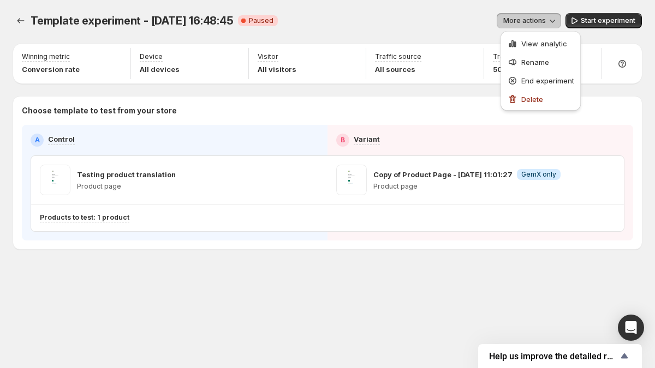
click at [546, 23] on span "More actions" at bounding box center [524, 20] width 43 height 9
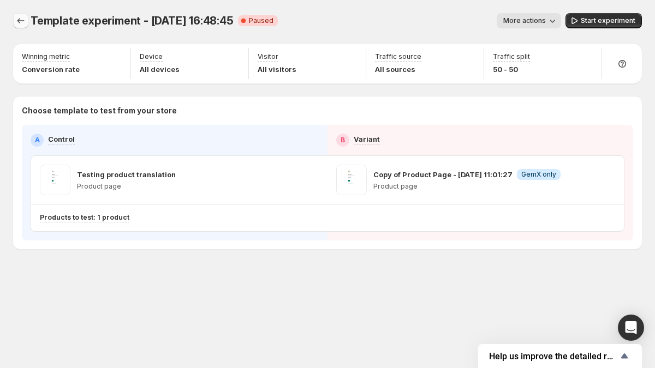
click at [15, 16] on icon "Experiments" at bounding box center [20, 20] width 11 height 11
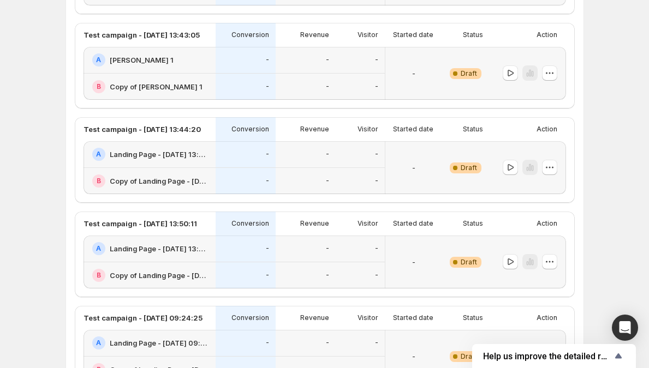
scroll to position [260, 0]
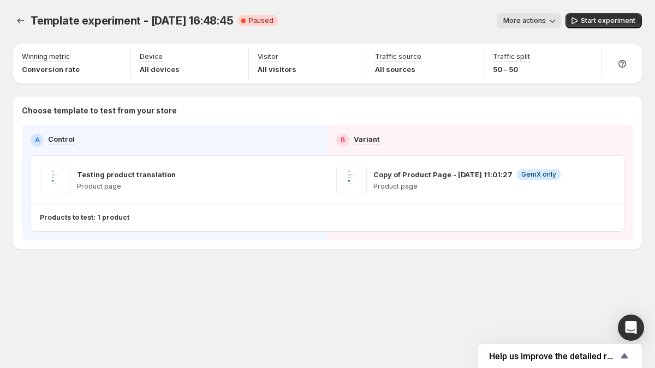
click at [537, 14] on button "More actions" at bounding box center [529, 20] width 64 height 15
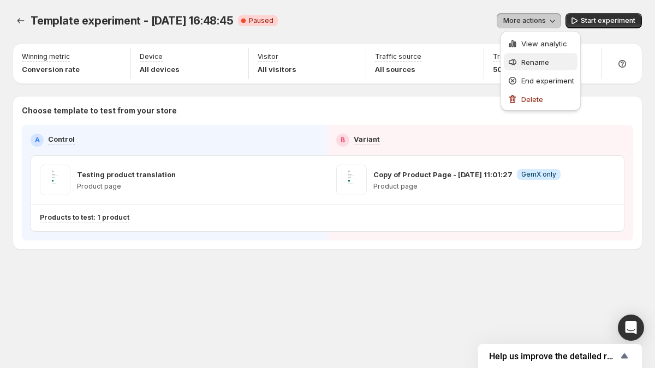
click at [541, 67] on span "Rename" at bounding box center [547, 62] width 53 height 11
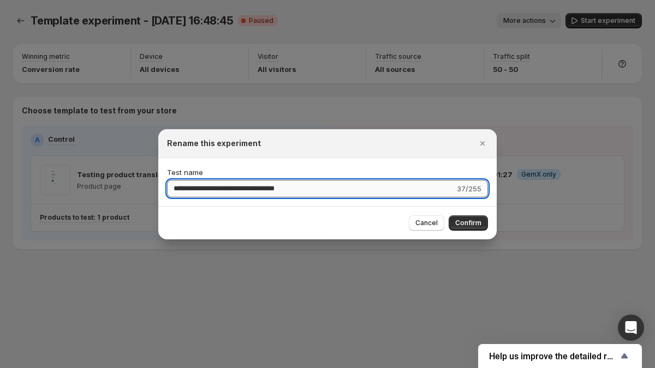
click at [331, 188] on input "**********" at bounding box center [311, 188] width 288 height 17
click at [331, 189] on input "**********" at bounding box center [311, 188] width 288 height 17
type input "**********"
click at [473, 224] on span "Confirm" at bounding box center [468, 223] width 26 height 9
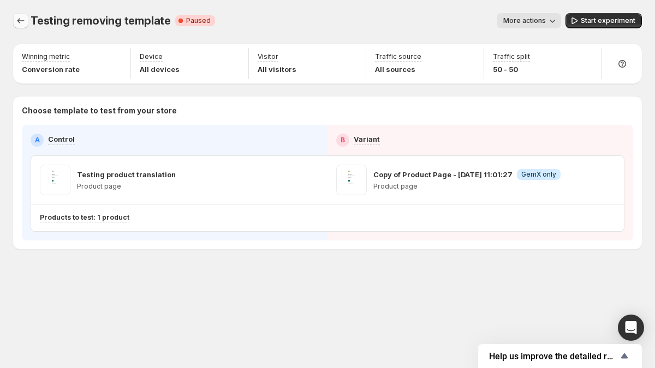
click at [15, 15] on icon "Experiments" at bounding box center [20, 20] width 11 height 11
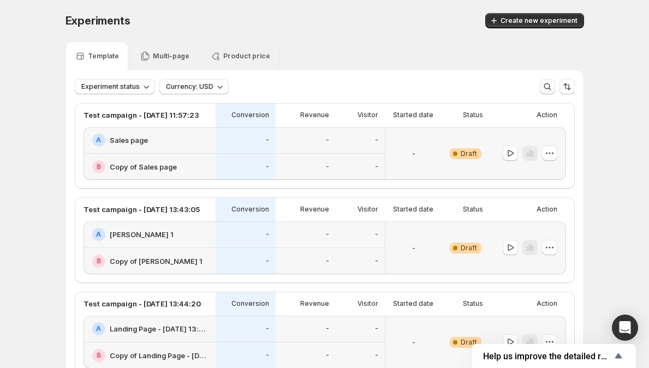
click at [553, 86] on icon "button" at bounding box center [547, 86] width 11 height 11
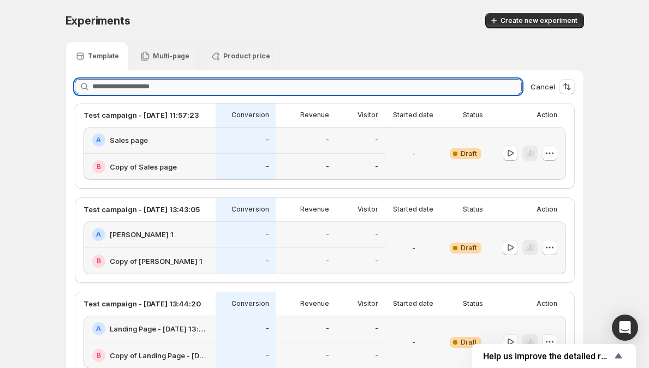
click at [328, 93] on input "text" at bounding box center [307, 86] width 430 height 15
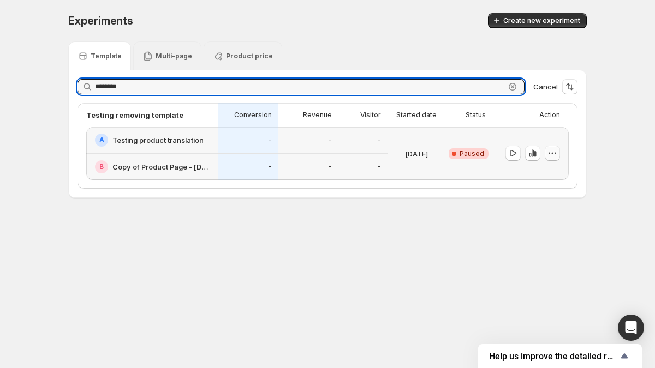
type input "*******"
click at [554, 153] on icon "button" at bounding box center [552, 153] width 11 height 11
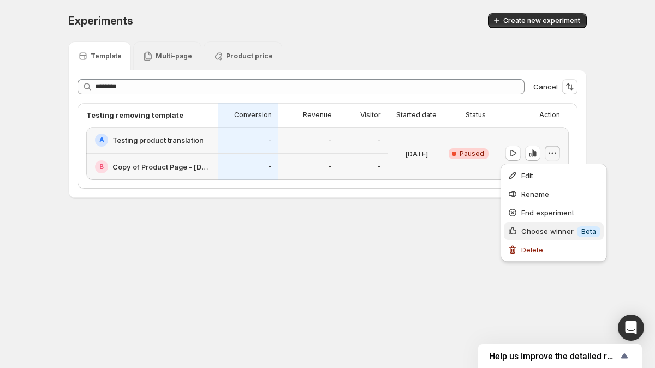
click at [543, 226] on span "Choose winner" at bounding box center [547, 231] width 52 height 11
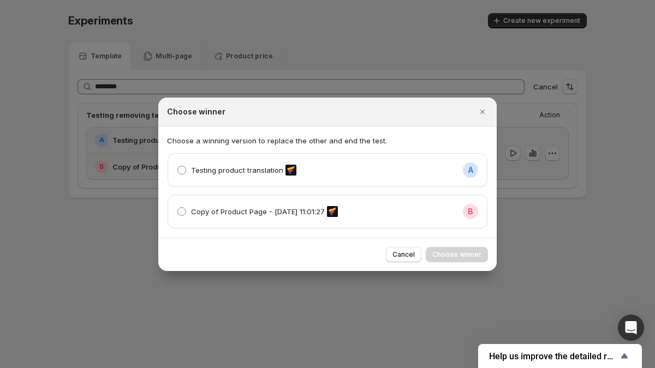
click at [348, 219] on div "Copy of Product Page - [DATE] 11:01:27 B" at bounding box center [327, 211] width 319 height 33
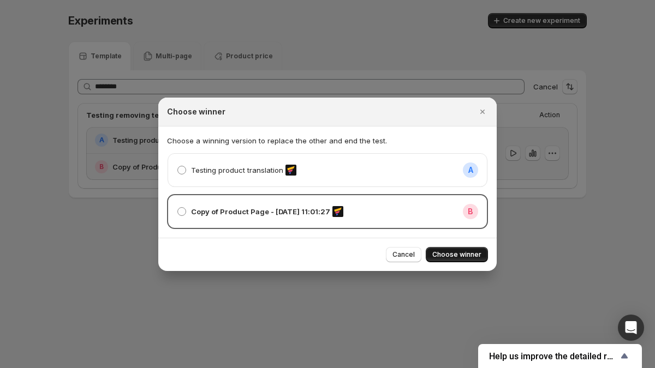
click at [470, 259] on button "Choose winner" at bounding box center [457, 254] width 62 height 15
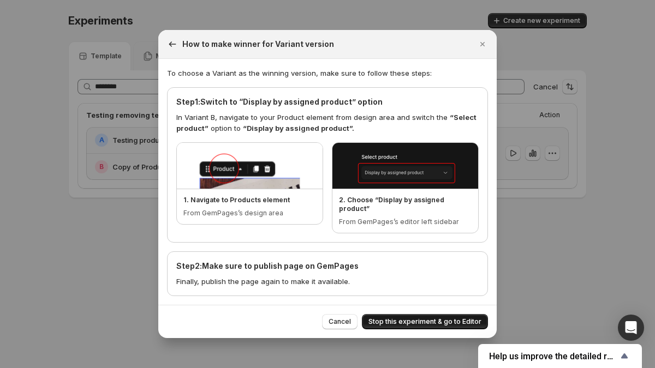
click at [398, 320] on span "Stop this experiment & go to Editor" at bounding box center [424, 322] width 113 height 9
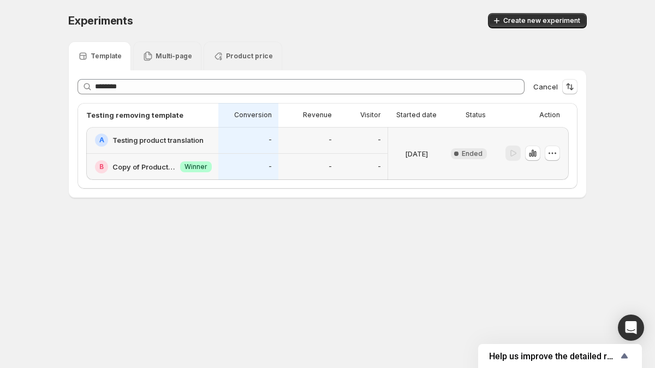
click at [302, 138] on div "-" at bounding box center [308, 140] width 47 height 13
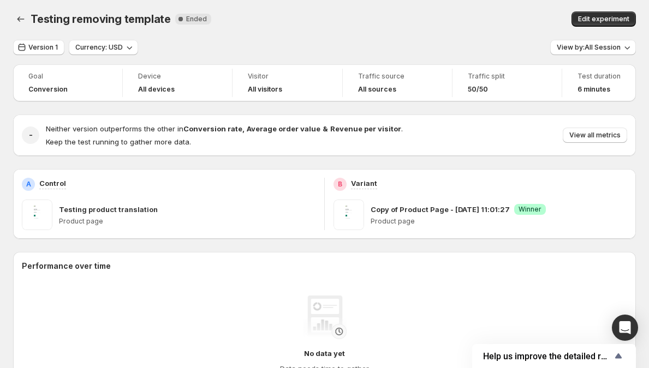
scroll to position [20, 0]
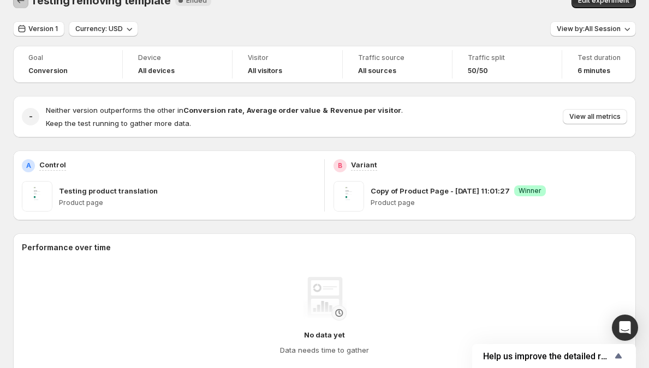
click at [21, 1] on icon "Back" at bounding box center [20, 0] width 11 height 11
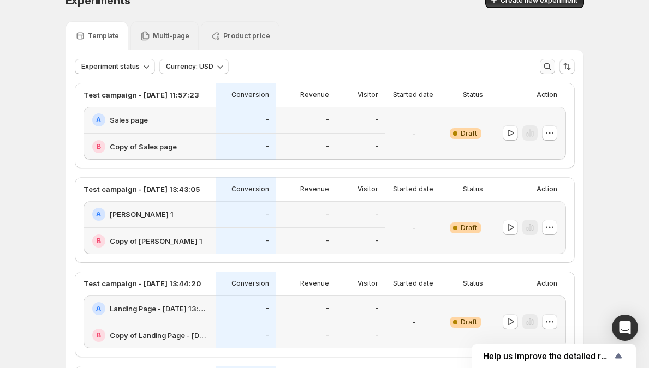
click at [555, 63] on button "button" at bounding box center [547, 66] width 15 height 15
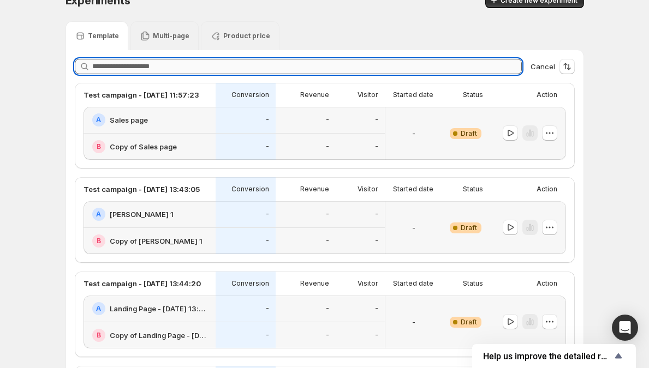
click at [457, 73] on input "text" at bounding box center [307, 66] width 430 height 15
paste input "**********"
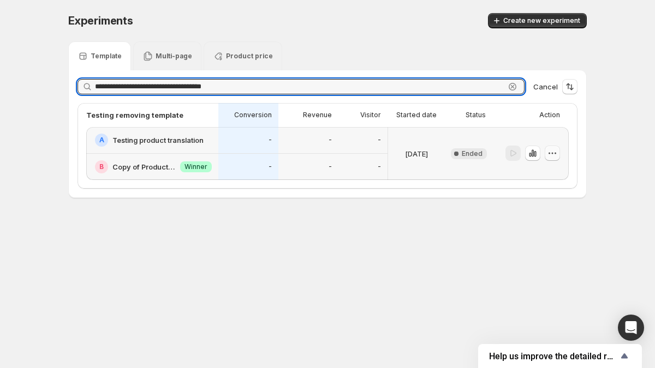
type input "**********"
click at [560, 156] on button "button" at bounding box center [552, 153] width 15 height 15
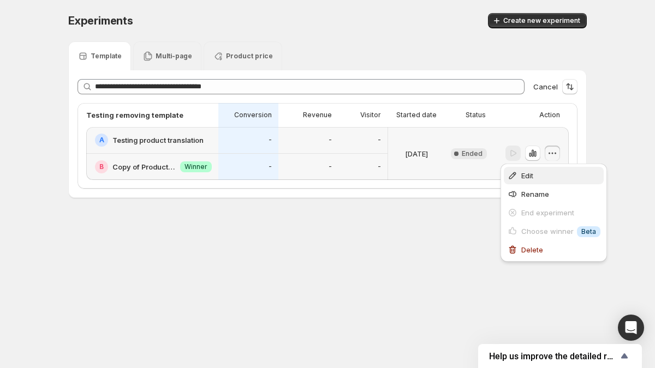
click at [549, 174] on span "Edit" at bounding box center [560, 175] width 79 height 11
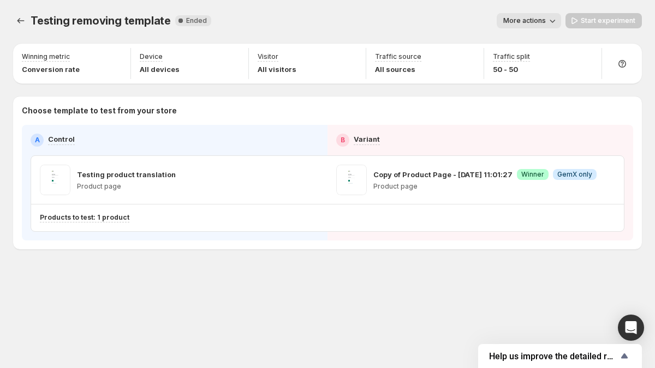
drag, startPoint x: 113, startPoint y: 209, endPoint x: 106, endPoint y: 216, distance: 9.7
click at [106, 216] on div "Products to test: 1 product" at bounding box center [327, 218] width 593 height 27
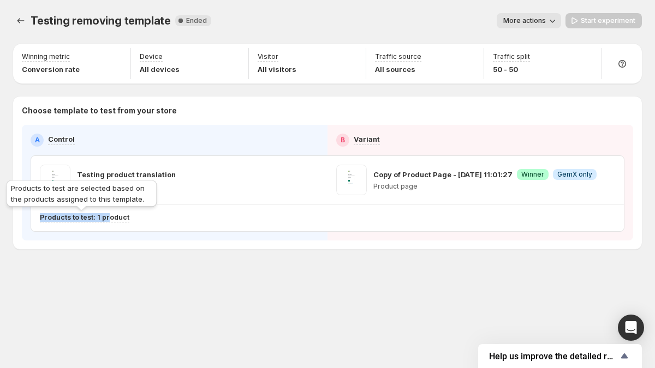
click at [106, 216] on p "Products to test: 1 product" at bounding box center [85, 217] width 90 height 9
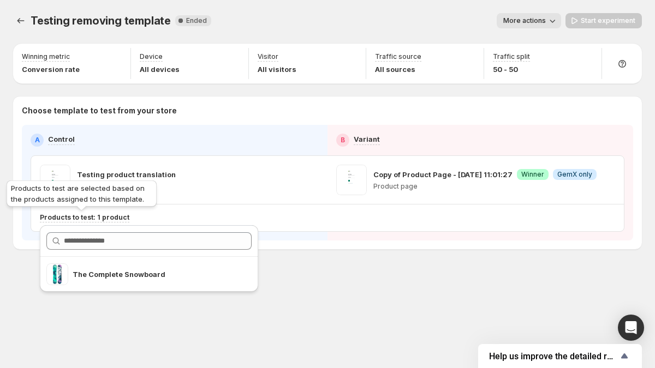
click at [111, 218] on p "Products to test: 1 product" at bounding box center [85, 217] width 90 height 9
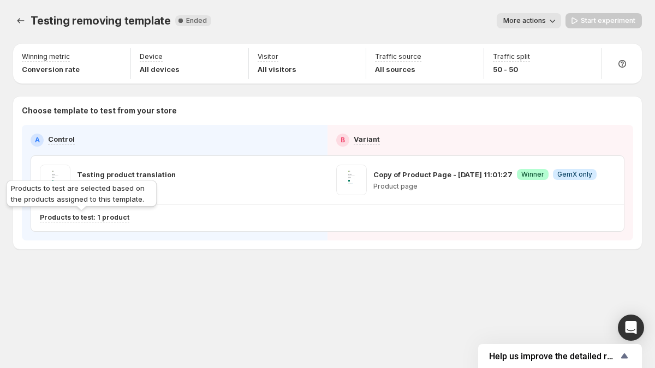
click at [158, 130] on div "A Control B Variant Testing product translation Product page Copy of Product Pa…" at bounding box center [327, 183] width 611 height 116
